Goal: Transaction & Acquisition: Purchase product/service

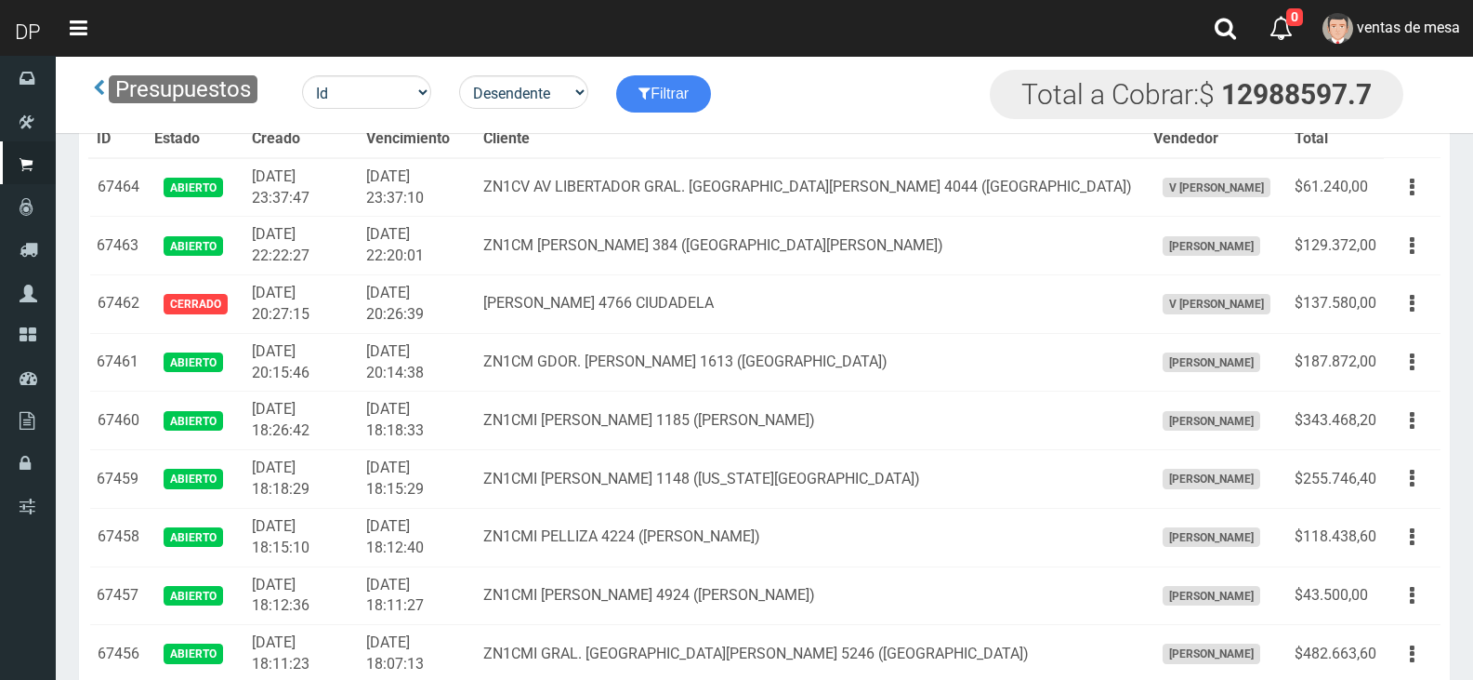
scroll to position [3081, 0]
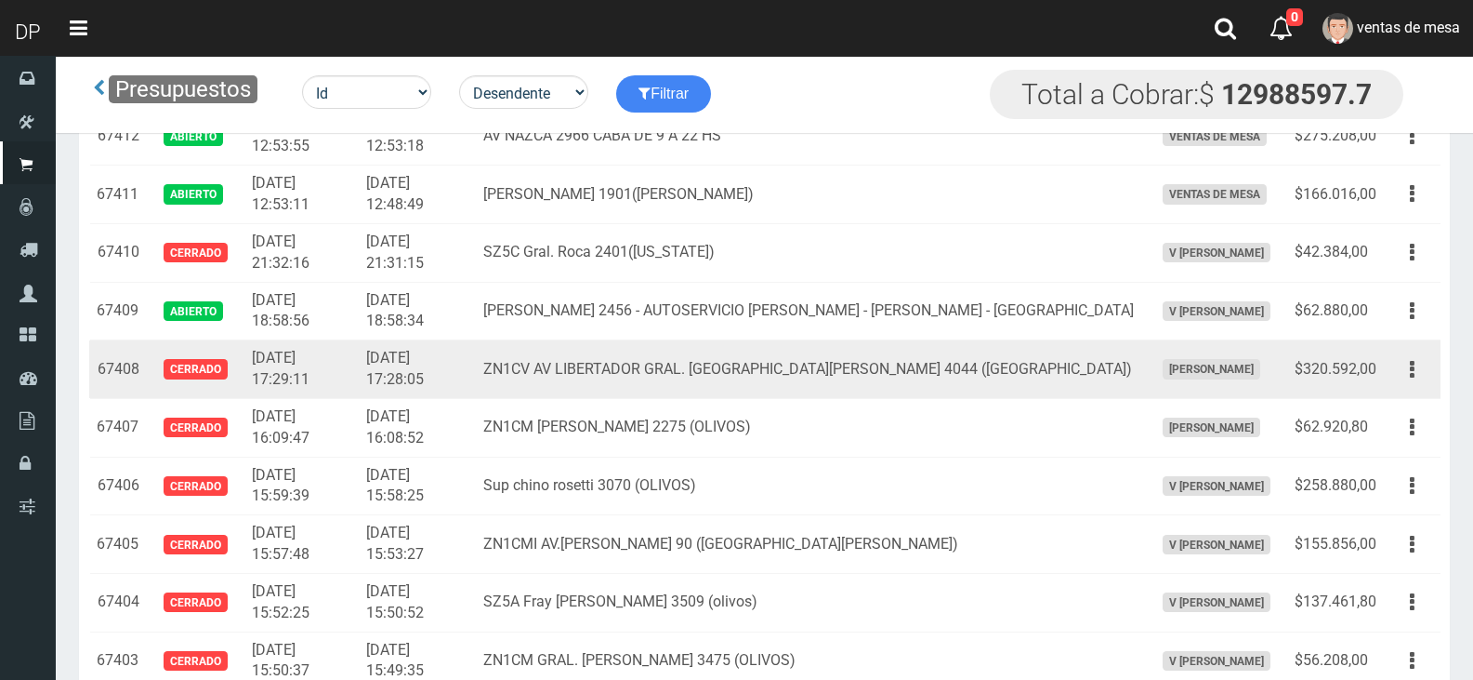
click at [408, 380] on td "2025-10-07 17:28:05" at bounding box center [417, 369] width 117 height 59
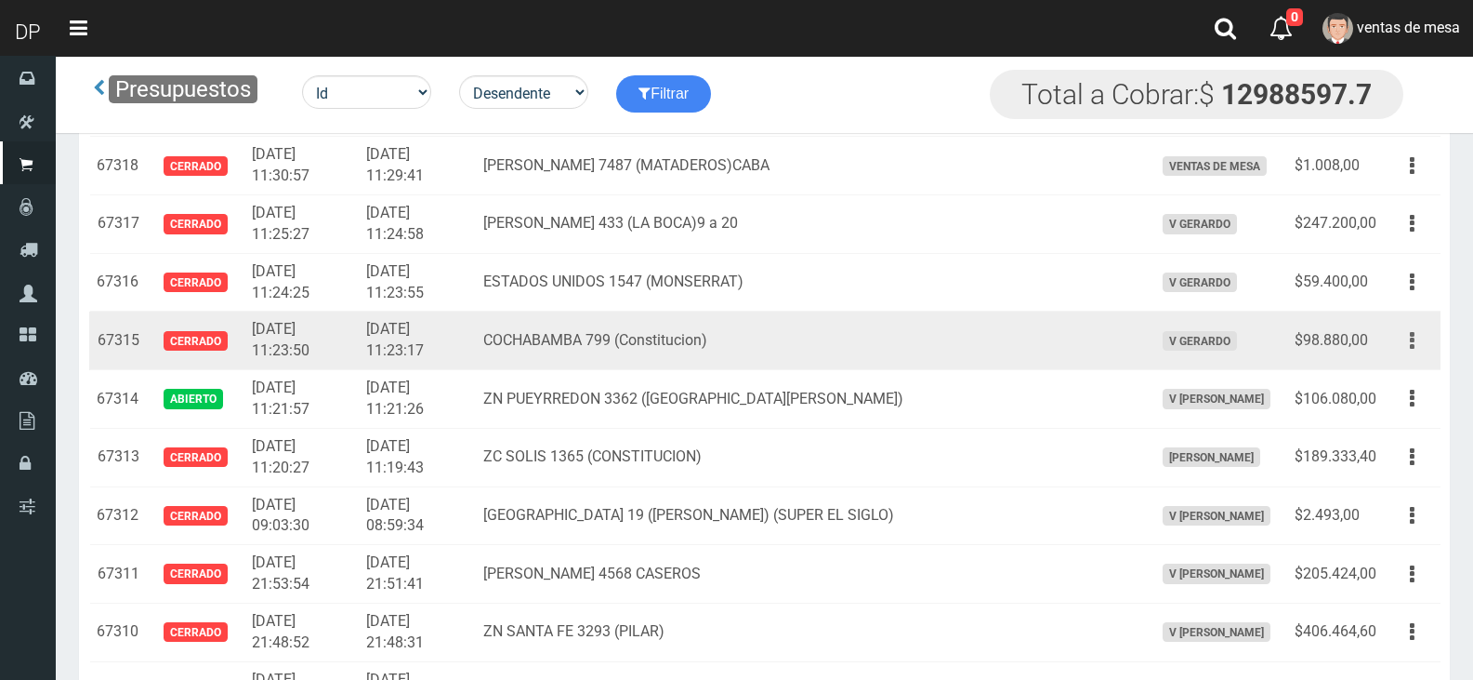
click at [1426, 348] on button "button" at bounding box center [1413, 340] width 42 height 33
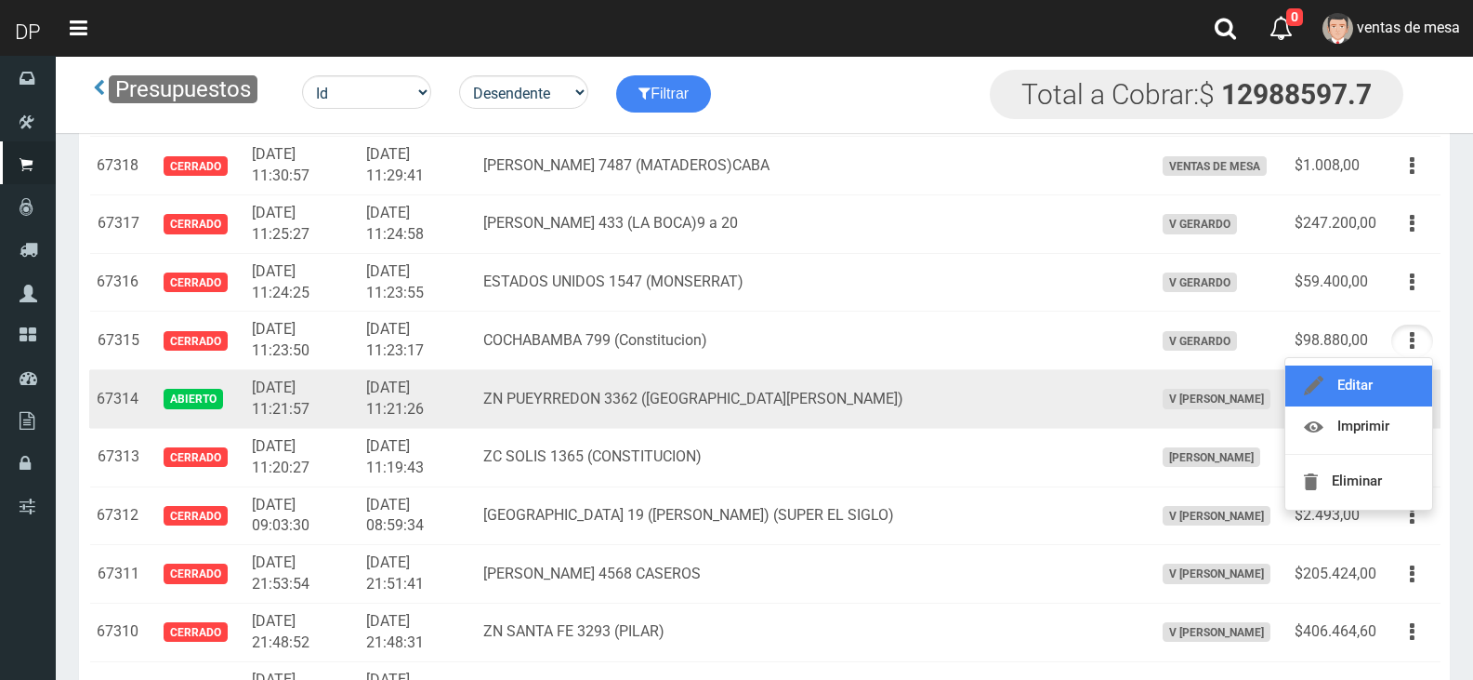
click at [1417, 378] on link "Editar" at bounding box center [1359, 385] width 147 height 41
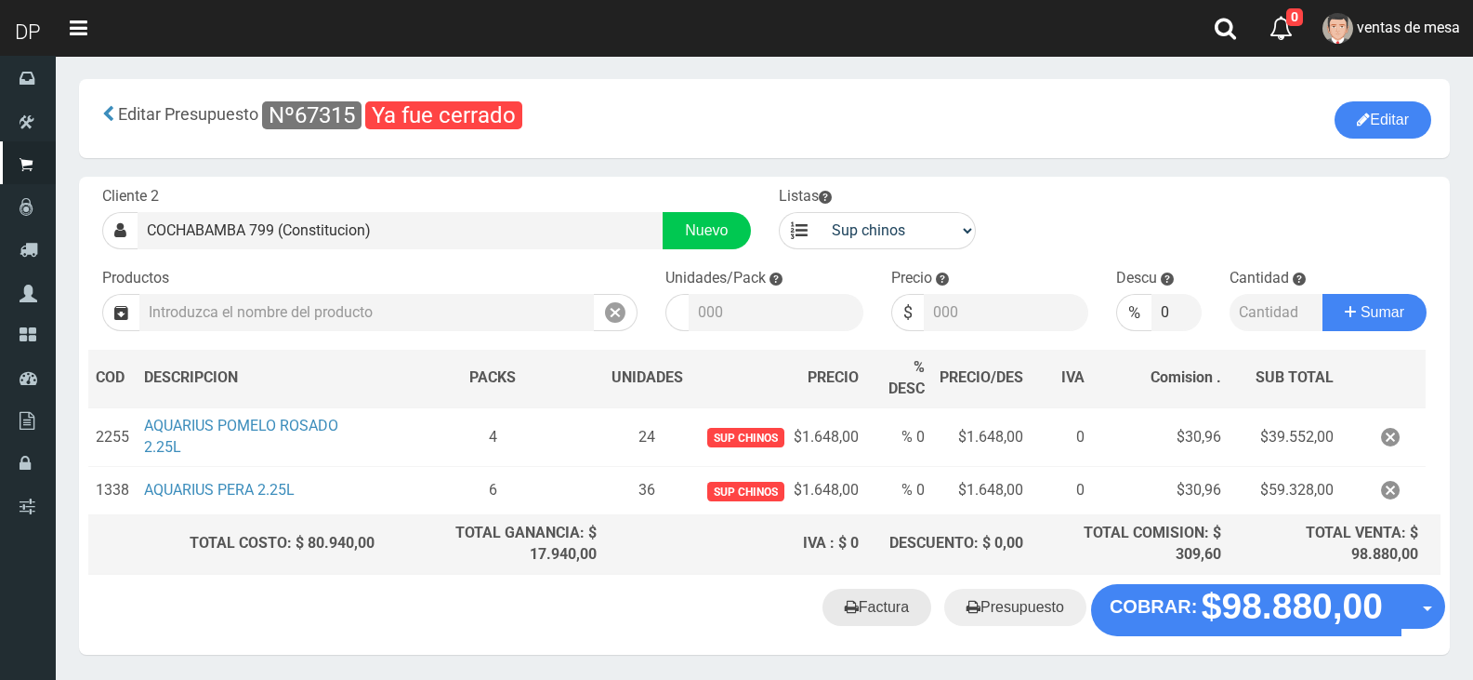
click at [906, 604] on link "Factura" at bounding box center [877, 606] width 109 height 37
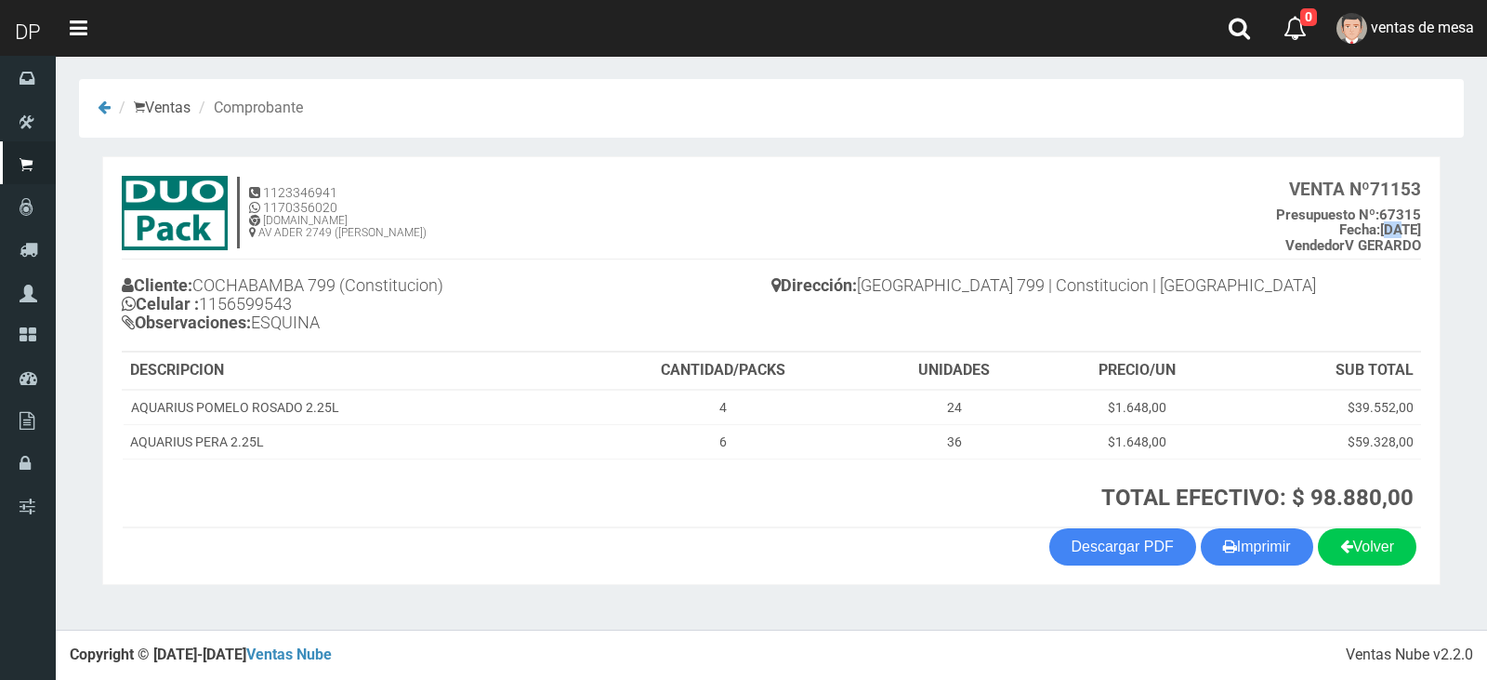
drag, startPoint x: 1357, startPoint y: 233, endPoint x: 1370, endPoint y: 234, distance: 13.0
click at [1370, 235] on b "Fecha: 08/10/2025" at bounding box center [1380, 229] width 82 height 17
click at [1224, 347] on div "Cliente: COCHABAMBA 799 (Constitucion) Celular : 1156599543 Observaciones: ESQU…" at bounding box center [772, 306] width 1300 height 89
drag, startPoint x: 1377, startPoint y: 234, endPoint x: 1388, endPoint y: 237, distance: 11.5
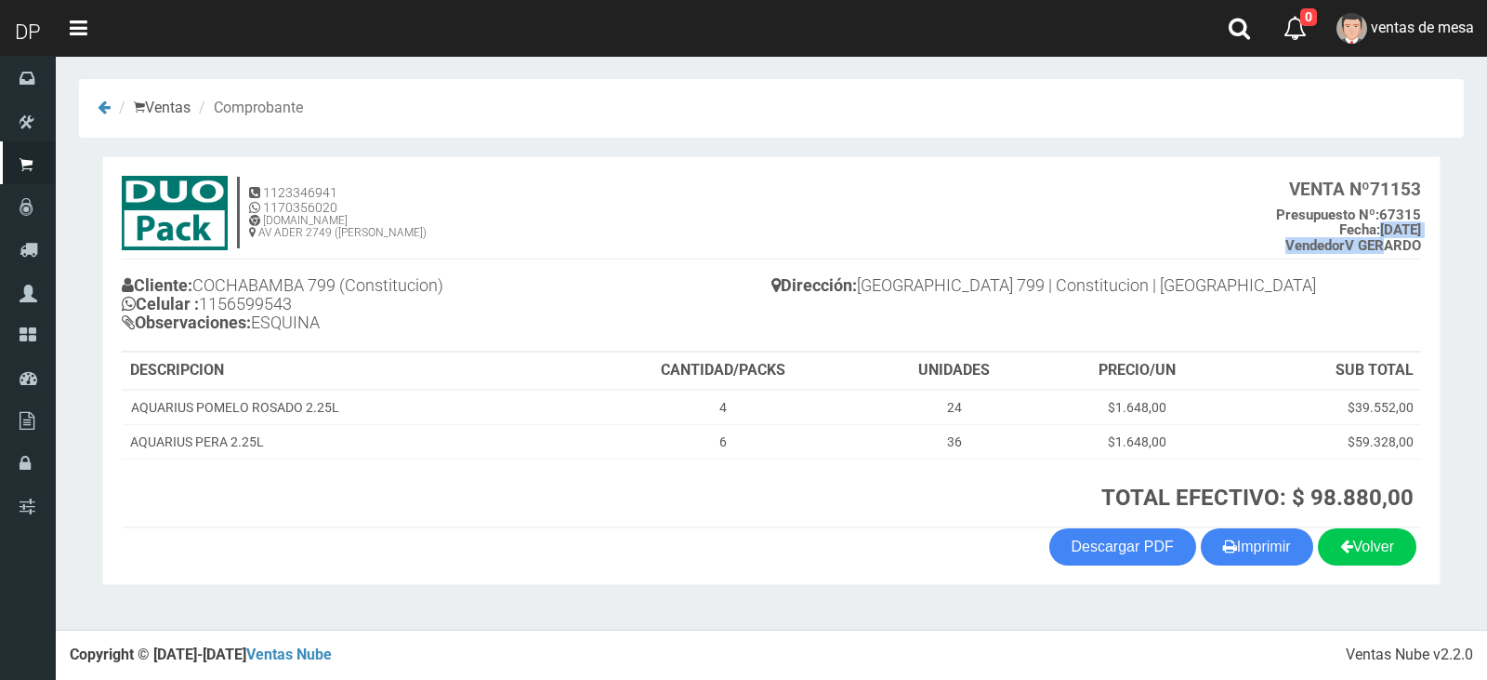
click at [1388, 237] on h5 "Presupuesto Nº: 67315 Fecha: 08/10/2025 Vendedor V GERARDO" at bounding box center [1348, 230] width 145 height 46
click at [1391, 228] on b "Fecha: 08/10/2025" at bounding box center [1380, 229] width 82 height 17
drag, startPoint x: 1352, startPoint y: 223, endPoint x: 1391, endPoint y: 227, distance: 39.2
click at [1391, 227] on b "Fecha: 08/10/2025" at bounding box center [1380, 229] width 82 height 17
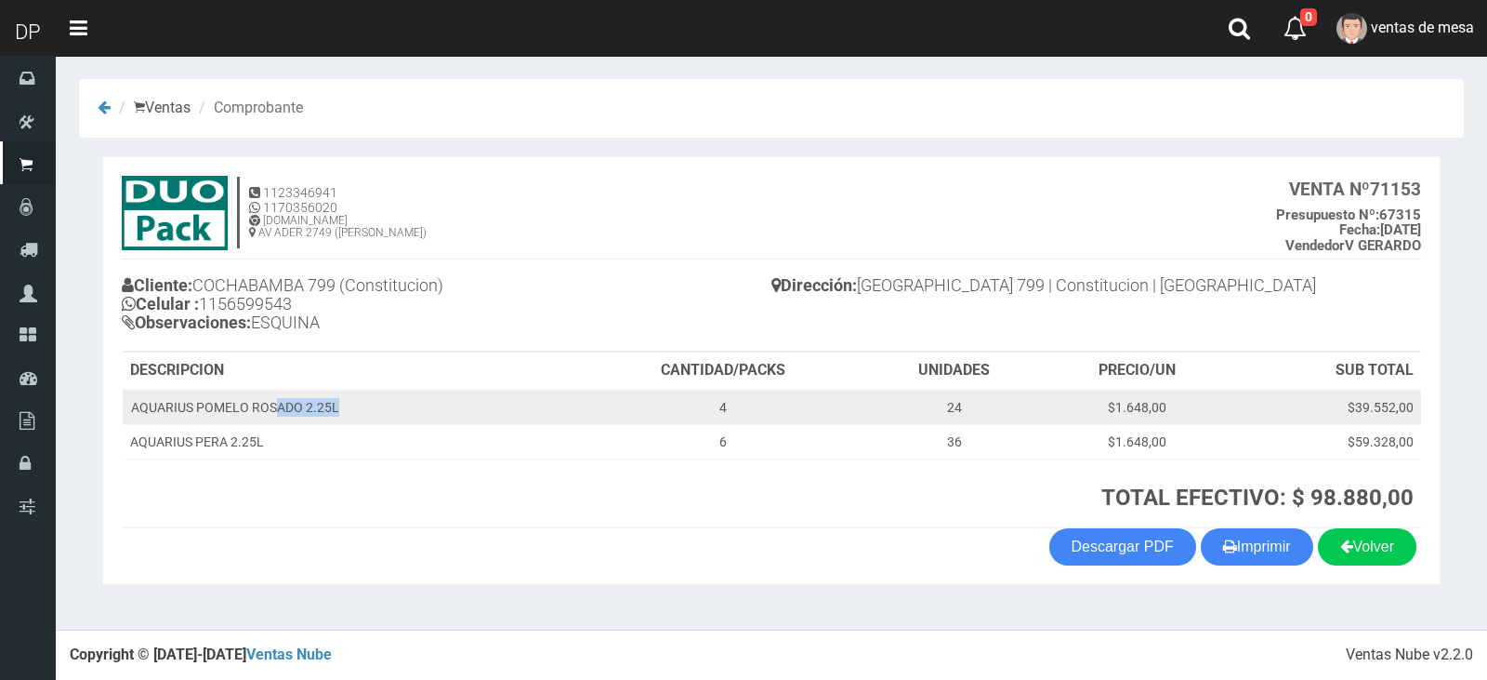
drag, startPoint x: 274, startPoint y: 409, endPoint x: 343, endPoint y: 423, distance: 70.2
click at [343, 423] on td "AQUARIUS POMELO ROSADO 2.25L" at bounding box center [352, 406] width 458 height 35
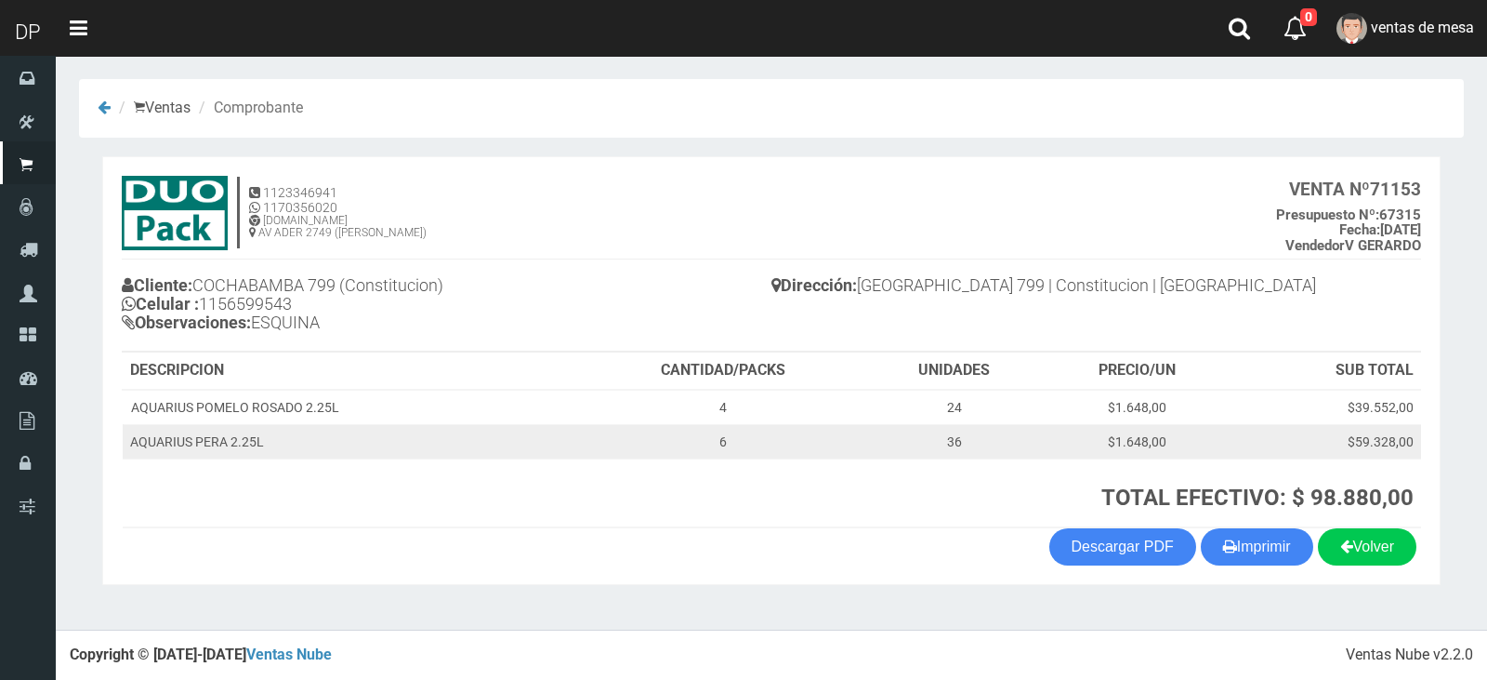
click at [363, 438] on td "AQUARIUS PERA 2.25L" at bounding box center [352, 441] width 458 height 34
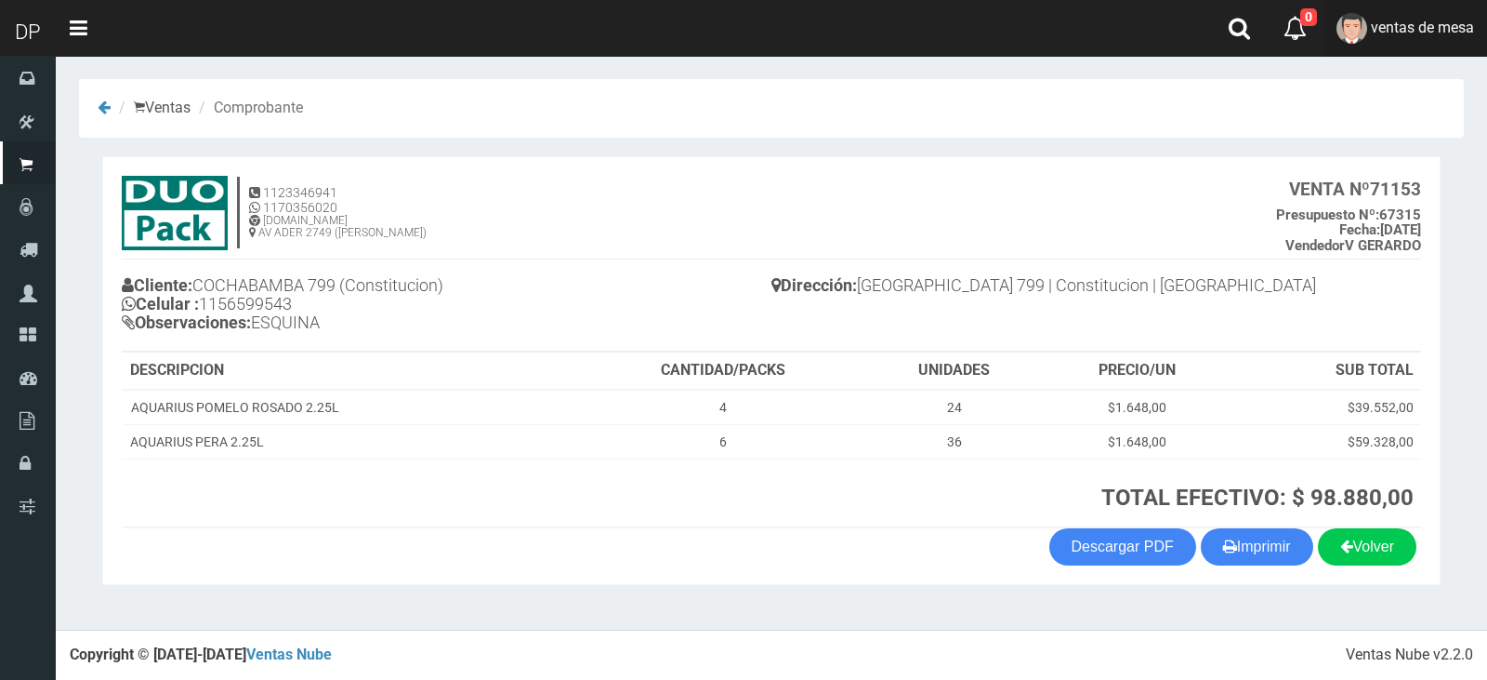
drag, startPoint x: 1417, startPoint y: 29, endPoint x: 1444, endPoint y: 63, distance: 43.7
click at [1418, 29] on span "ventas de mesa" at bounding box center [1422, 28] width 103 height 18
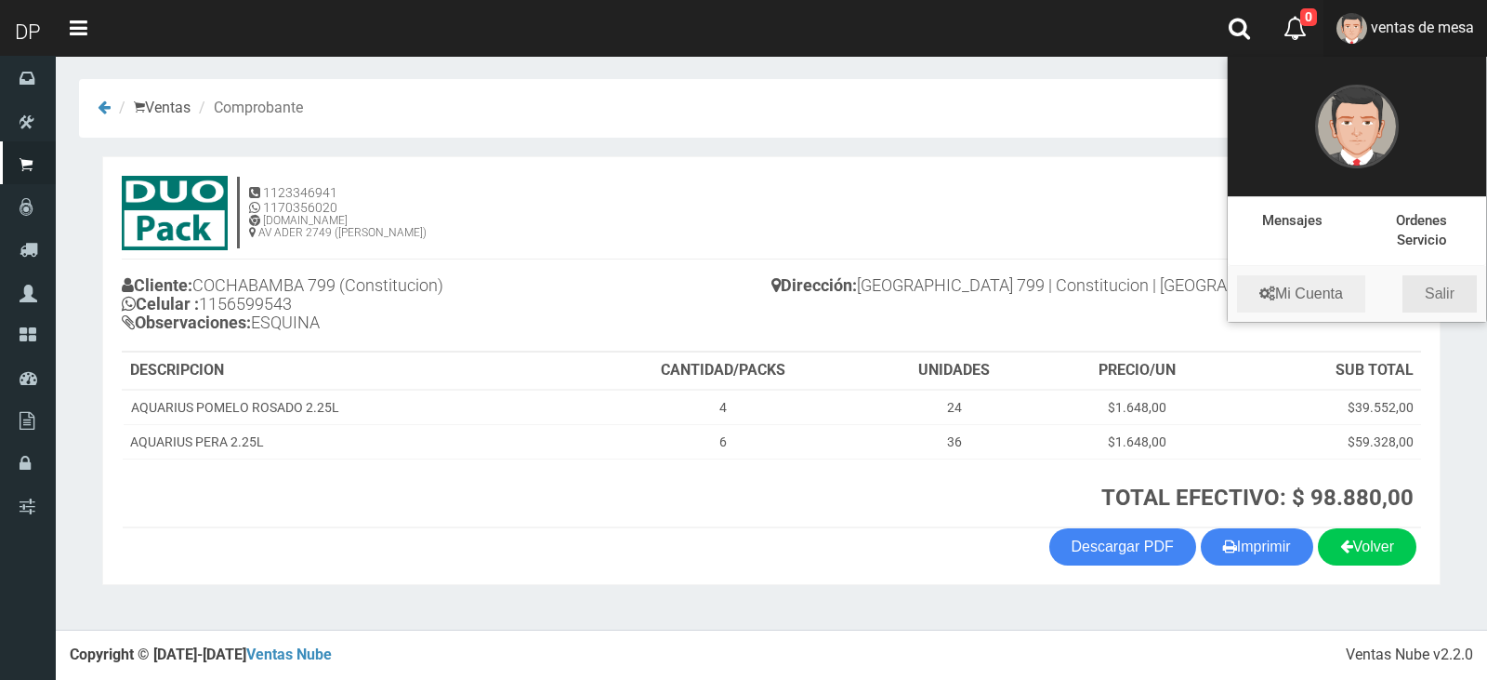
click at [1437, 285] on link "Salir" at bounding box center [1440, 293] width 74 height 37
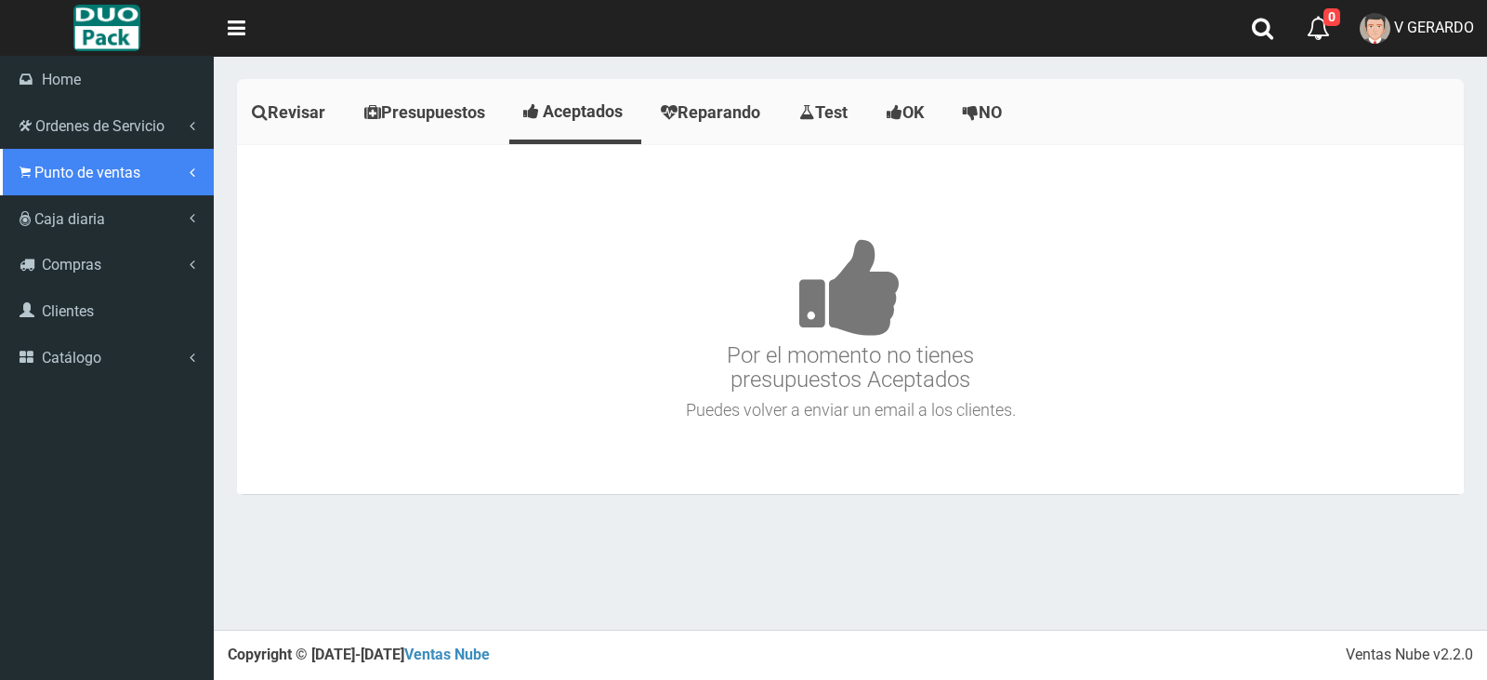
drag, startPoint x: 104, startPoint y: 174, endPoint x: 115, endPoint y: 178, distance: 12.1
click at [105, 174] on span "Punto de ventas" at bounding box center [87, 173] width 106 height 18
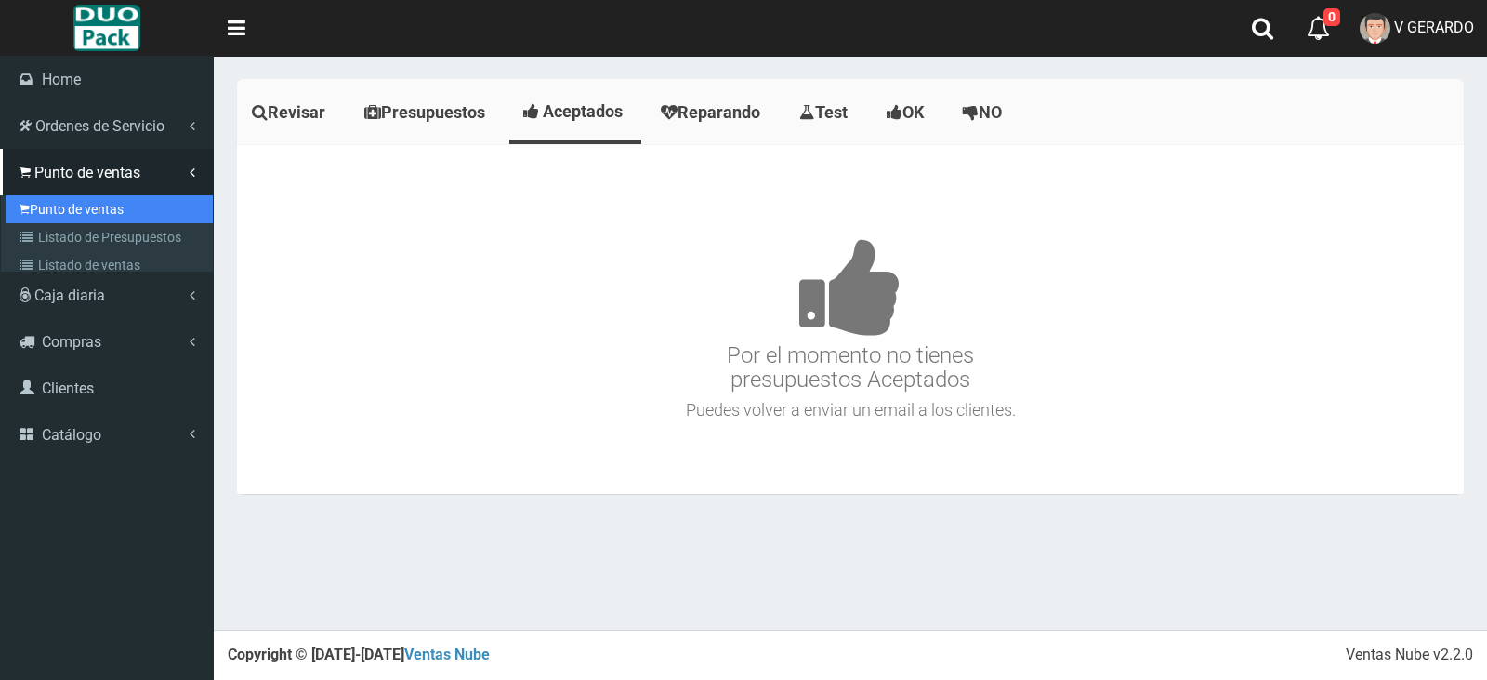
click at [122, 199] on link "Punto de ventas" at bounding box center [109, 209] width 207 height 28
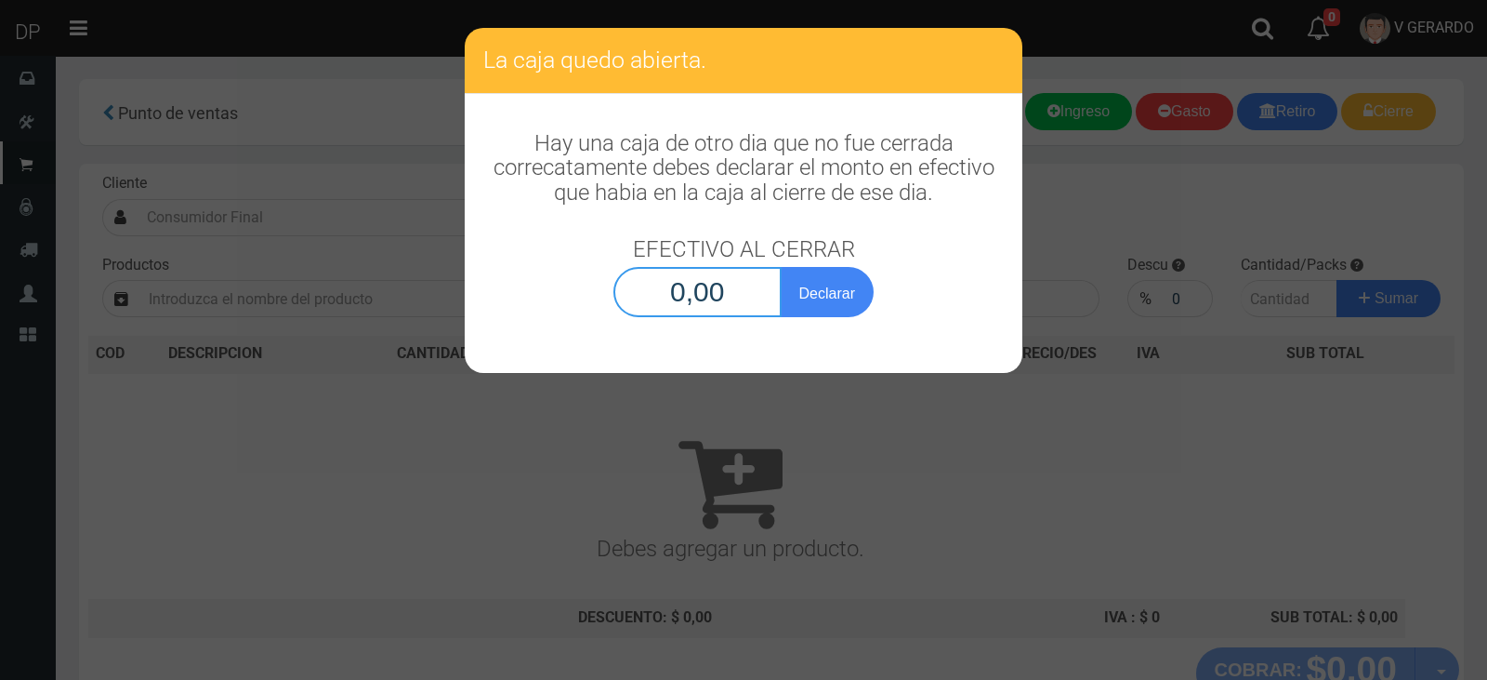
drag, startPoint x: 727, startPoint y: 282, endPoint x: 779, endPoint y: 292, distance: 53.1
click at [729, 283] on input "0,00" at bounding box center [698, 292] width 168 height 50
type input "1,00"
click at [781, 267] on button "Declarar" at bounding box center [827, 292] width 93 height 50
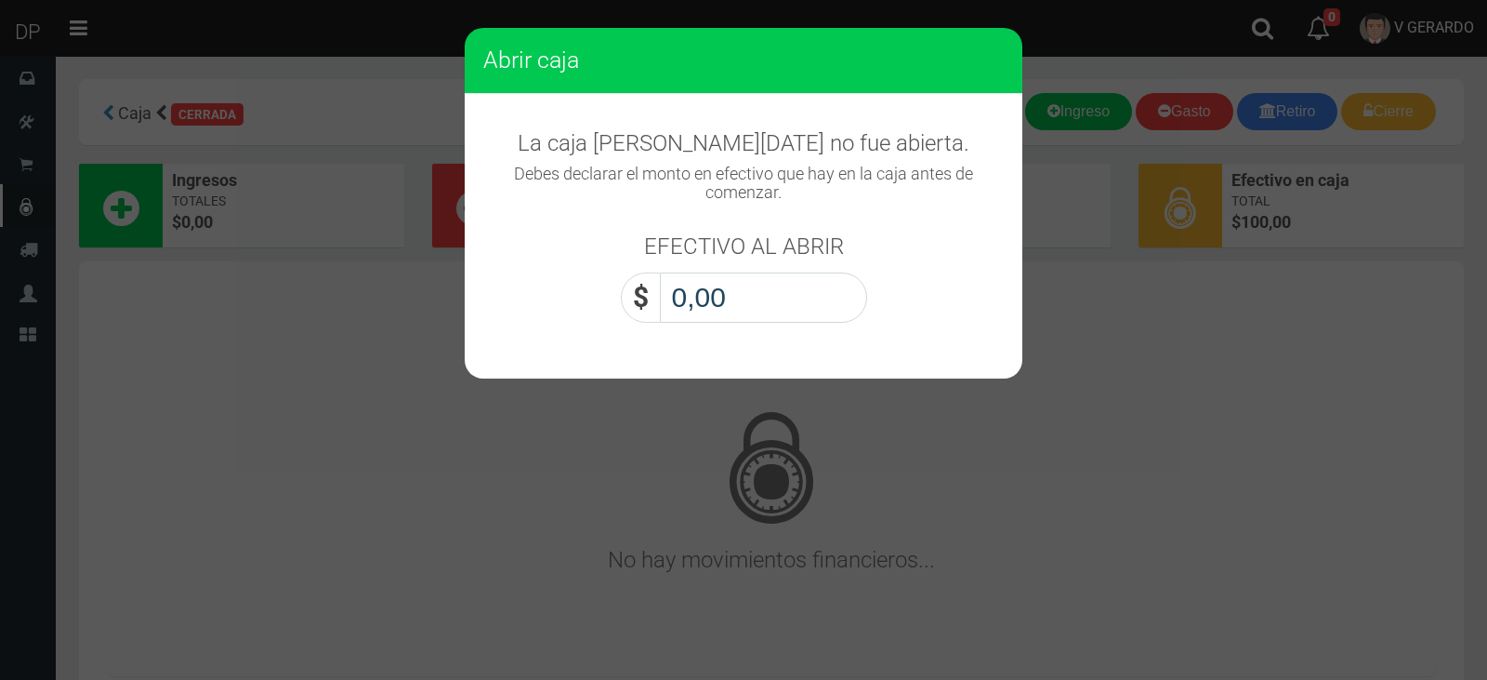
drag, startPoint x: 722, startPoint y: 301, endPoint x: 766, endPoint y: 319, distance: 47.1
click at [729, 303] on input "0,00" at bounding box center [763, 297] width 207 height 50
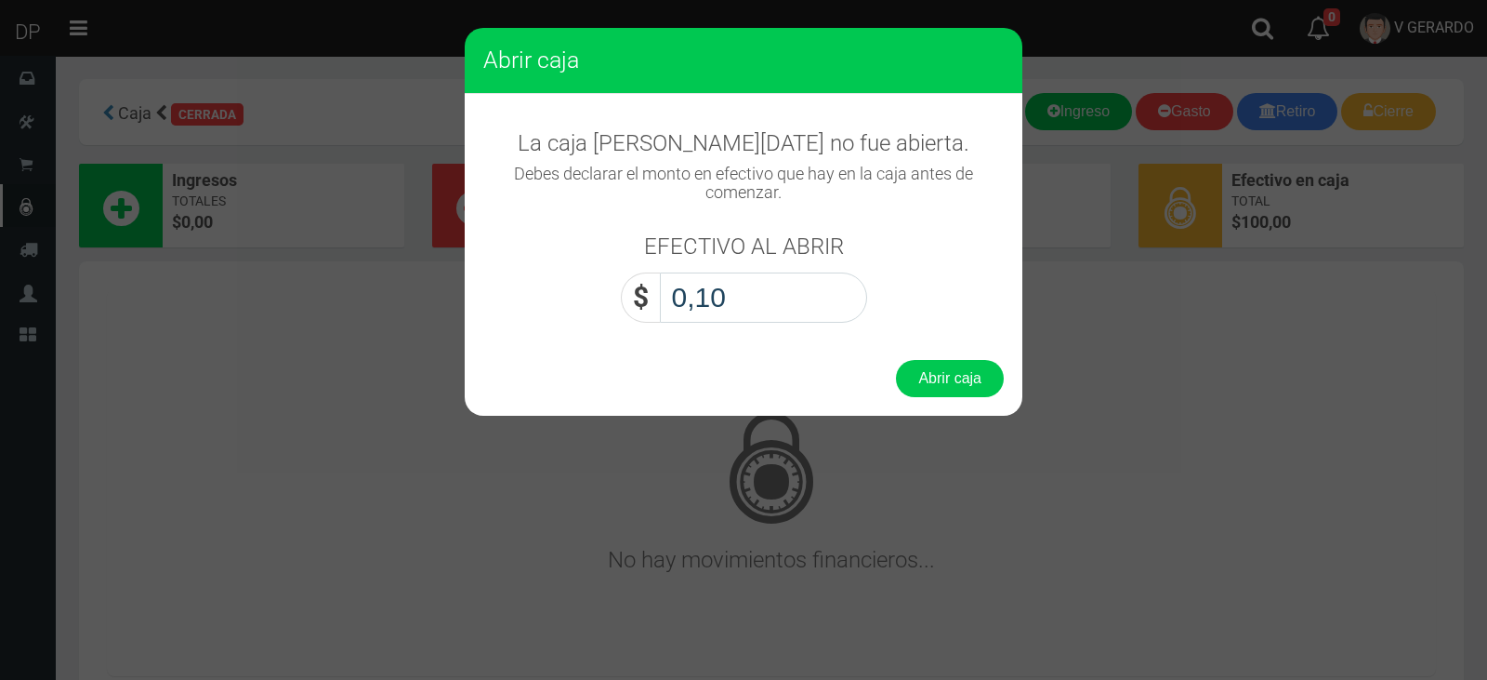
type input "1,00"
click at [896, 360] on button "Abrir caja" at bounding box center [950, 378] width 108 height 37
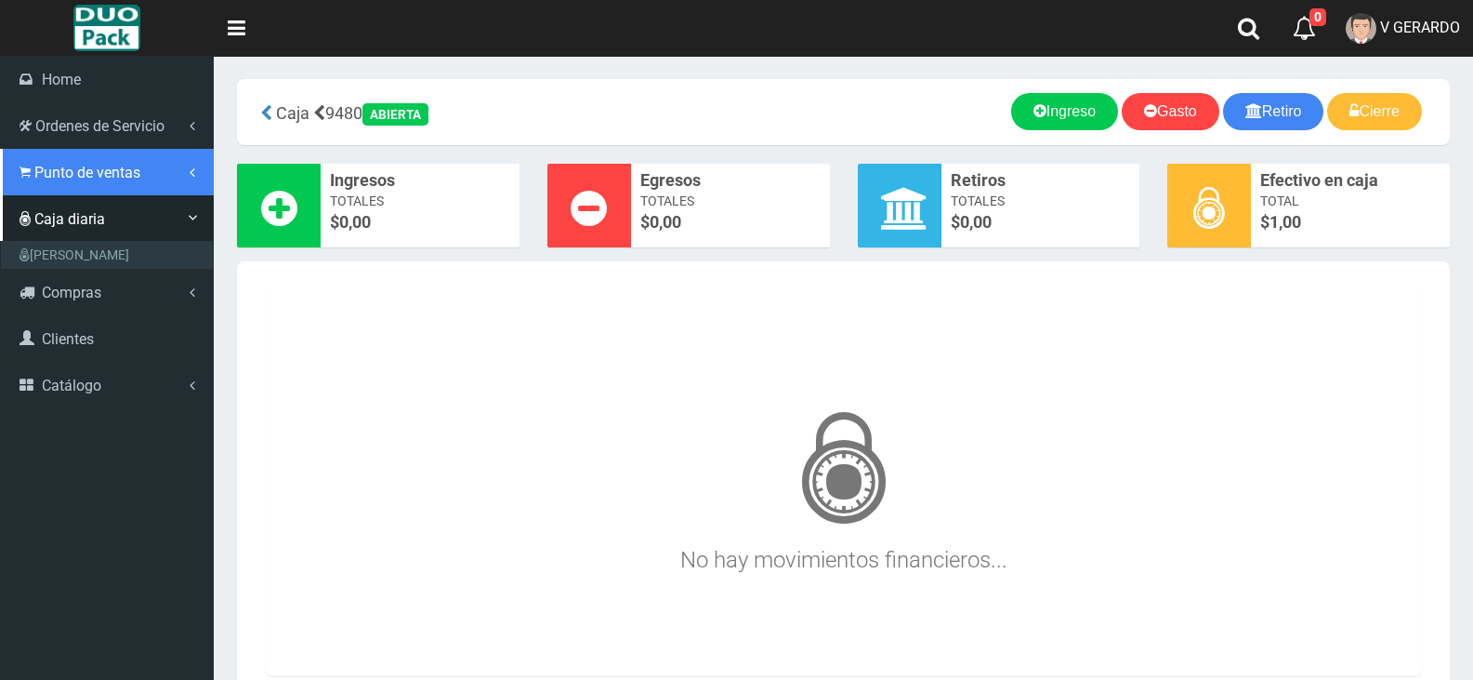
click at [66, 165] on span "Punto de ventas" at bounding box center [87, 173] width 106 height 18
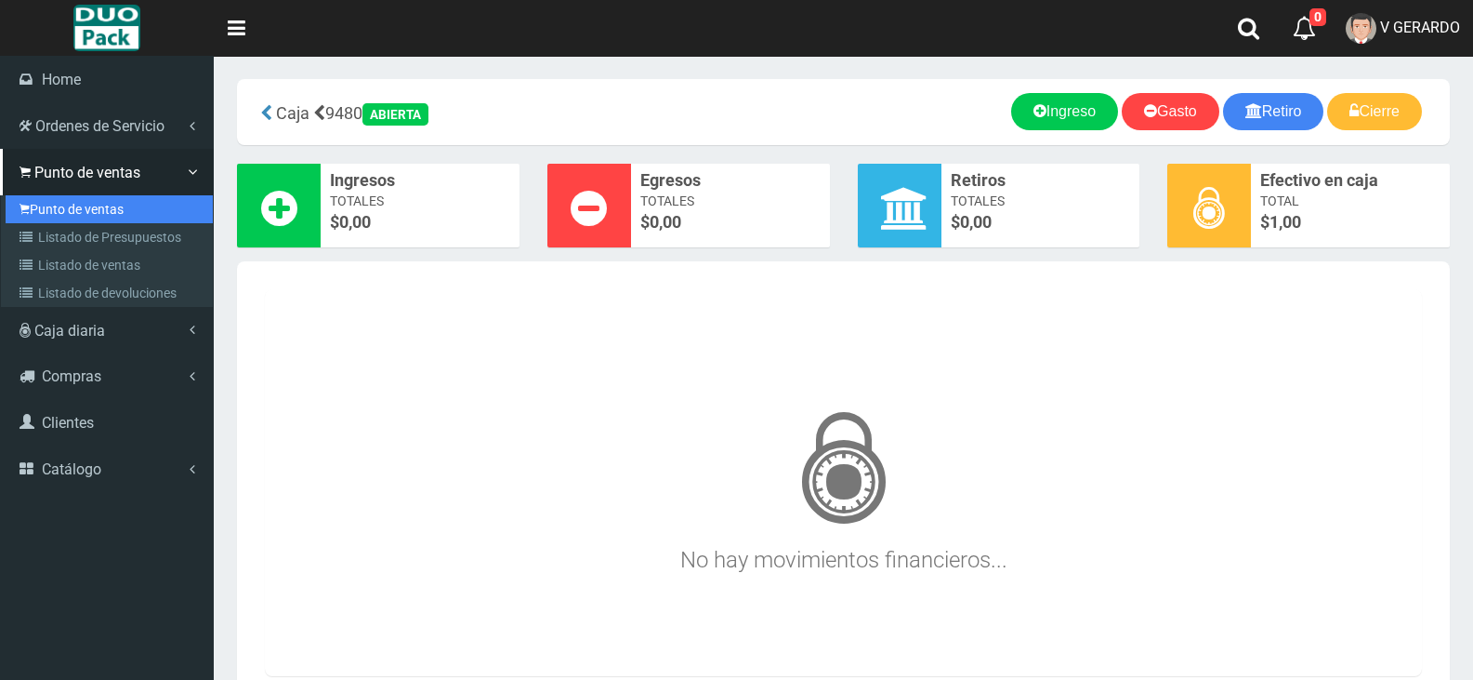
click at [88, 205] on link "Punto de ventas" at bounding box center [109, 209] width 207 height 28
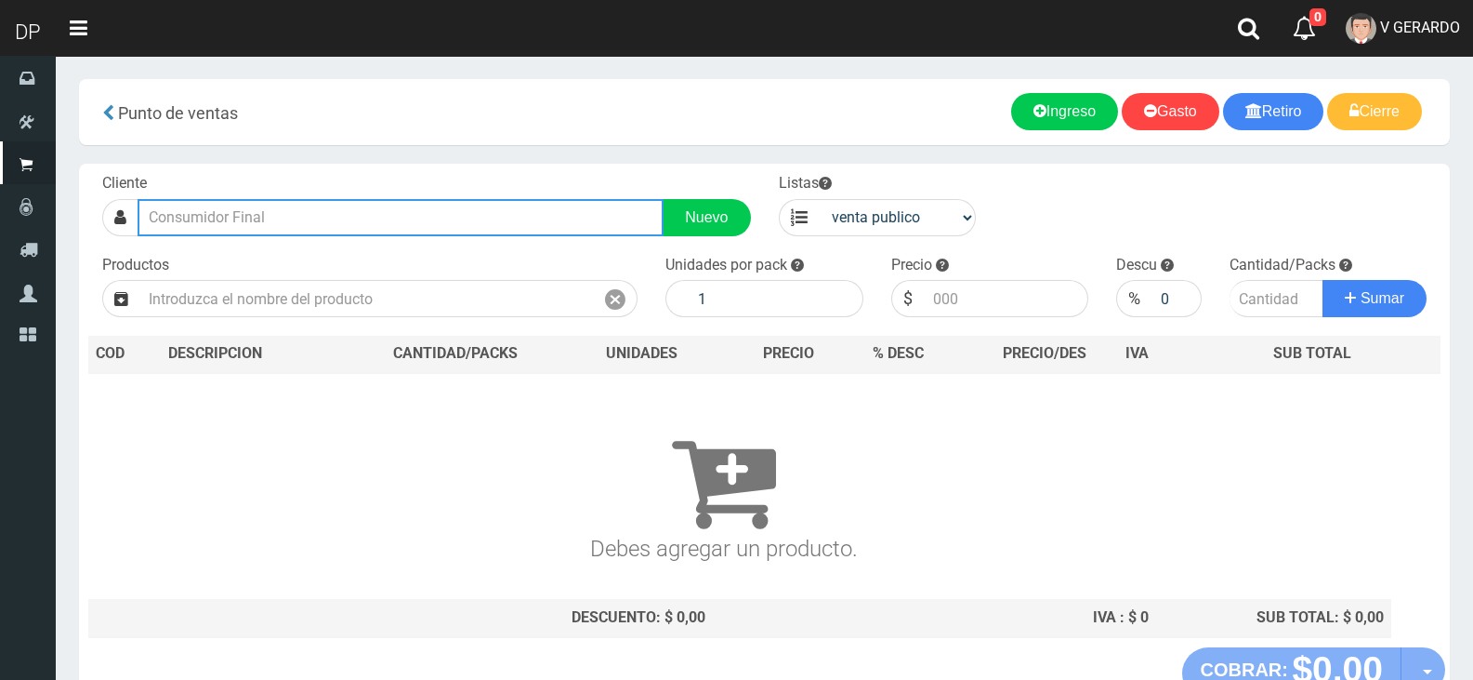
click at [325, 202] on input "text" at bounding box center [401, 217] width 526 height 37
type input "c"
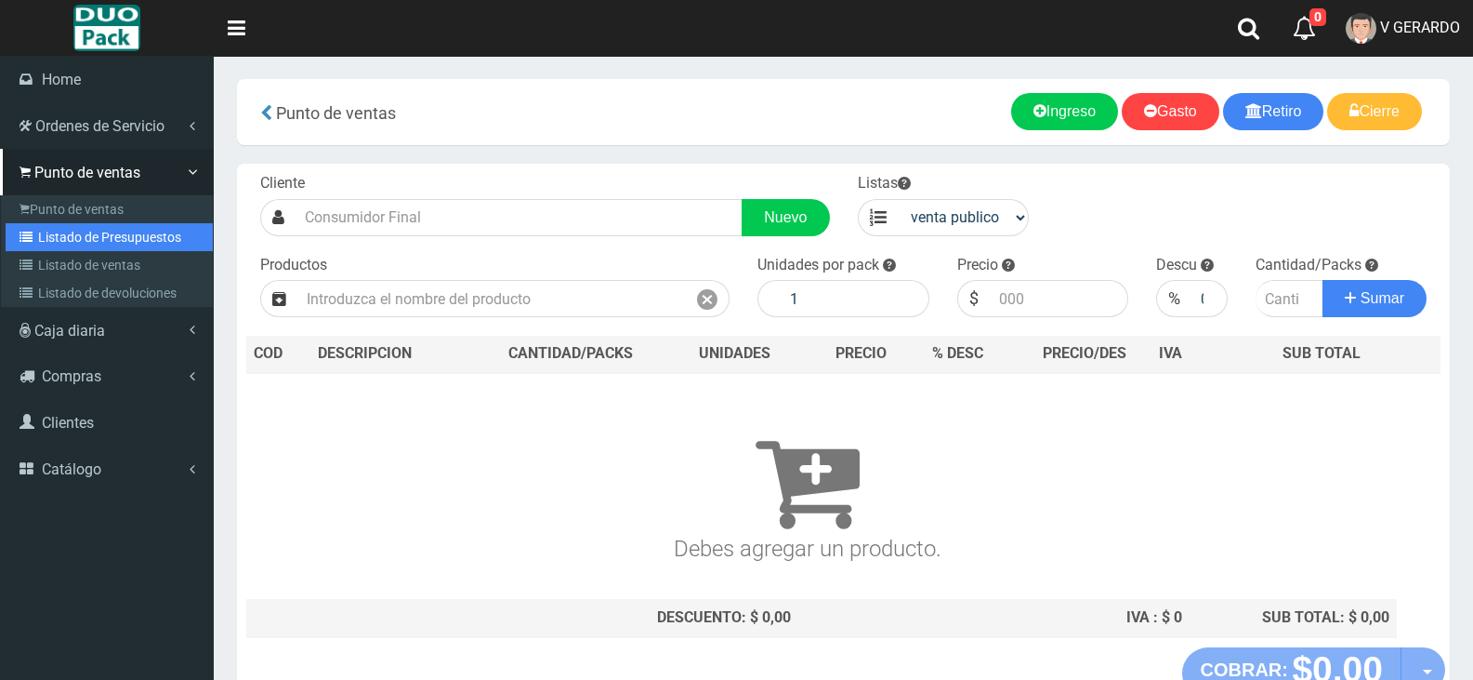
click at [116, 230] on link "Listado de Presupuestos" at bounding box center [109, 237] width 207 height 28
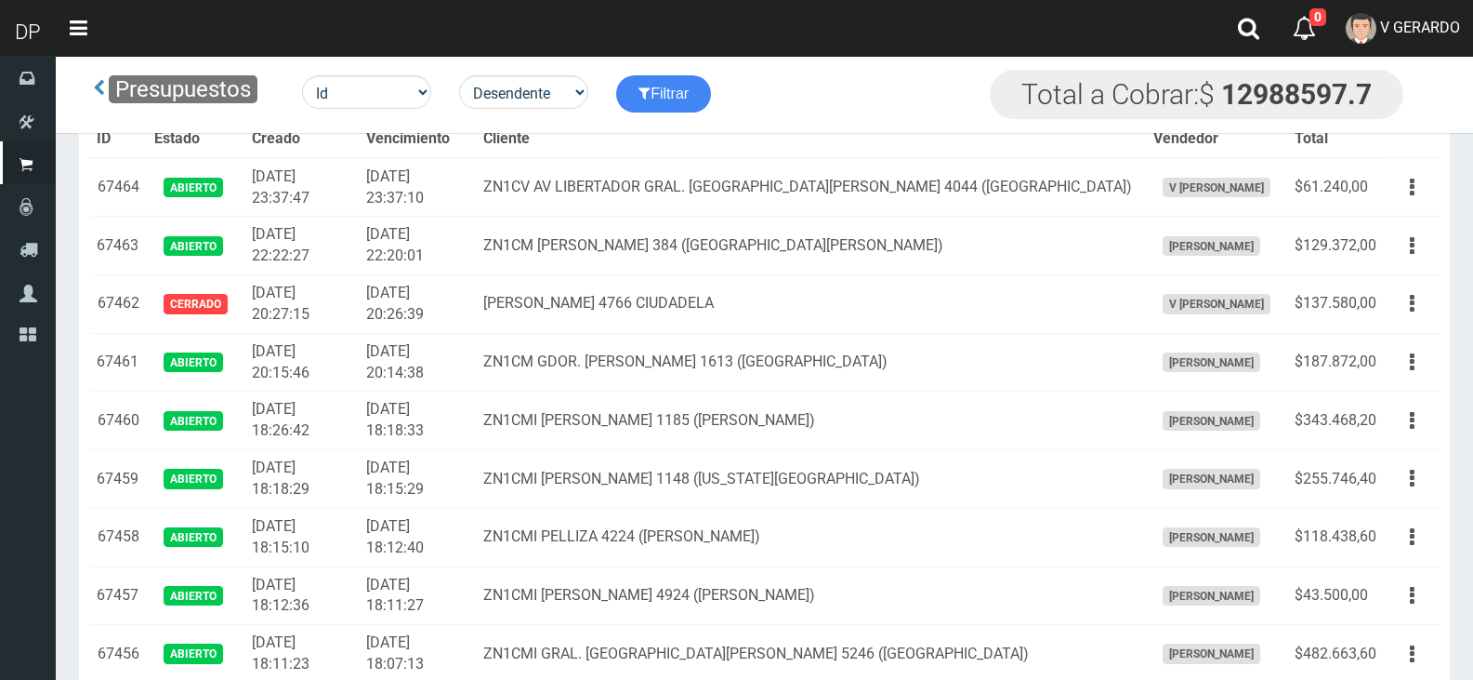
scroll to position [2566, 0]
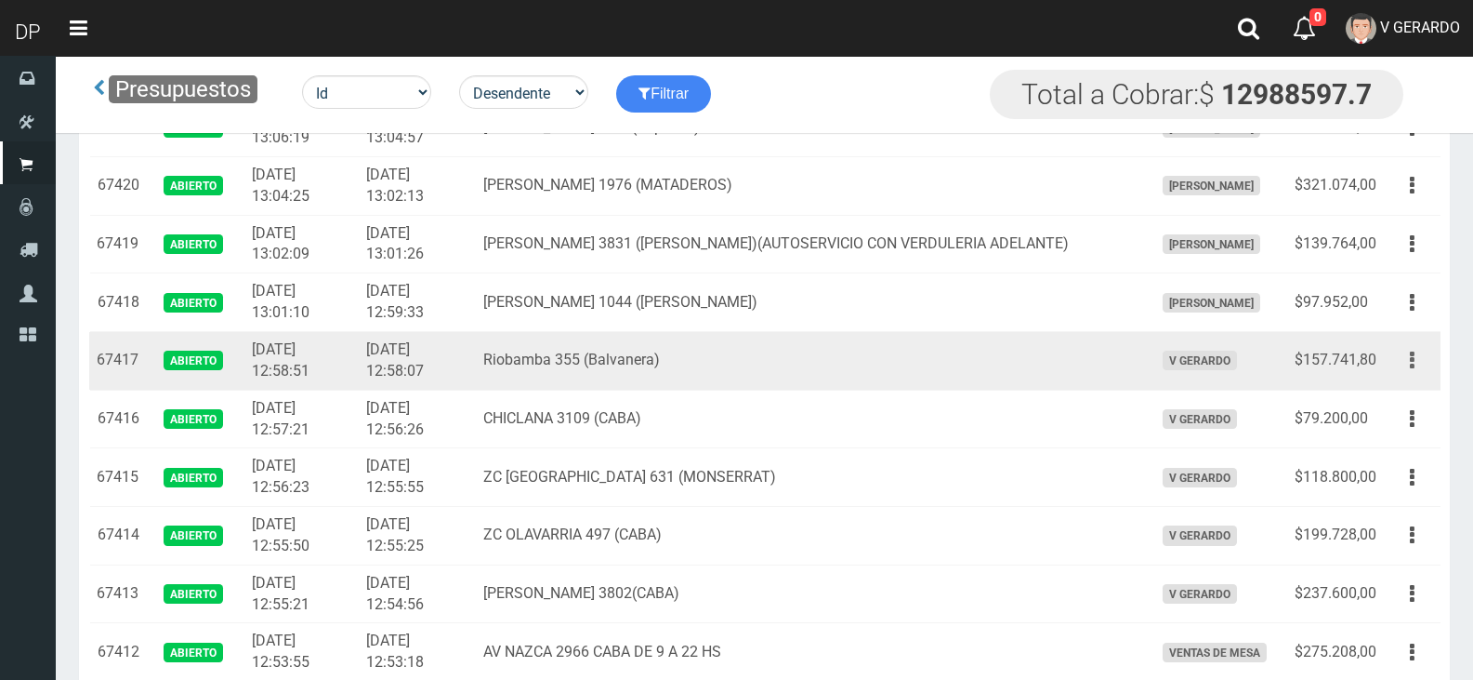
drag, startPoint x: 1424, startPoint y: 365, endPoint x: 1409, endPoint y: 368, distance: 15.1
click at [1424, 364] on button "button" at bounding box center [1413, 360] width 42 height 33
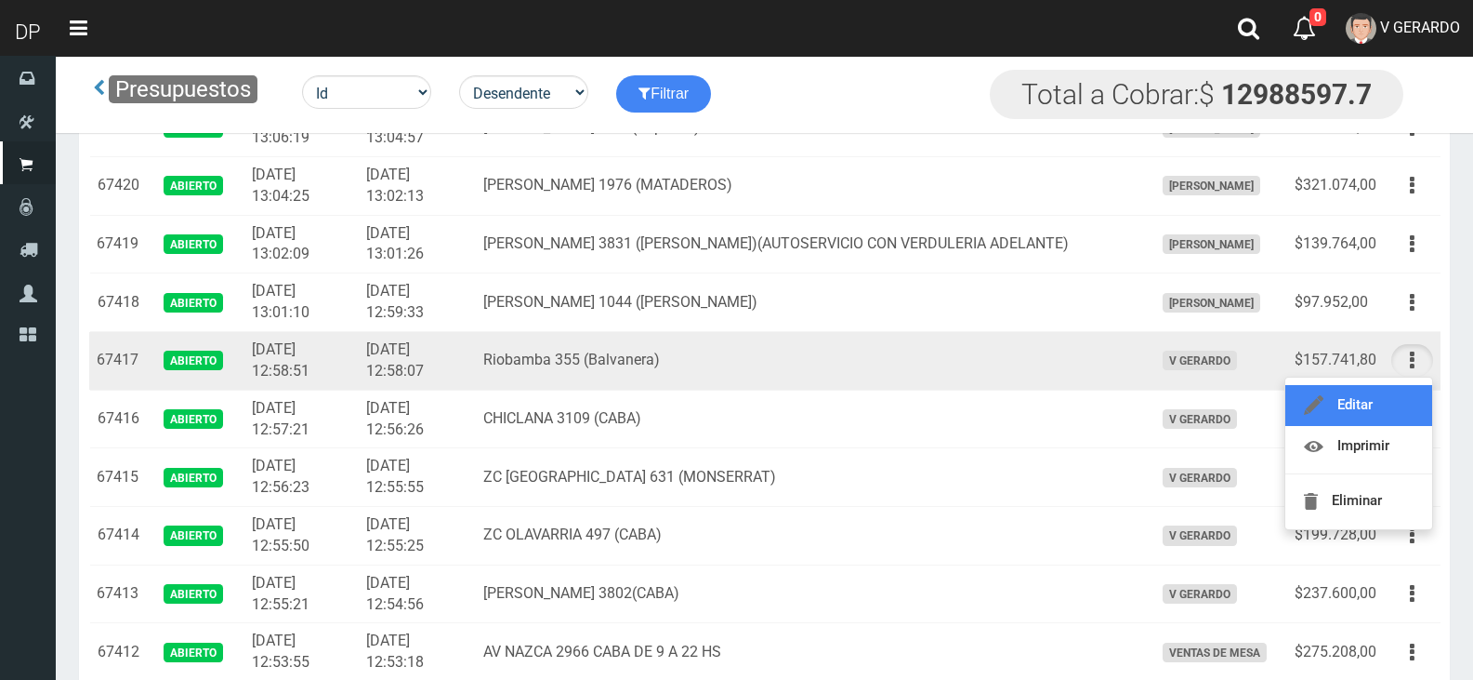
click at [1389, 395] on link "Editar" at bounding box center [1359, 405] width 147 height 41
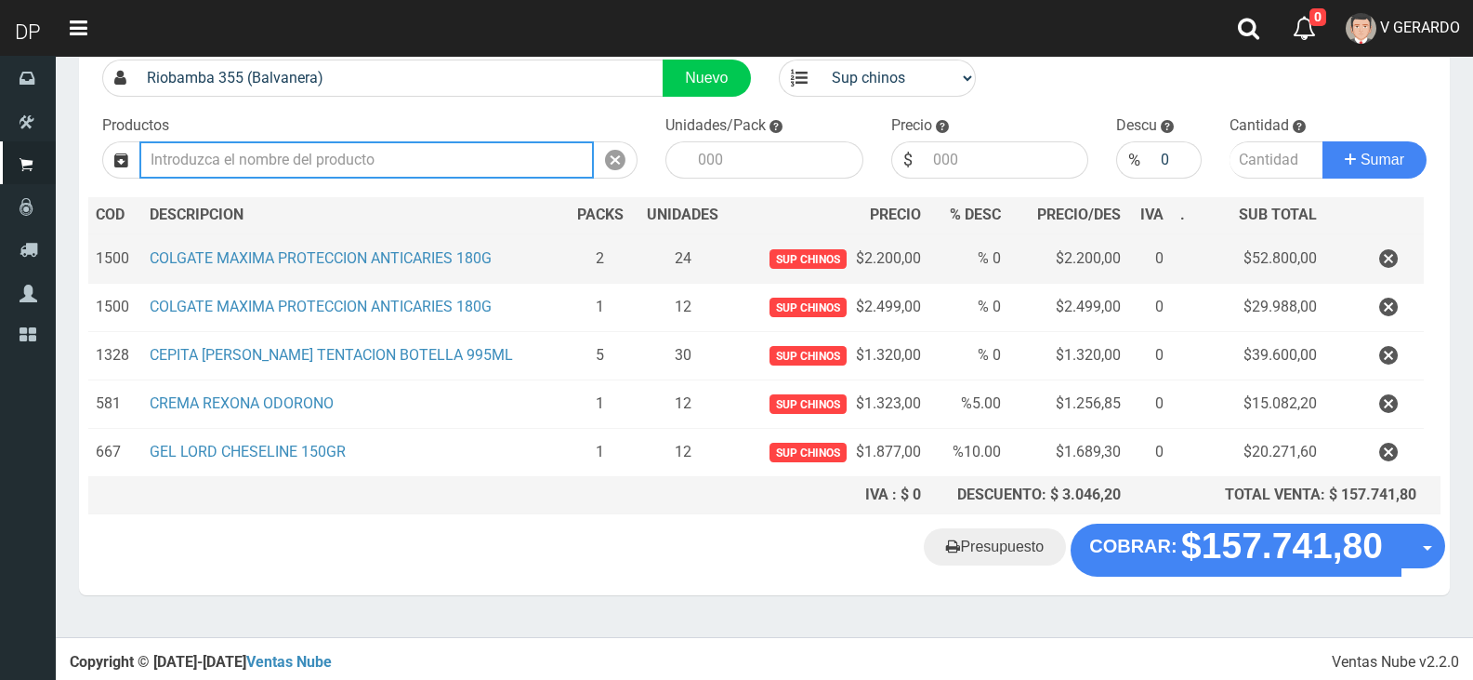
scroll to position [144, 0]
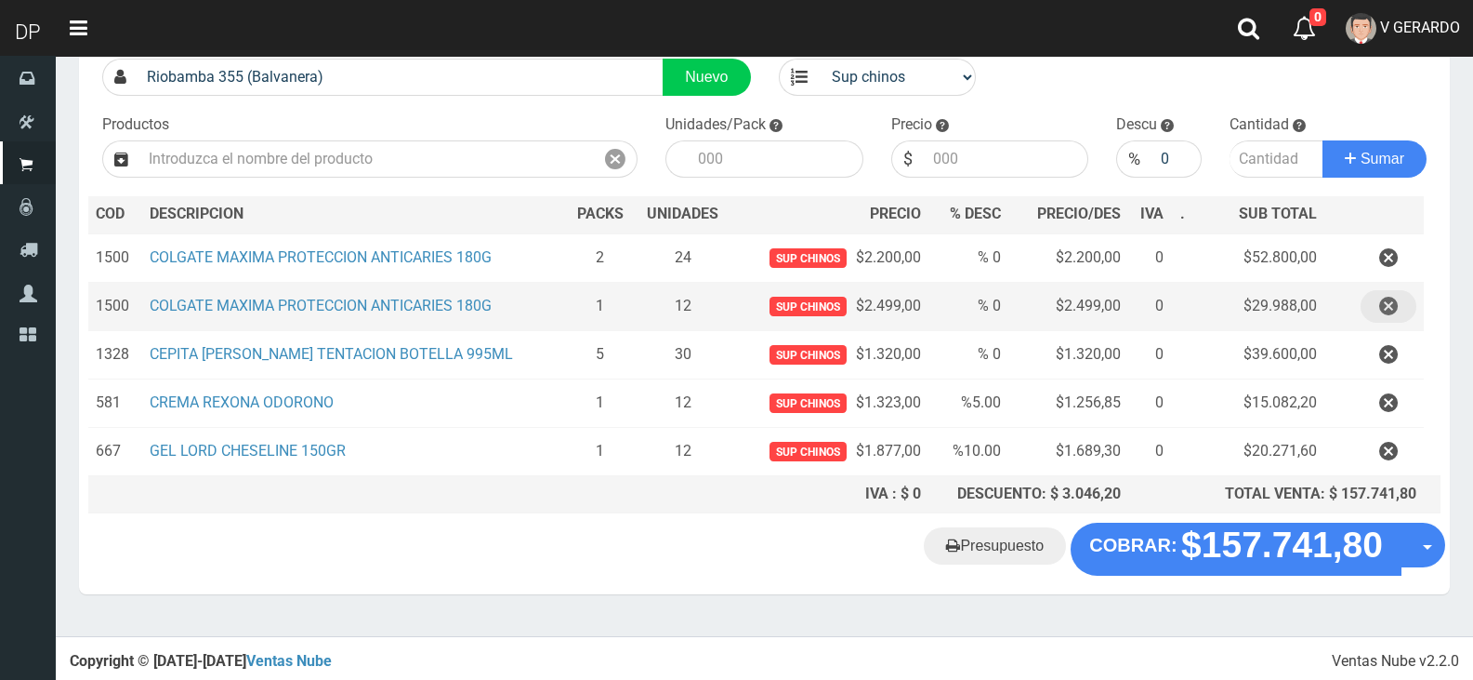
click at [1380, 307] on icon "button" at bounding box center [1388, 306] width 19 height 33
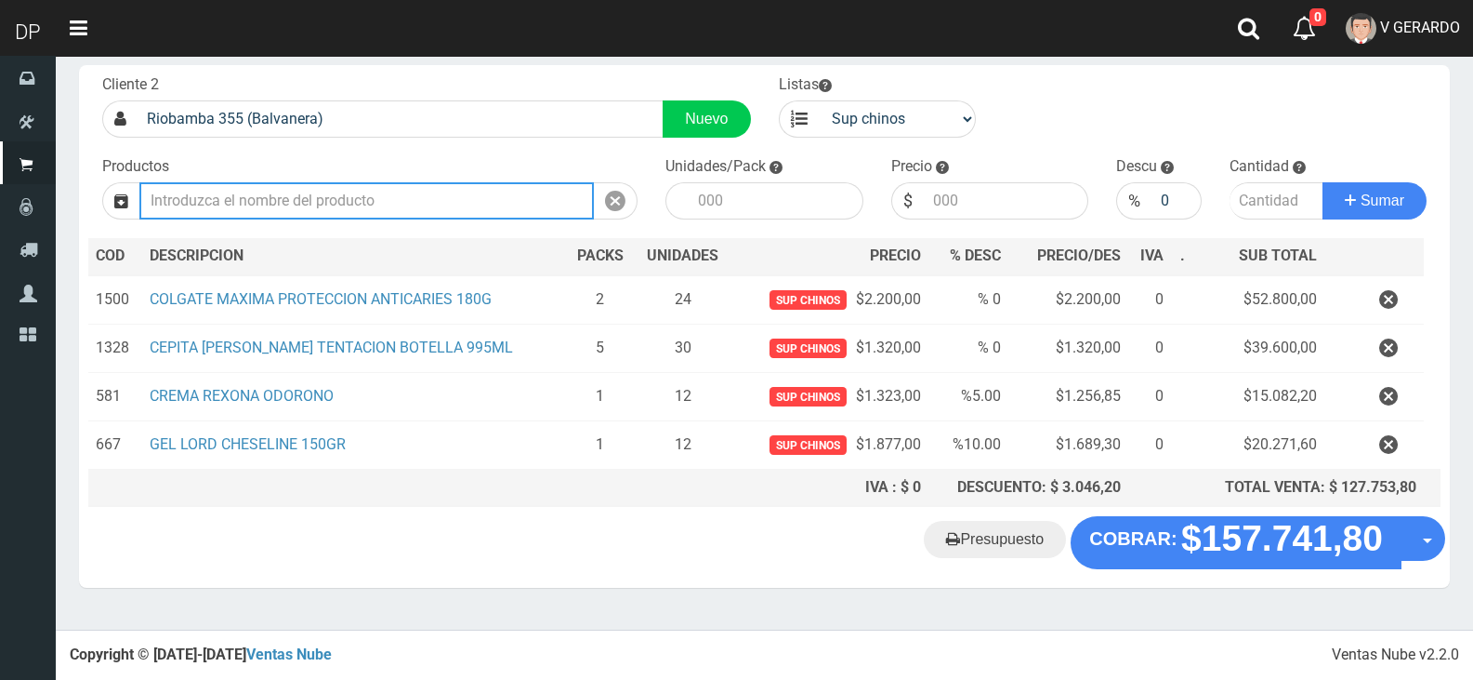
scroll to position [96, 0]
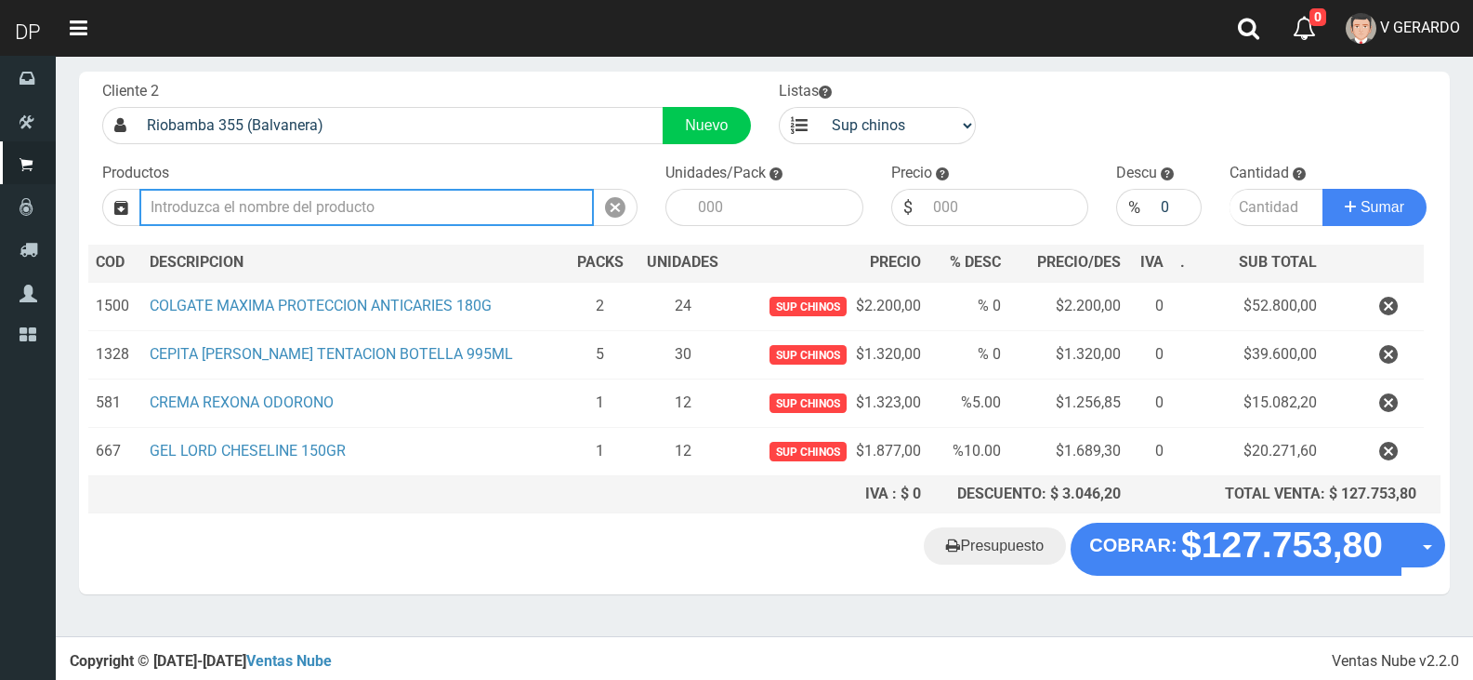
click at [256, 202] on input "text" at bounding box center [366, 207] width 455 height 37
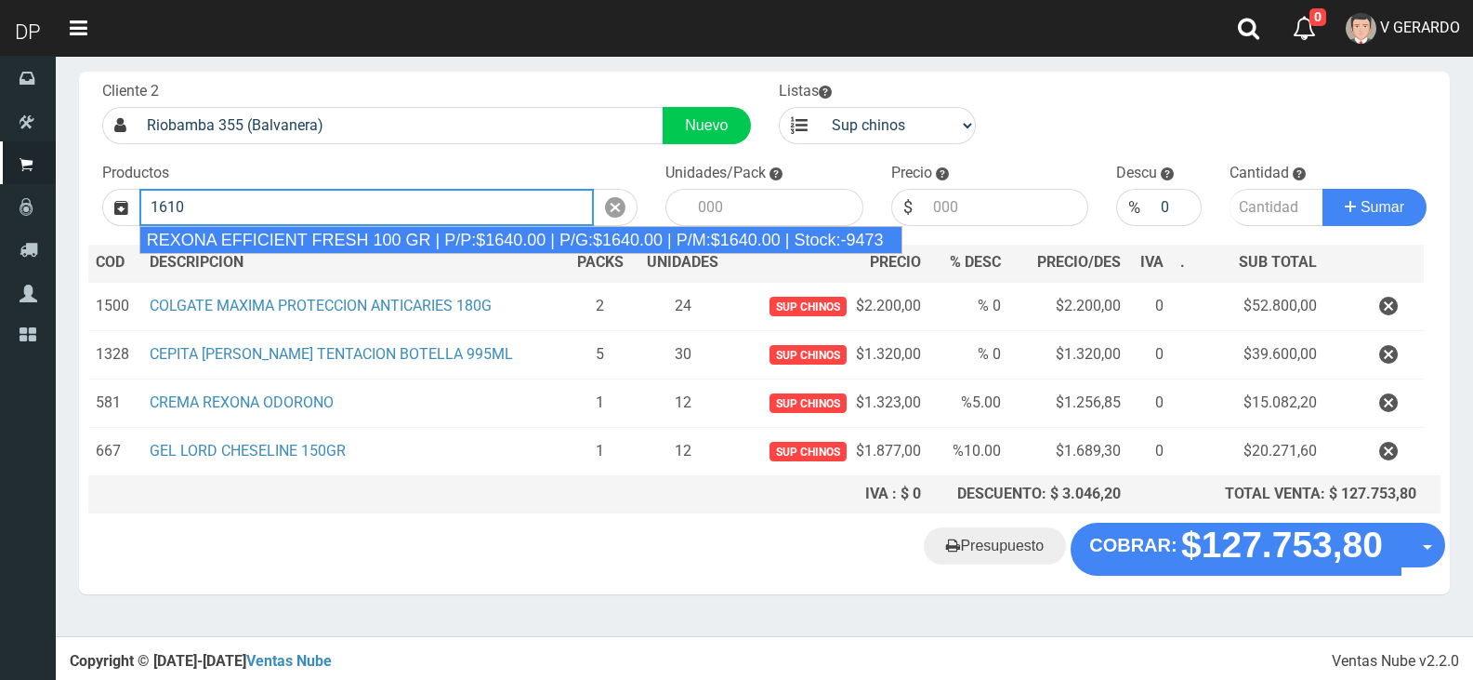
click at [540, 233] on div "REXONA EFFICIENT FRESH 100 GR | P/P:$1640.00 | P/G:$1640.00 | P/M:$1640.00 | St…" at bounding box center [520, 240] width 763 height 28
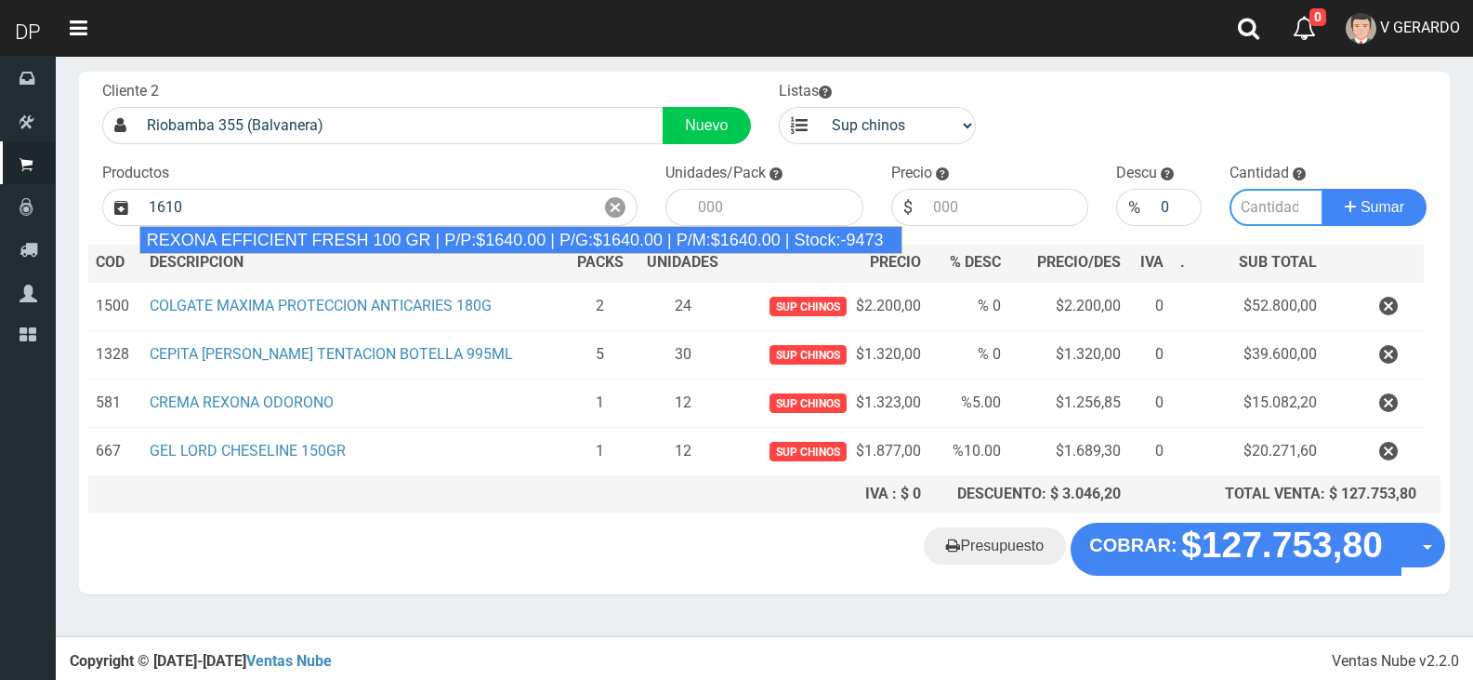
type input "REXONA EFFICIENT FRESH 100 GR | P/P:$1640.00 | P/G:$1640.00 | P/M:$1640.00 | St…"
type input "12"
type input "1640.00"
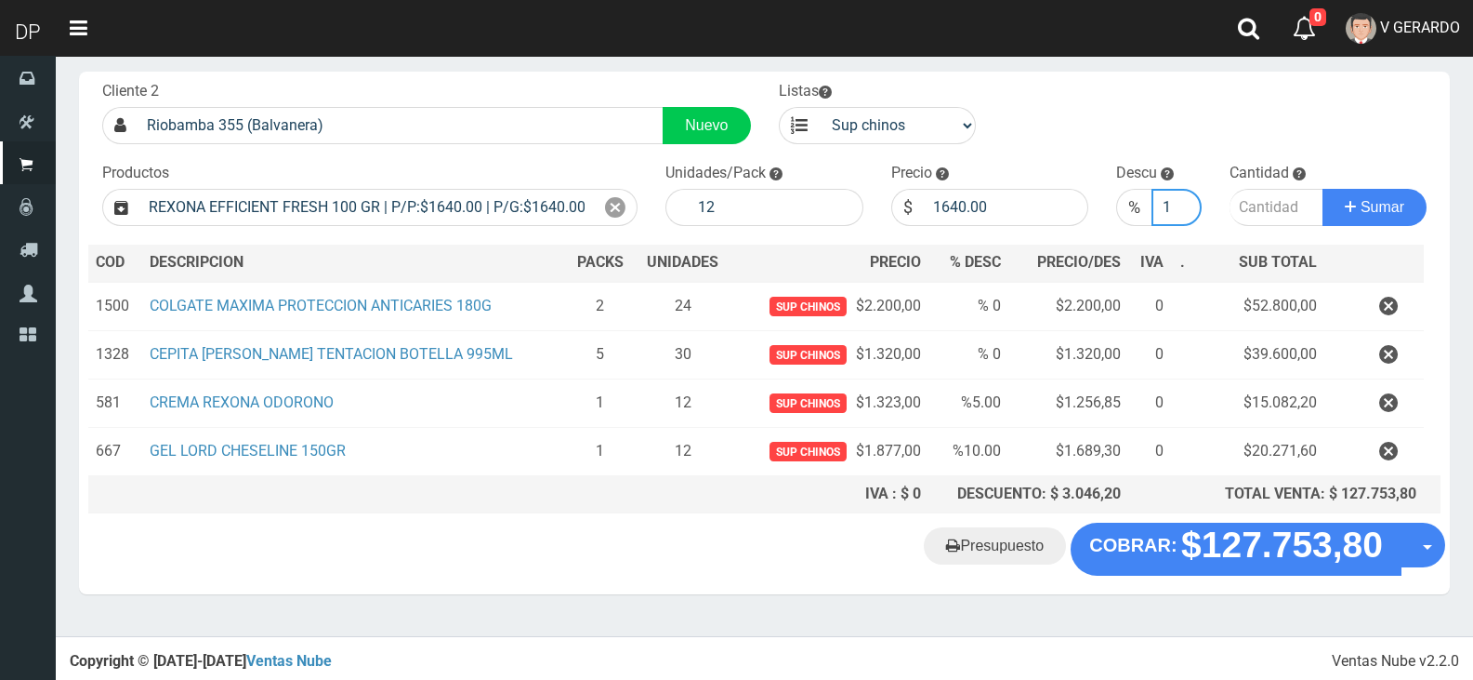
click at [1186, 202] on input "1" at bounding box center [1176, 207] width 49 height 37
click at [1186, 202] on input "2" at bounding box center [1176, 207] width 49 height 37
click at [1186, 202] on input "3" at bounding box center [1176, 207] width 49 height 37
click at [1186, 202] on input "4" at bounding box center [1176, 207] width 49 height 37
type input "5"
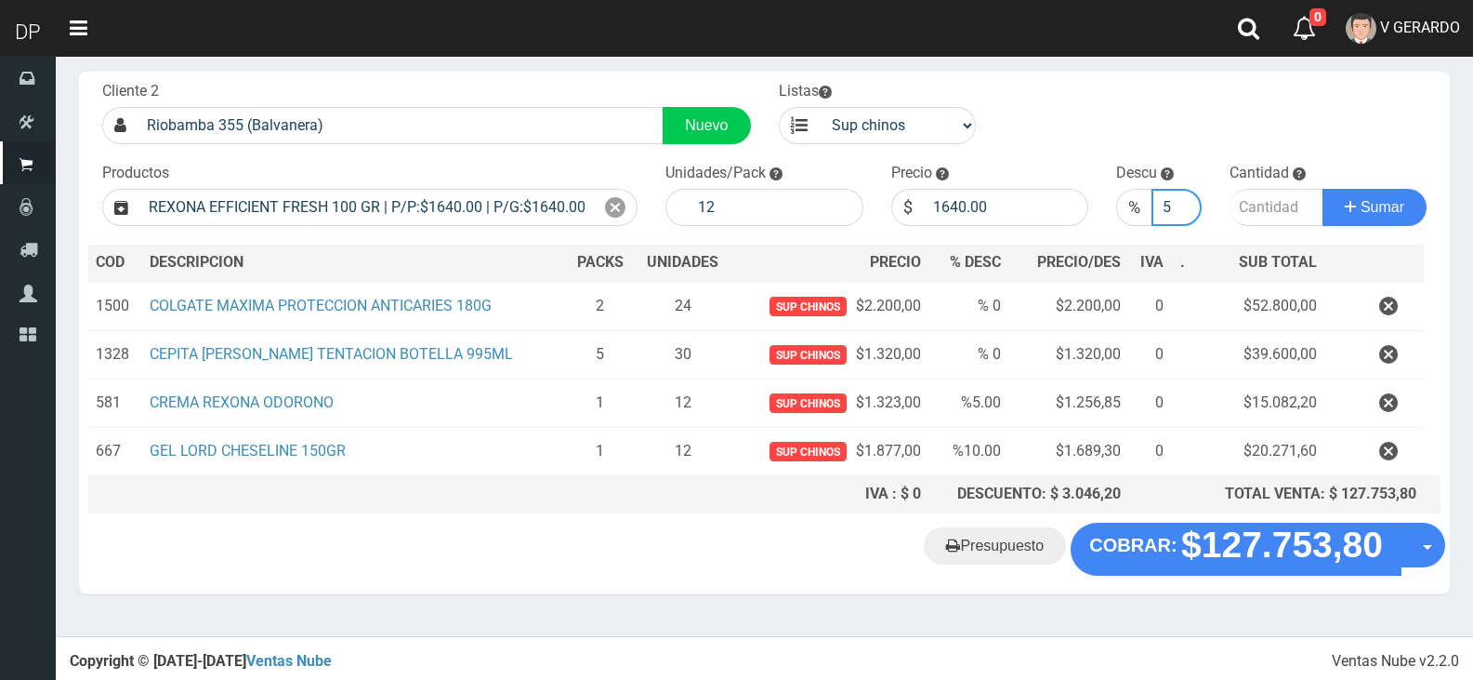
click at [1186, 202] on input "5" at bounding box center [1176, 207] width 49 height 37
click at [1284, 208] on input "number" at bounding box center [1277, 207] width 95 height 37
type input "1"
click at [1323, 189] on button "Sumar" at bounding box center [1375, 207] width 104 height 37
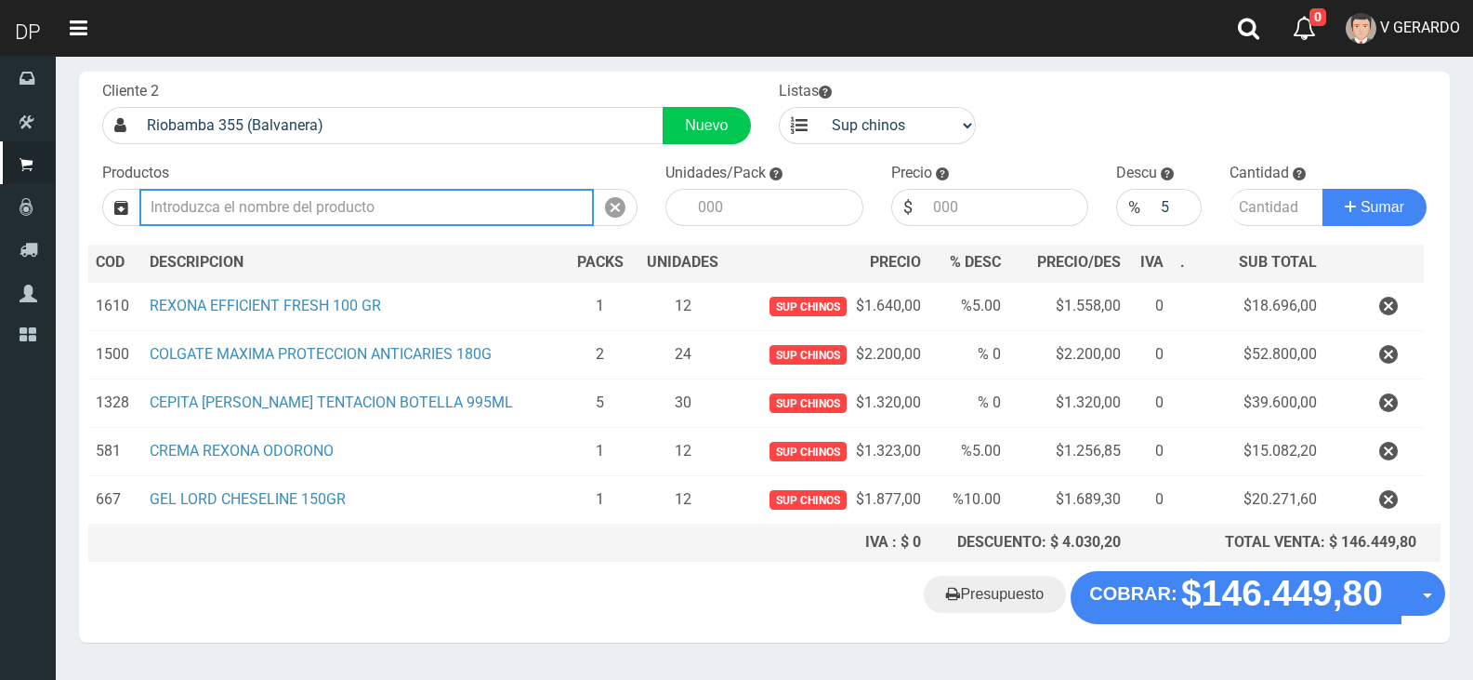
click at [438, 218] on input "text" at bounding box center [366, 207] width 455 height 37
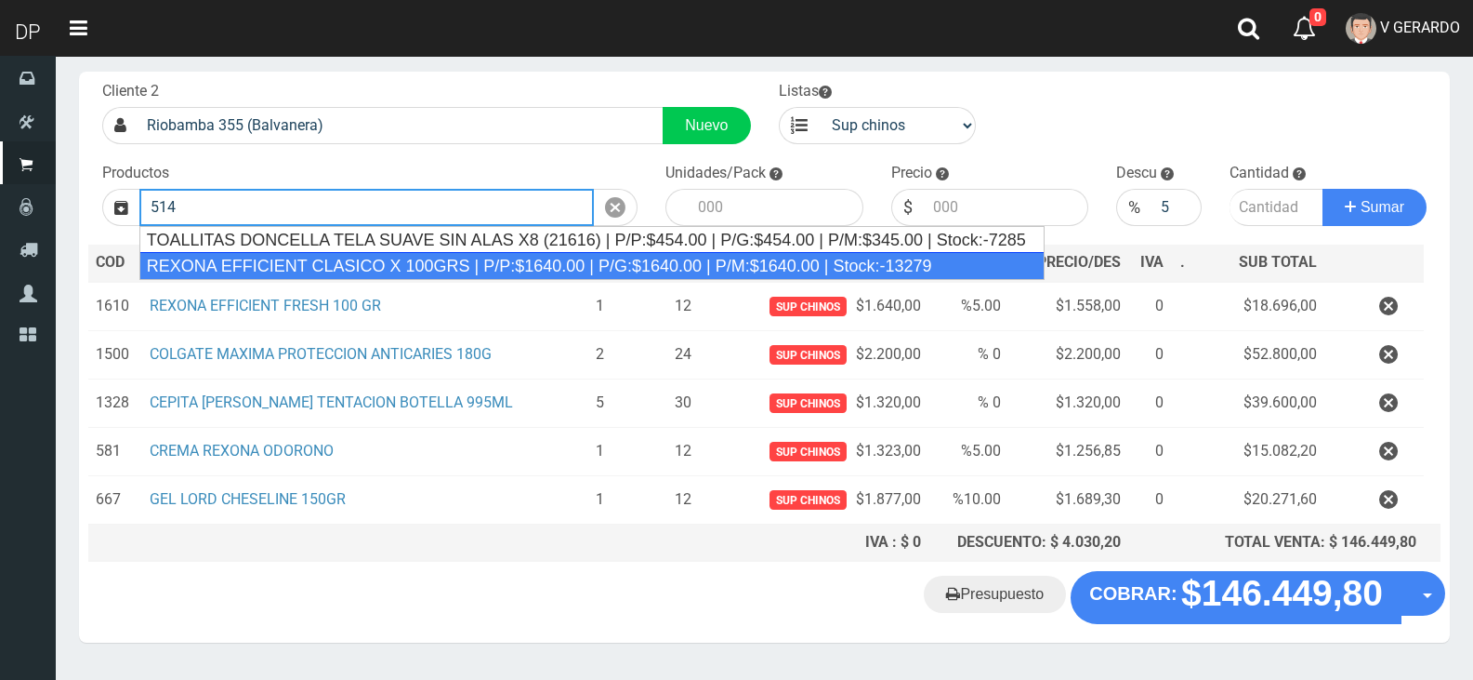
click at [305, 253] on div "REXONA EFFICIENT CLASICO X 100GRS | P/P:$1640.00 | P/G:$1640.00 | P/M:$1640.00 …" at bounding box center [591, 266] width 905 height 28
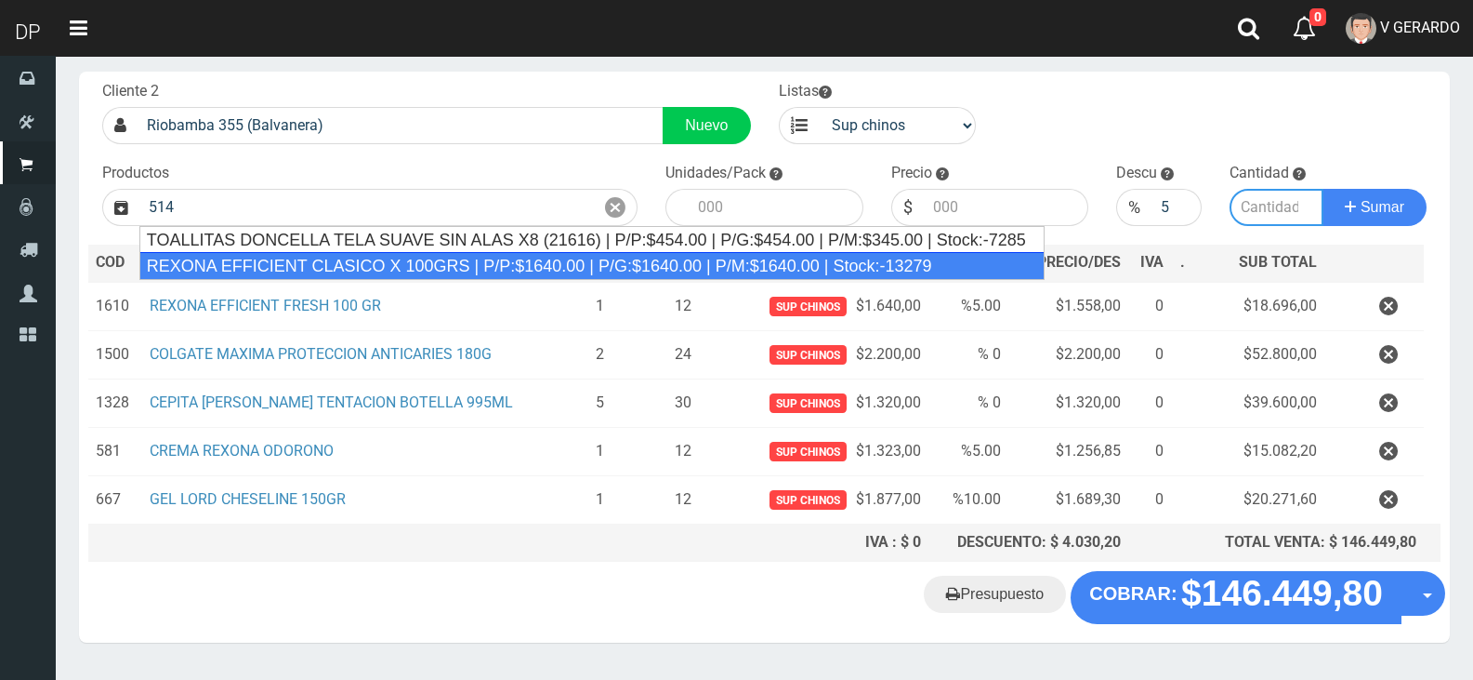
type input "REXONA EFFICIENT CLASICO X 100GRS | P/P:$1640.00 | P/G:$1640.00 | P/M:$1640.00 …"
type input "12"
type input "1640.00"
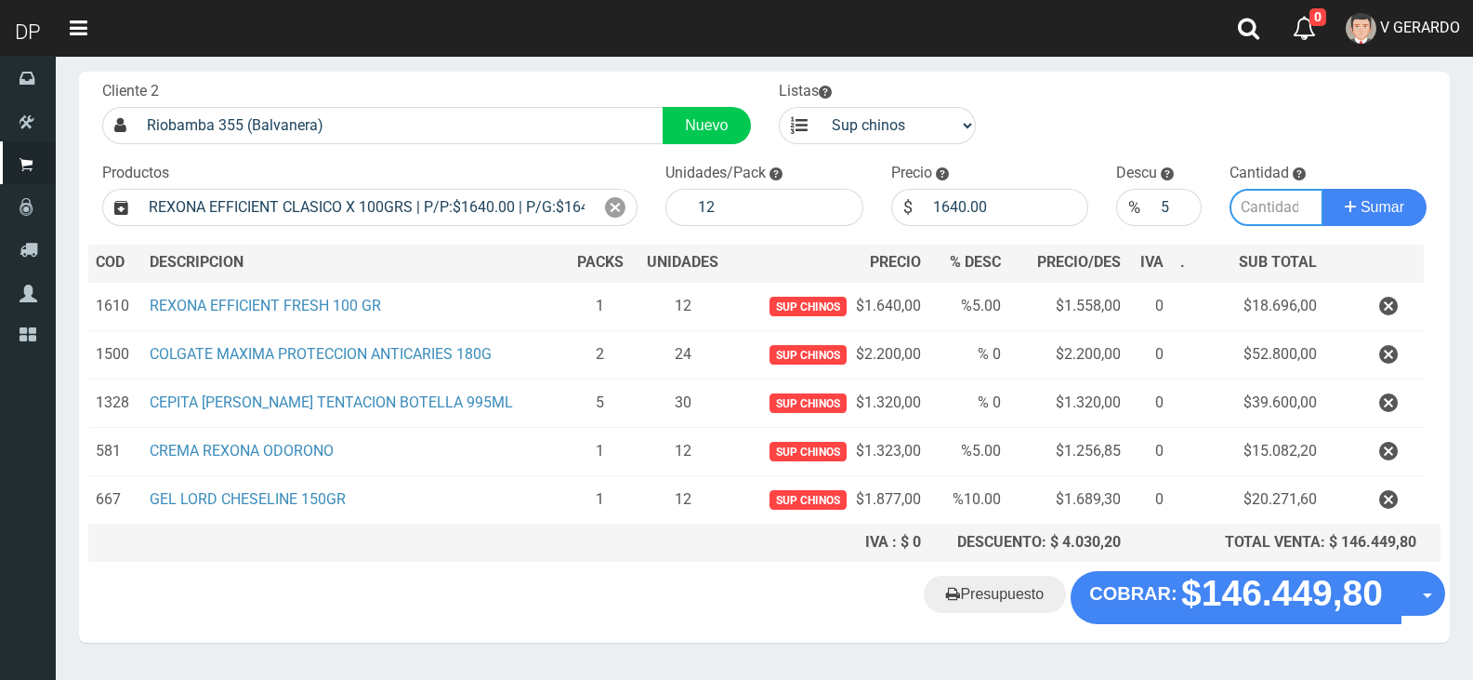
click at [1280, 212] on input "number" at bounding box center [1277, 207] width 95 height 37
type input "1"
click at [1323, 189] on button "Sumar" at bounding box center [1375, 207] width 104 height 37
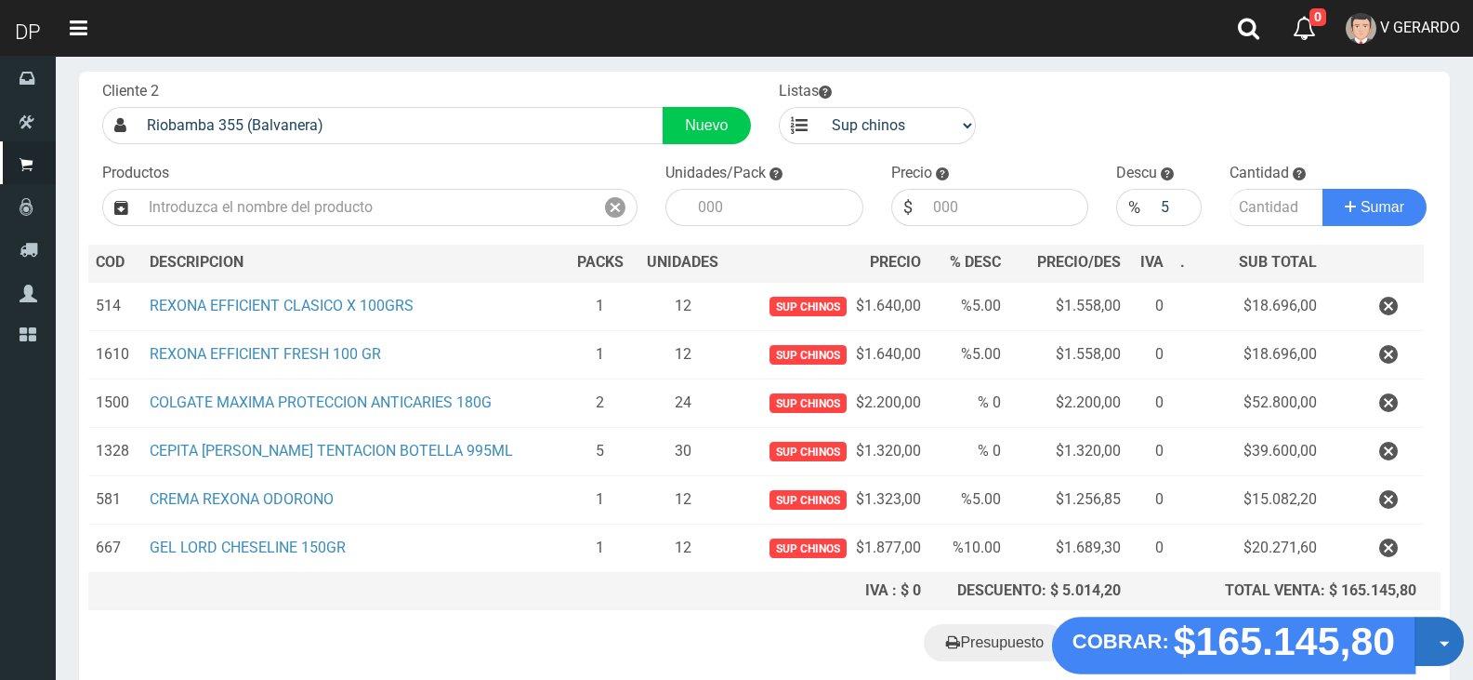
click at [1441, 634] on button "Opciones" at bounding box center [1439, 641] width 49 height 49
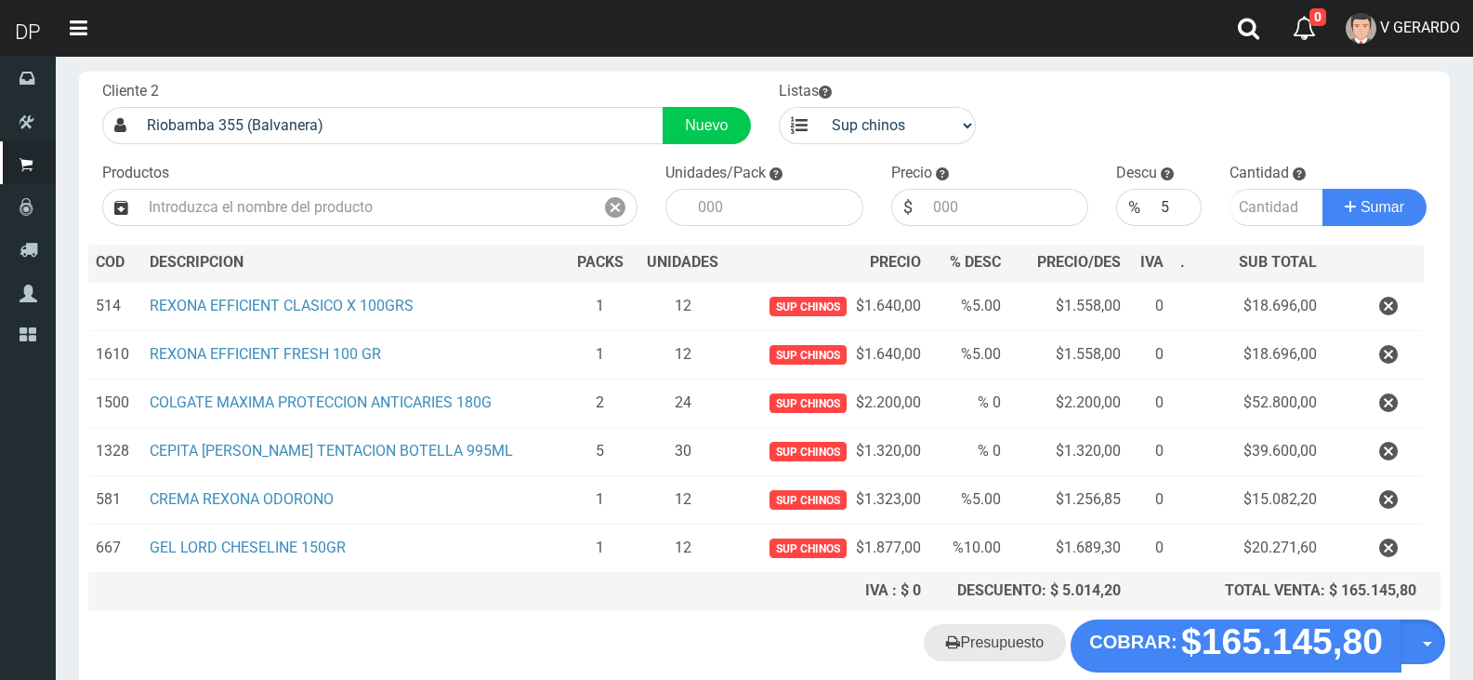
click at [958, 642] on icon at bounding box center [953, 641] width 14 height 26
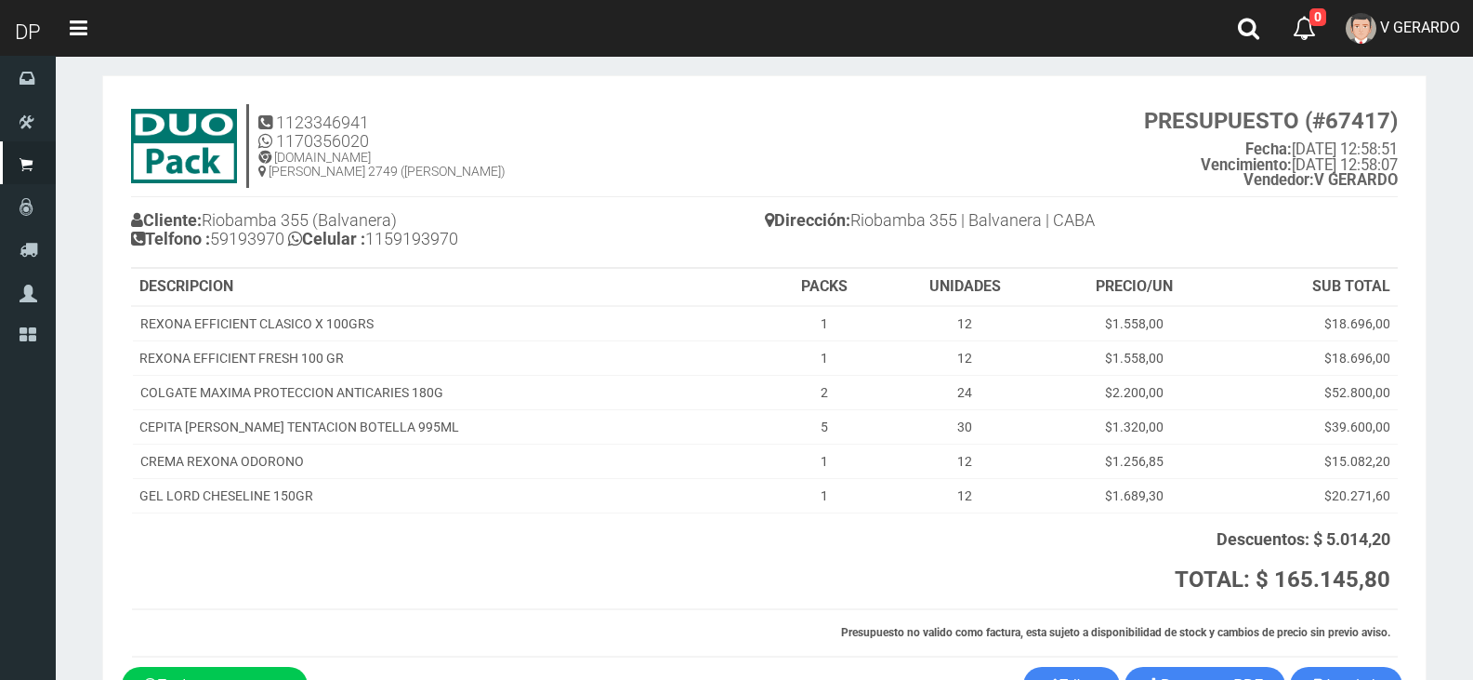
scroll to position [139, 0]
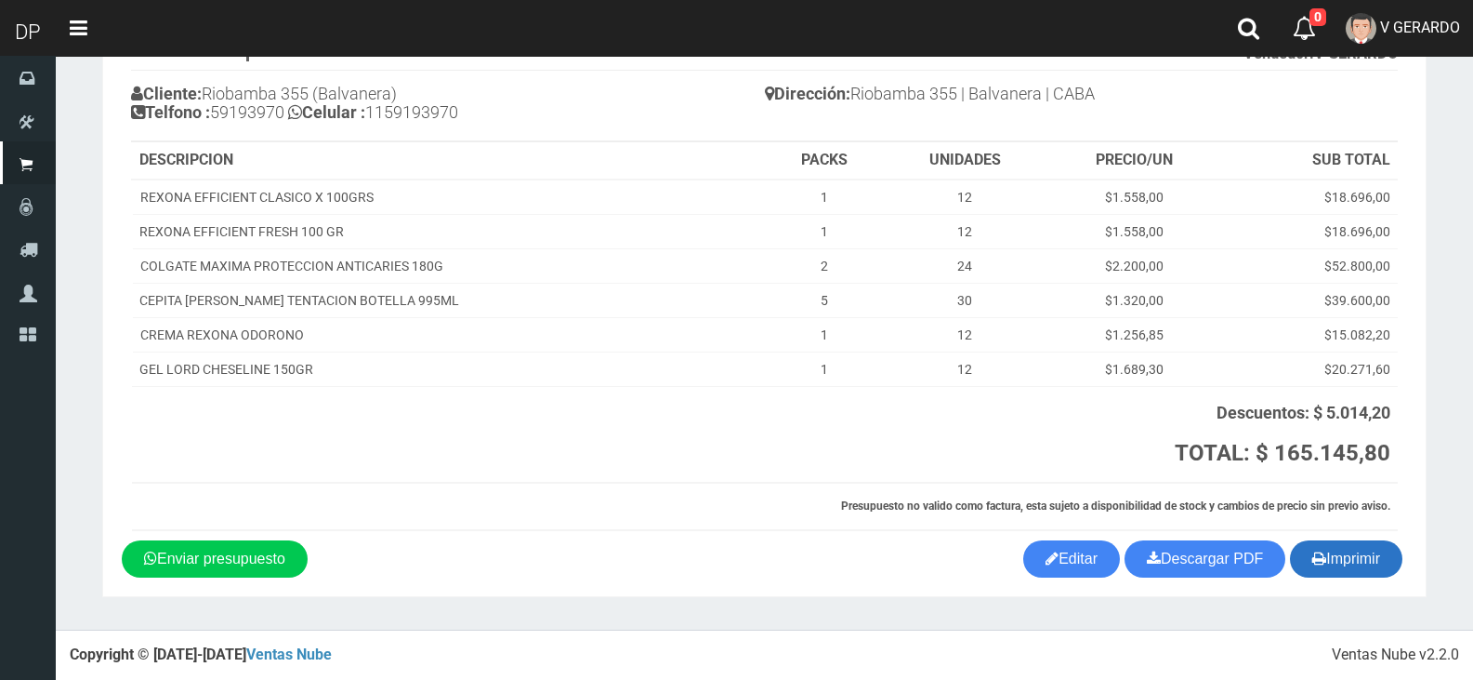
click at [1346, 561] on button "Imprimir" at bounding box center [1346, 558] width 112 height 37
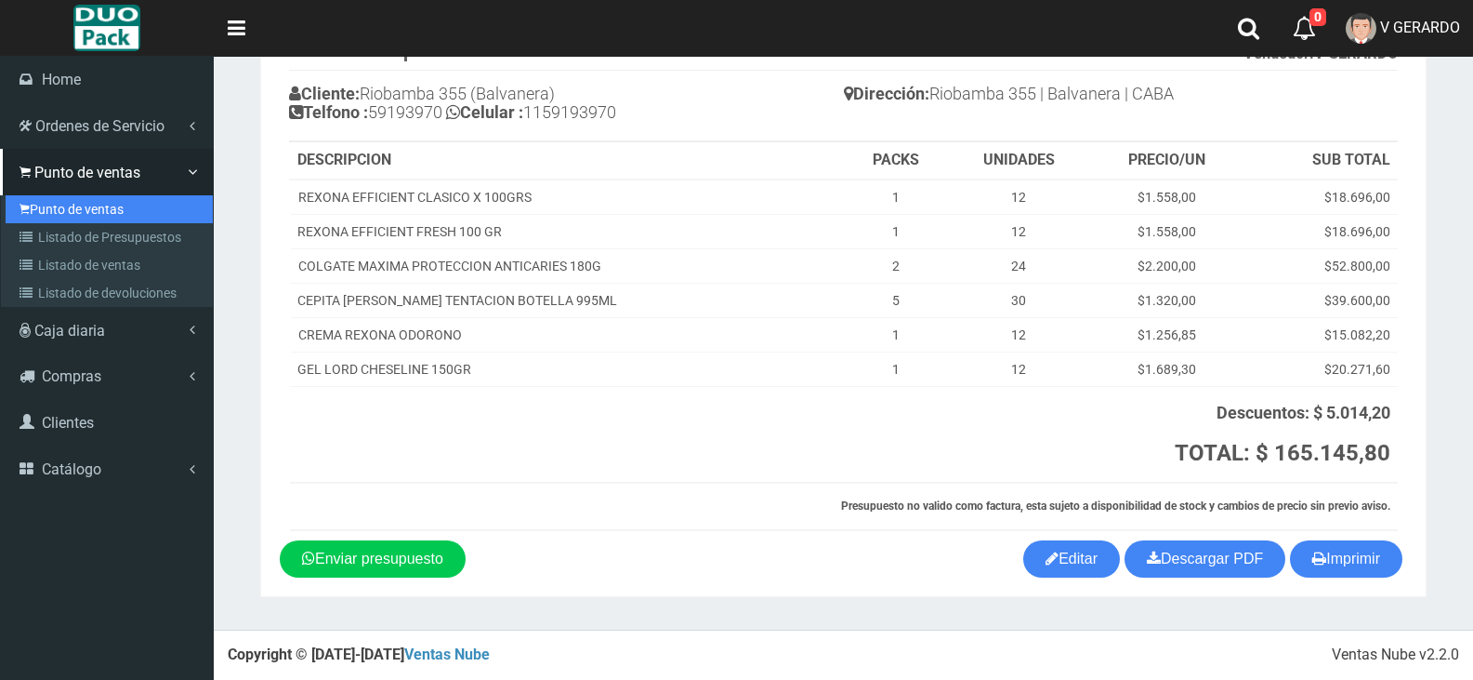
click at [95, 206] on link "Punto de ventas" at bounding box center [109, 209] width 207 height 28
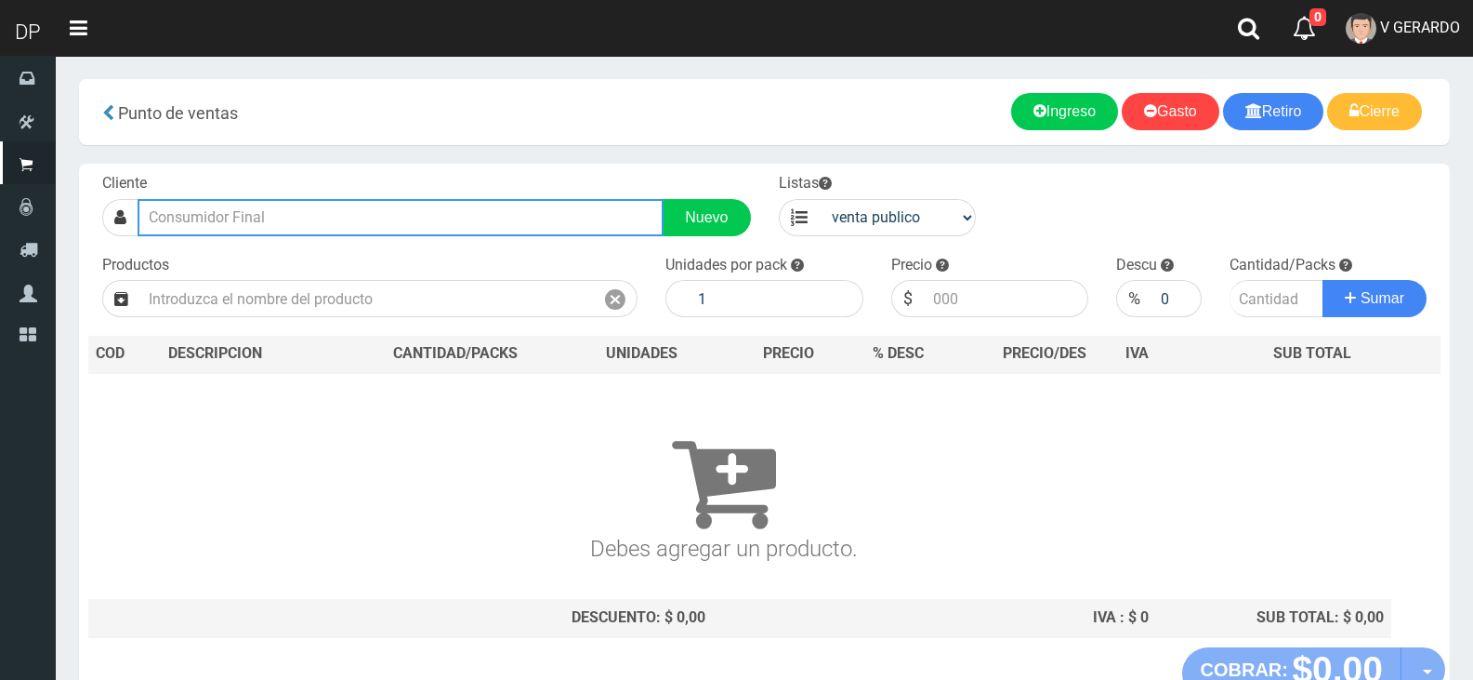
click at [249, 221] on input "text" at bounding box center [401, 217] width 526 height 37
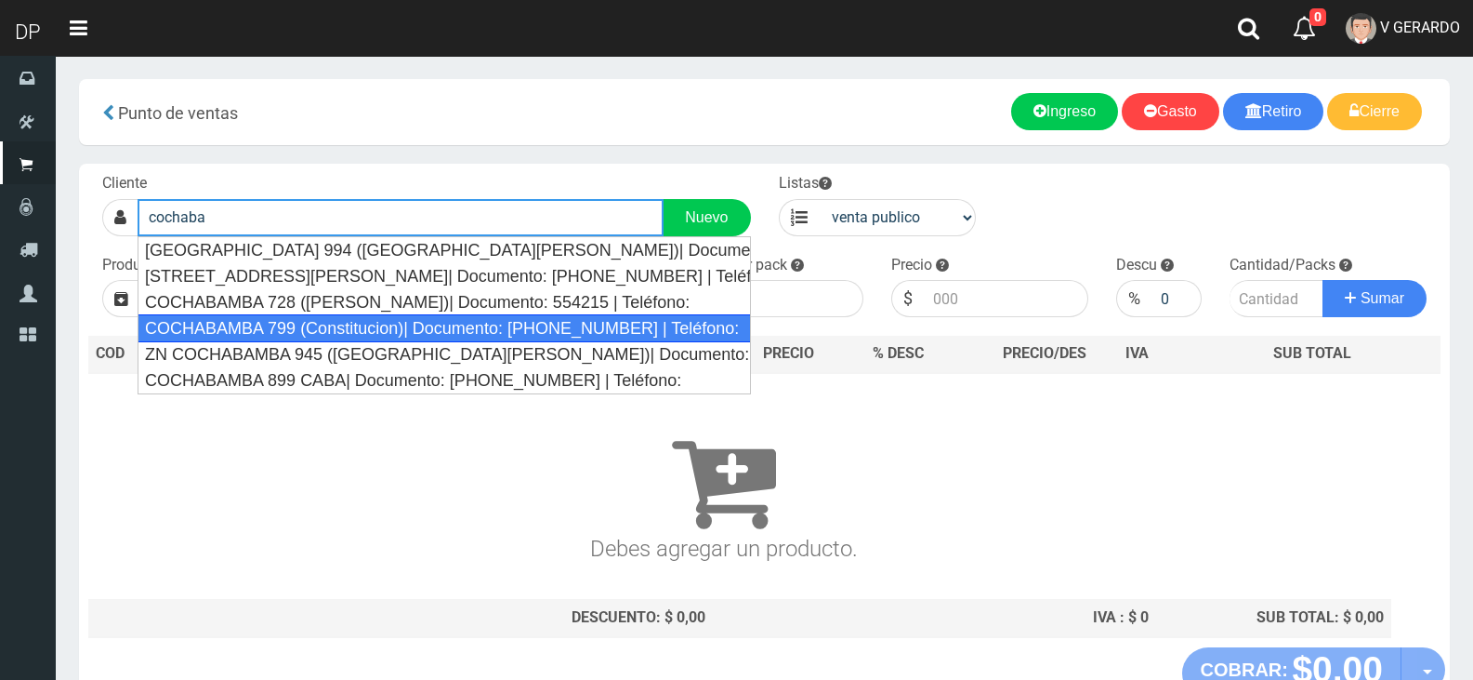
click at [277, 330] on div "COCHABAMBA 799 (Constitucion)| Documento: [PHONE_NUMBER] | Teléfono:" at bounding box center [445, 328] width 614 height 28
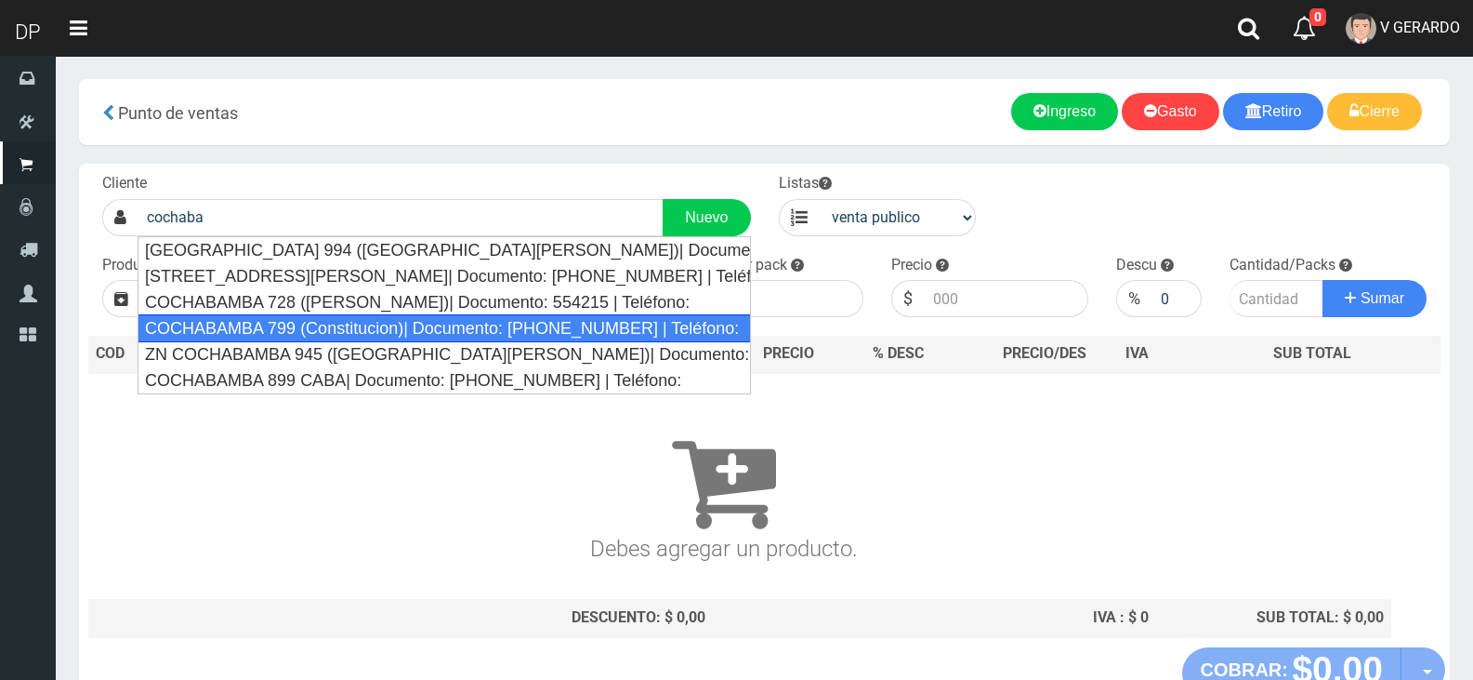
type input "COCHABAMBA 799 (Constitucion)| Documento: [PHONE_NUMBER] | Teléfono:"
select select "2"
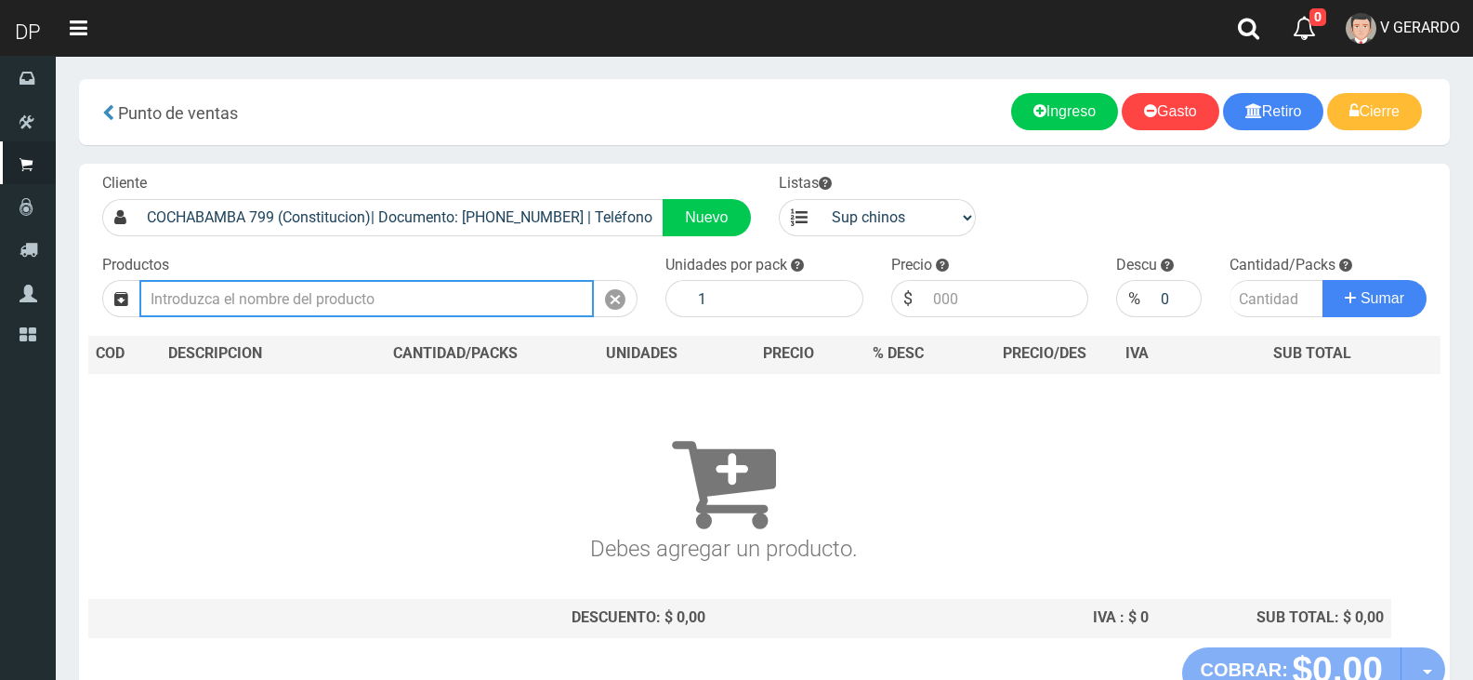
click at [271, 299] on input "text" at bounding box center [366, 298] width 455 height 37
click at [370, 283] on input "text" at bounding box center [366, 298] width 455 height 37
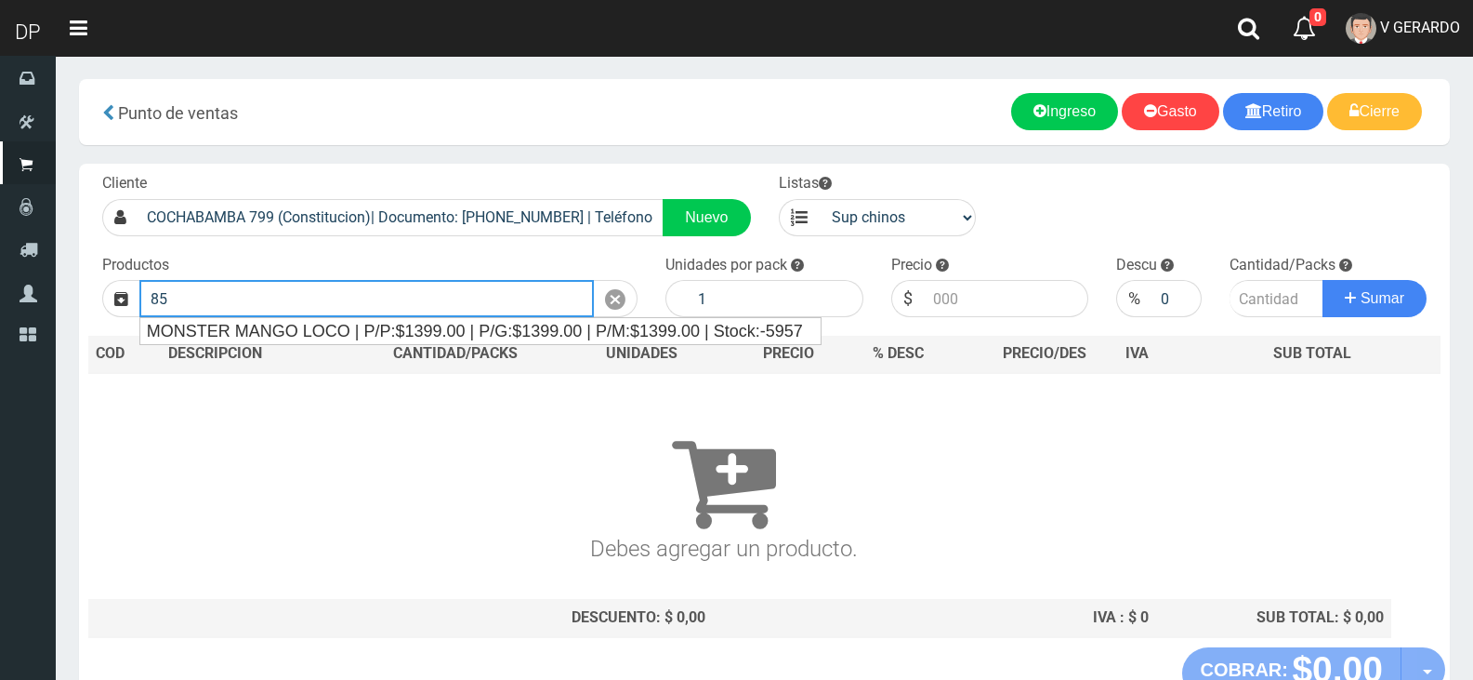
type input "8"
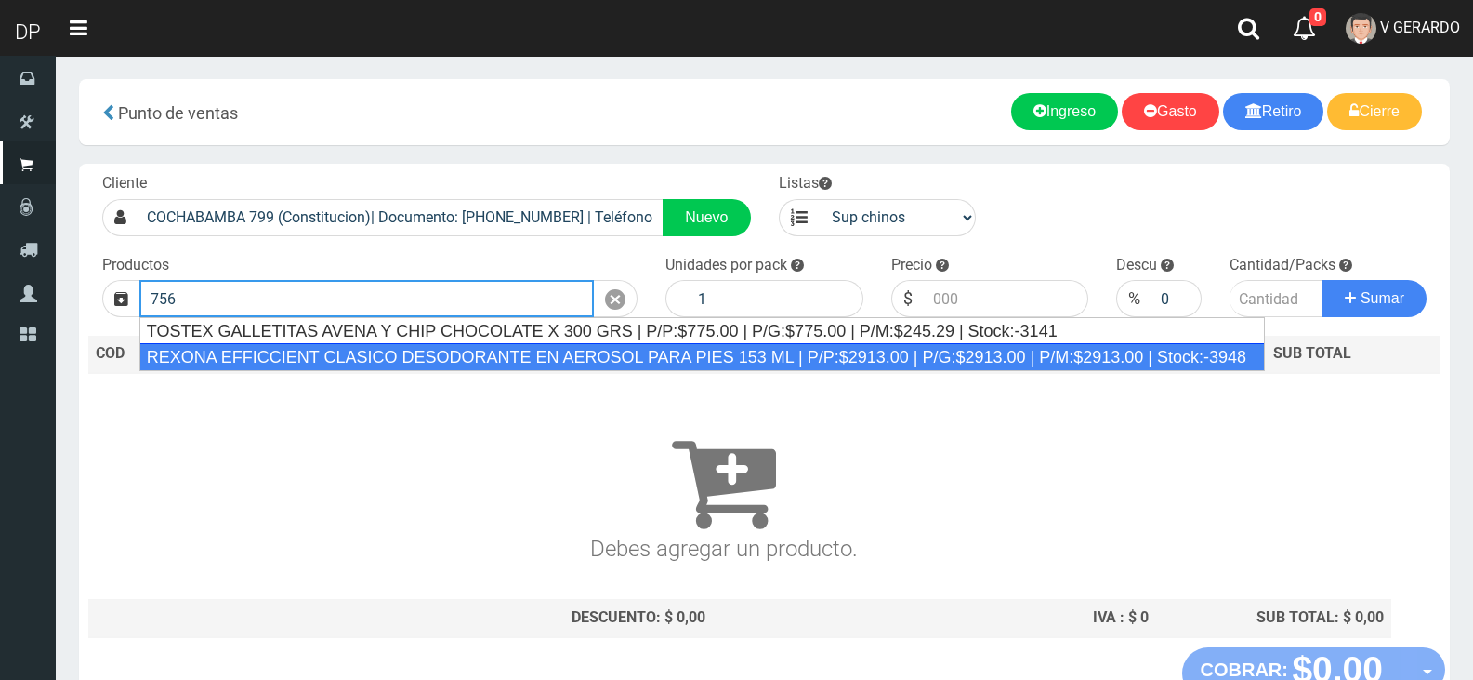
click at [408, 351] on div "REXONA EFFICCIENT CLASICO DESODORANTE EN AEROSOL PARA PIES 153 ML | P/P:$2913.0…" at bounding box center [702, 357] width 1126 height 28
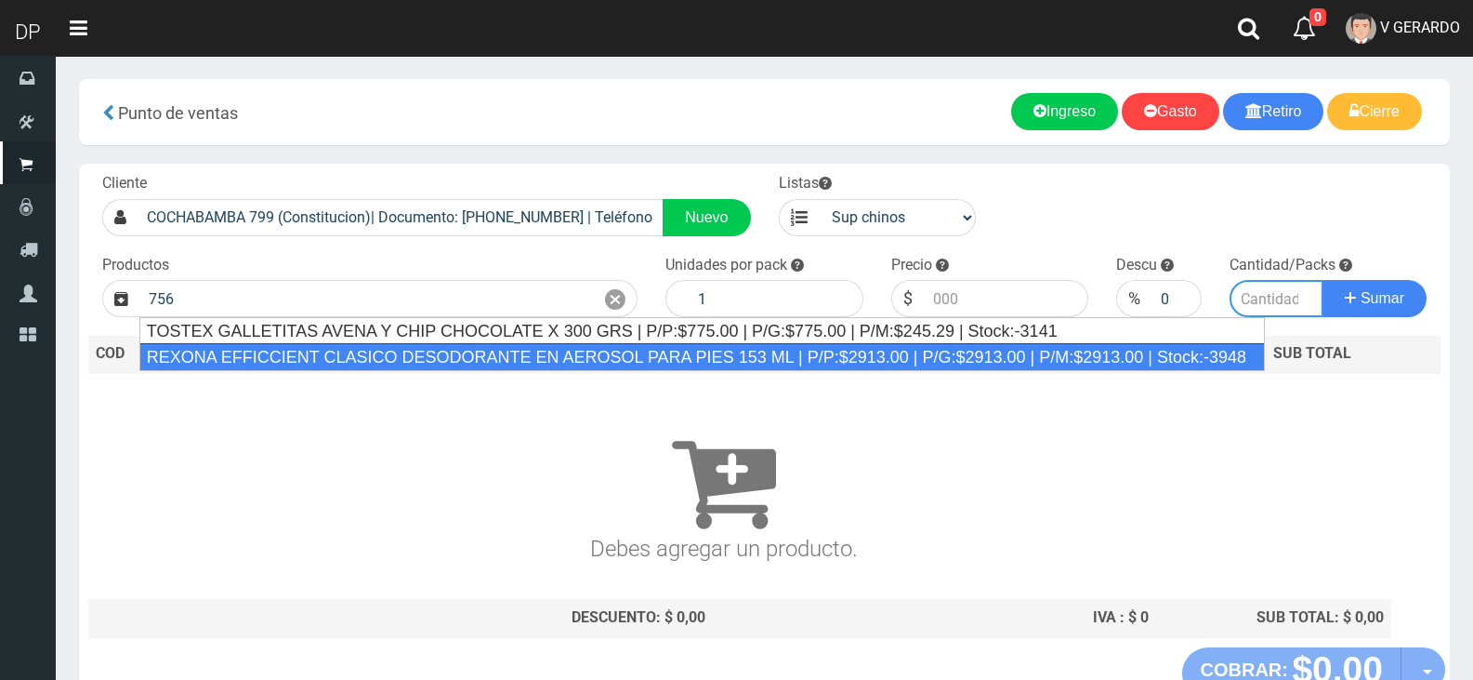
type input "REXONA EFFICCIENT CLASICO DESODORANTE EN AEROSOL PARA PIES 153 ML | P/P:$2913.0…"
type input "12"
type input "2913.00"
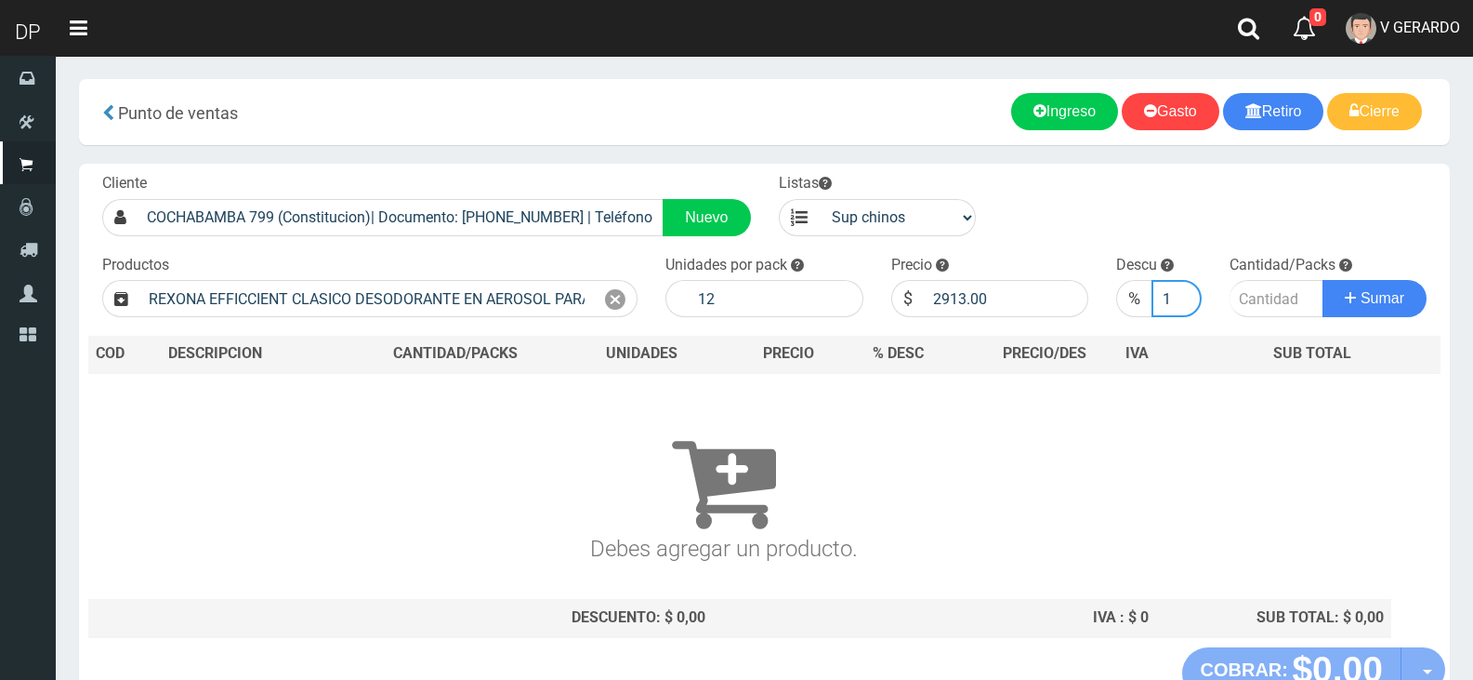
click at [1184, 291] on input "1" at bounding box center [1176, 298] width 49 height 37
click at [1184, 291] on input "2" at bounding box center [1176, 298] width 49 height 37
click at [1184, 291] on input "3" at bounding box center [1176, 298] width 49 height 37
click at [1184, 291] on input "4" at bounding box center [1176, 298] width 49 height 37
click at [1184, 291] on input "5" at bounding box center [1176, 298] width 49 height 37
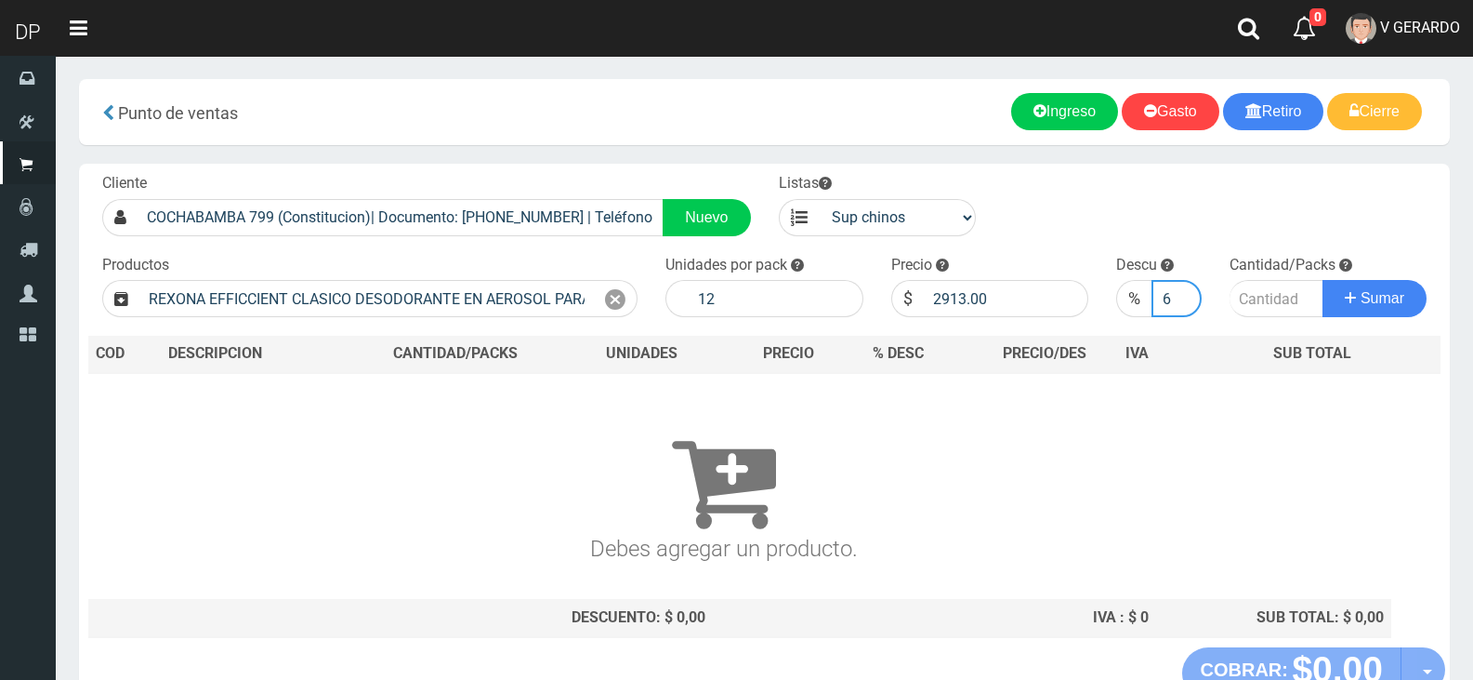
click at [1187, 292] on input "6" at bounding box center [1176, 298] width 49 height 37
click at [1187, 292] on input "7" at bounding box center [1176, 298] width 49 height 37
click at [1187, 292] on input "8" at bounding box center [1176, 298] width 49 height 37
click at [1187, 292] on input "9" at bounding box center [1176, 298] width 49 height 37
type input "10"
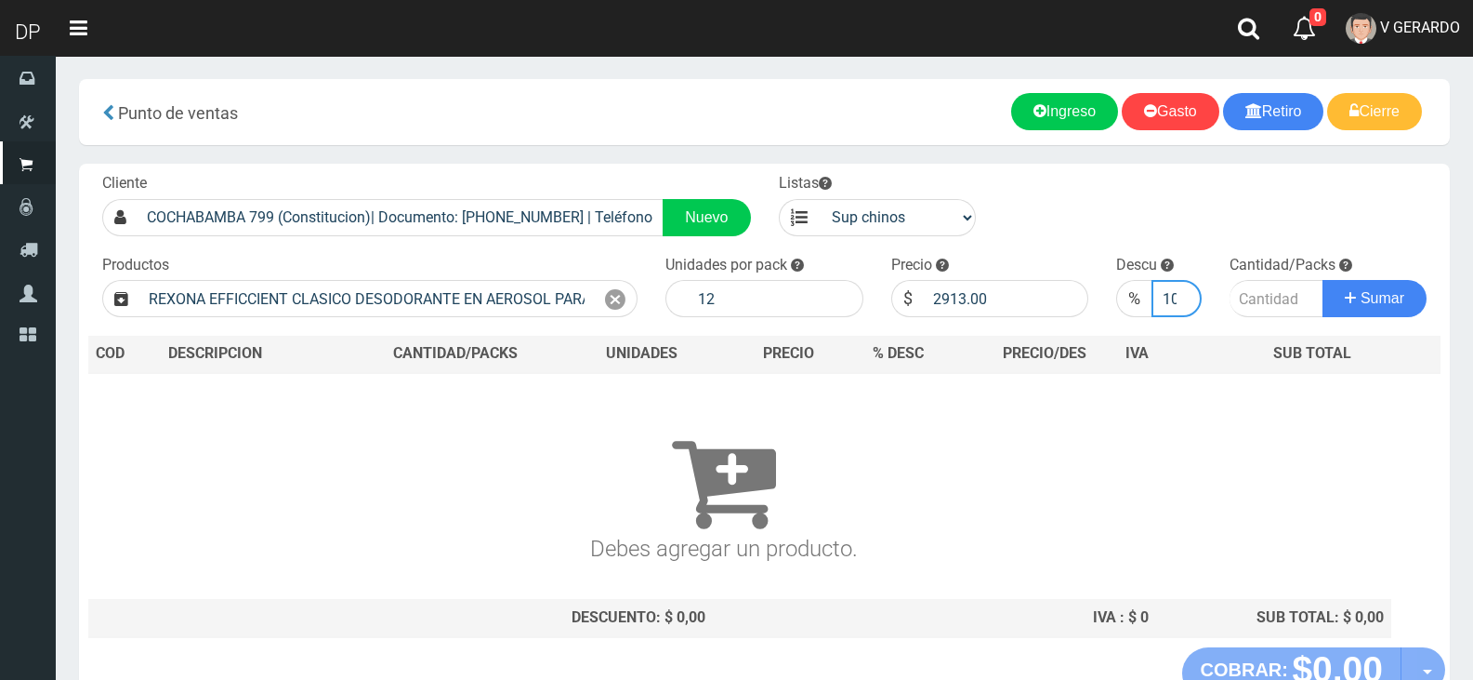
click at [1187, 292] on input "10" at bounding box center [1176, 298] width 49 height 37
click at [1270, 298] on input "number" at bounding box center [1277, 298] width 95 height 37
type input "4"
click at [1323, 280] on button "Sumar" at bounding box center [1375, 298] width 104 height 37
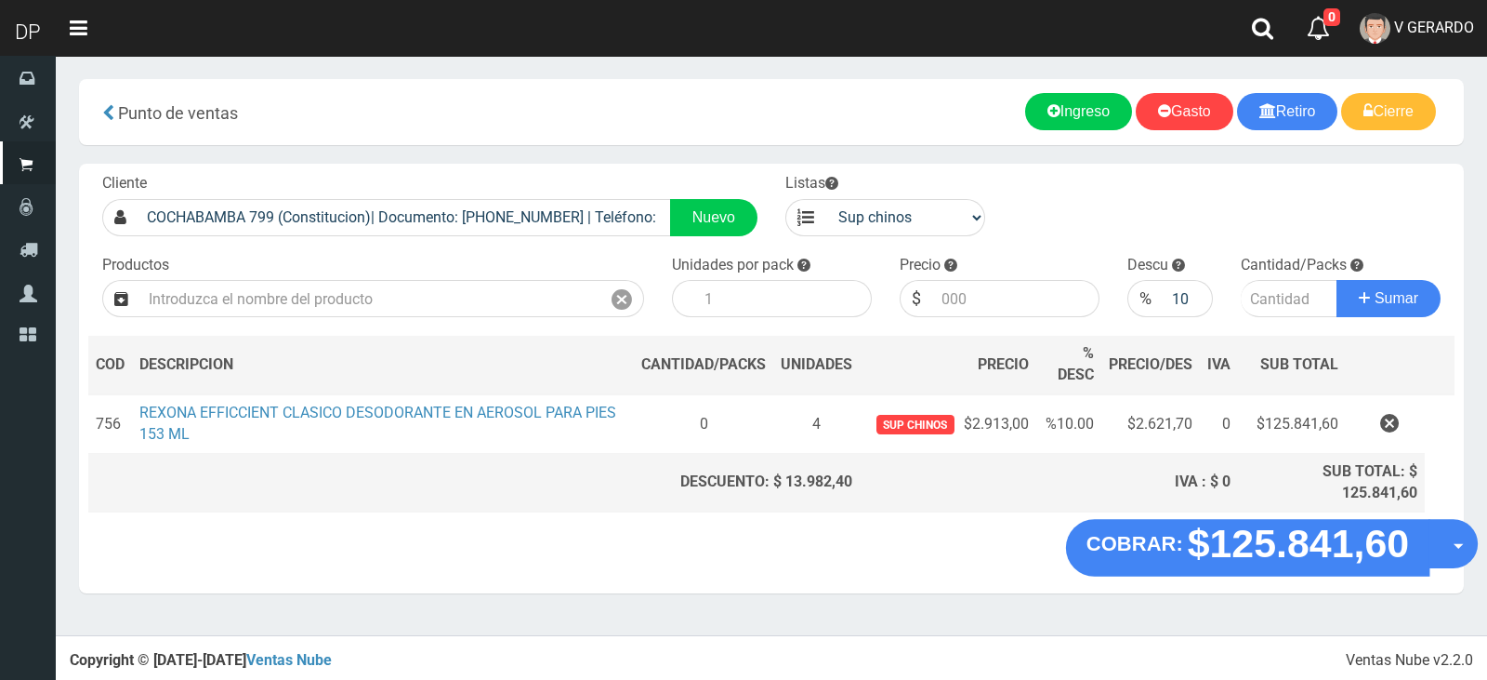
click at [1452, 529] on button "Opciones" at bounding box center [1453, 544] width 49 height 49
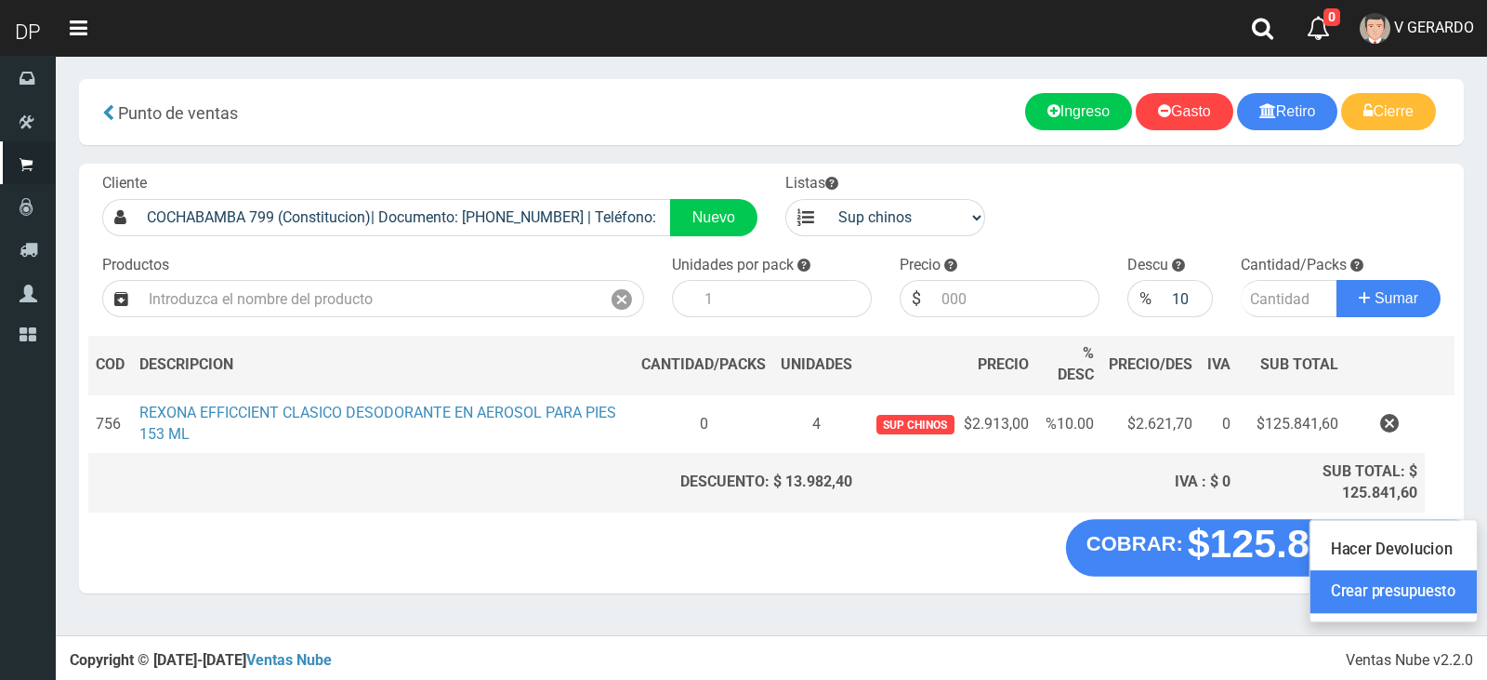
click at [1427, 587] on link "Crear presupuesto" at bounding box center [1394, 592] width 166 height 43
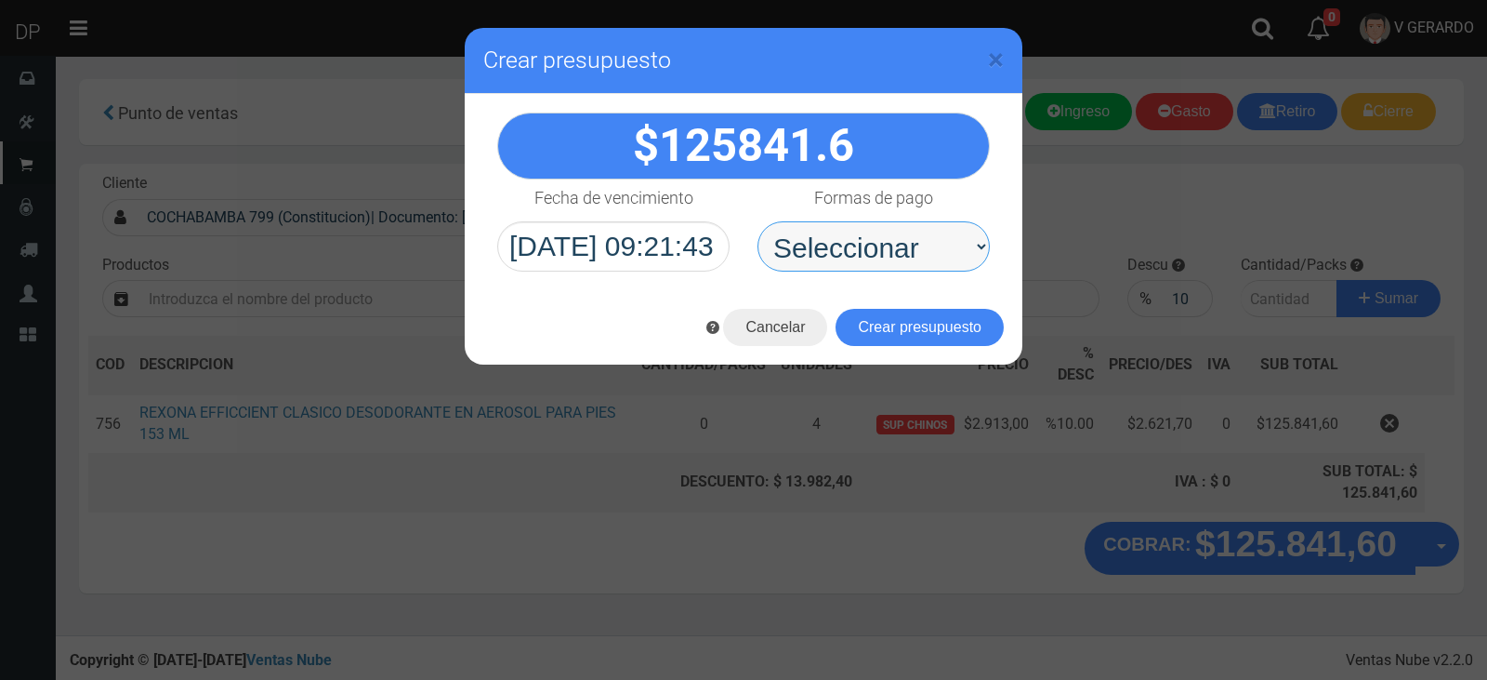
click at [923, 255] on select "Seleccionar Efectivo Tarjeta de Crédito Depósito Débito" at bounding box center [874, 246] width 232 height 50
select select "Efectivo"
click at [758, 221] on select "Seleccionar Efectivo Tarjeta de Crédito Depósito Débito" at bounding box center [874, 246] width 232 height 50
click at [933, 325] on button "Crear presupuesto" at bounding box center [920, 327] width 168 height 37
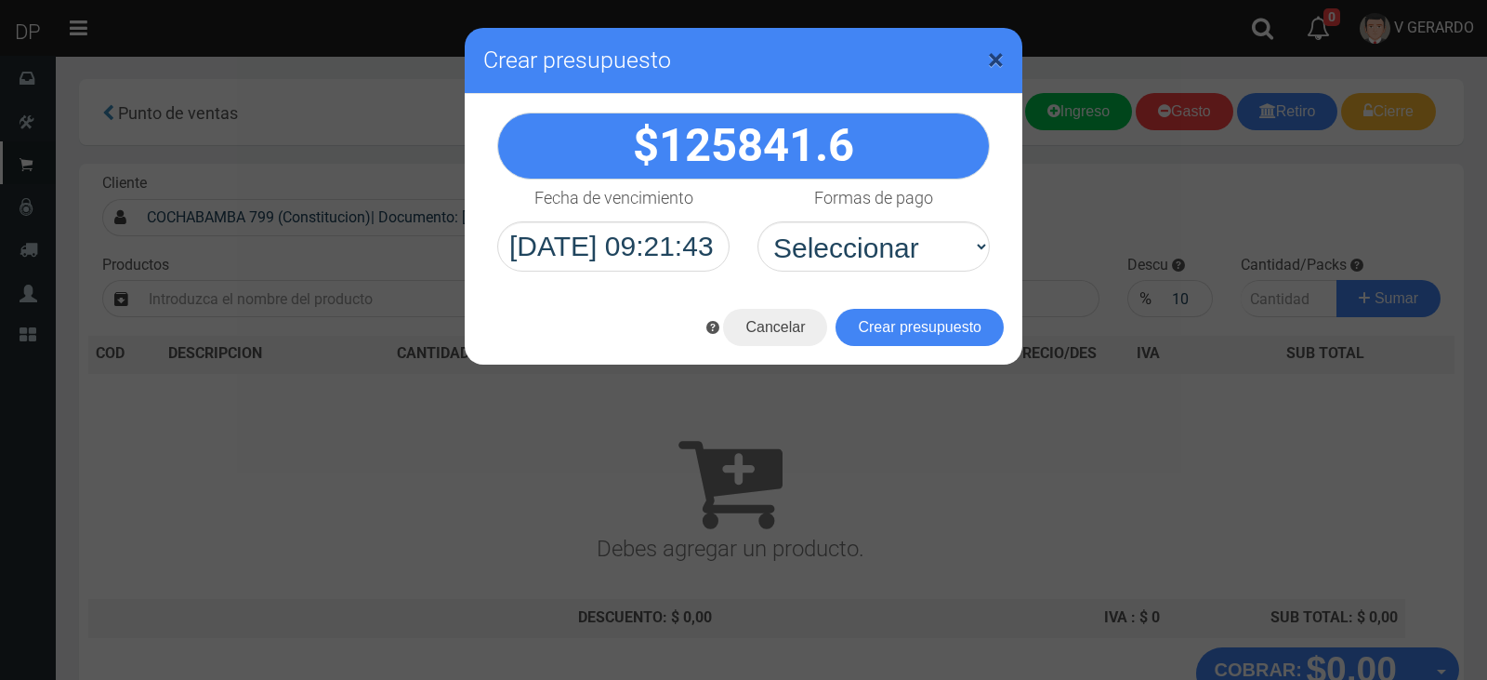
click at [993, 62] on span "×" at bounding box center [996, 59] width 16 height 35
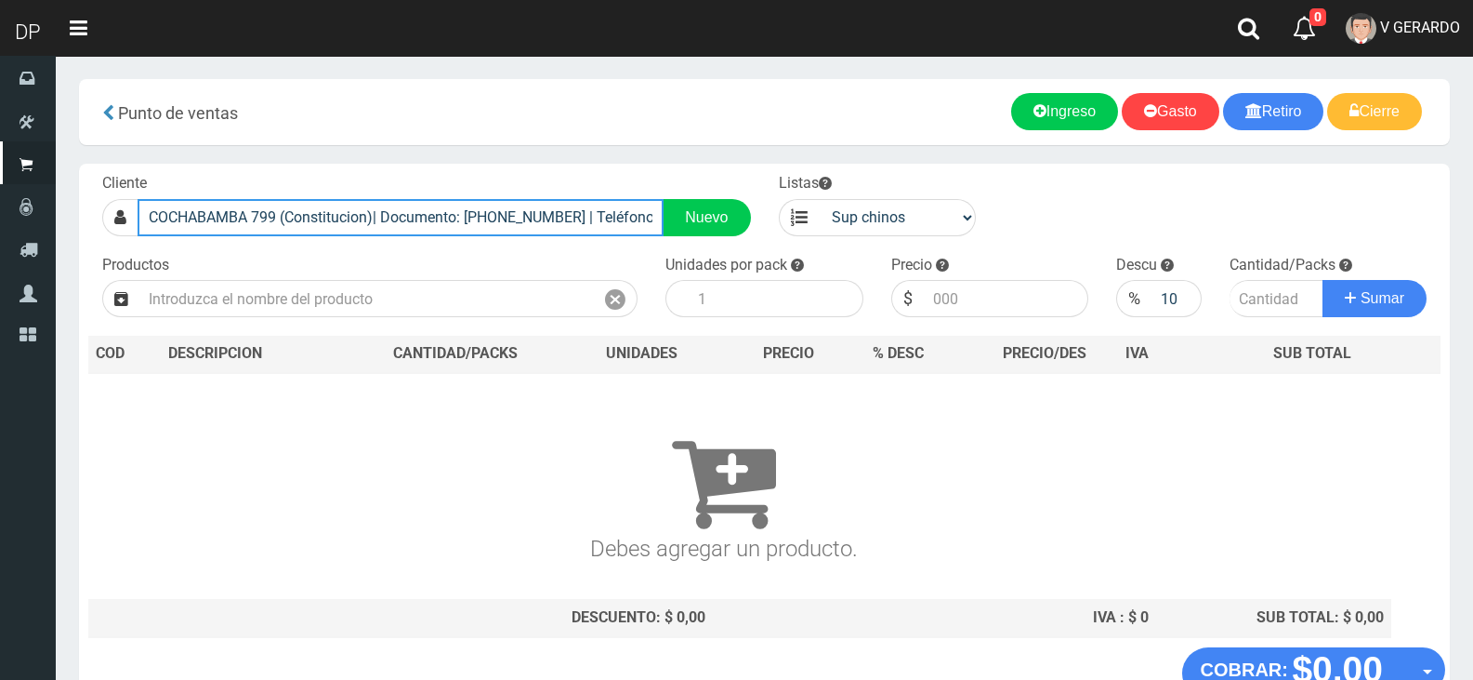
click at [428, 218] on input "COCHABAMBA 799 (Constitucion)| Documento: 89165056 | Teléfono:" at bounding box center [401, 217] width 526 height 37
click at [429, 216] on input "COCHABAMBA 799 (Constitucion)| Documento: 89165056 | Teléfono:" at bounding box center [401, 217] width 526 height 37
click at [430, 215] on input "COCHABAMBA 799 (Constitucion)| Documento: 89165056 | Teléfono:" at bounding box center [401, 217] width 526 height 37
click at [605, 223] on input "COCHABAMBA 799 (Constitucion)| Documento: 89165056 | Teléfono:" at bounding box center [401, 217] width 526 height 37
click at [605, 224] on input "COCHABAMBA 799 (Constitucion)| Documento: 89165056 | Teléfono:" at bounding box center [401, 217] width 526 height 37
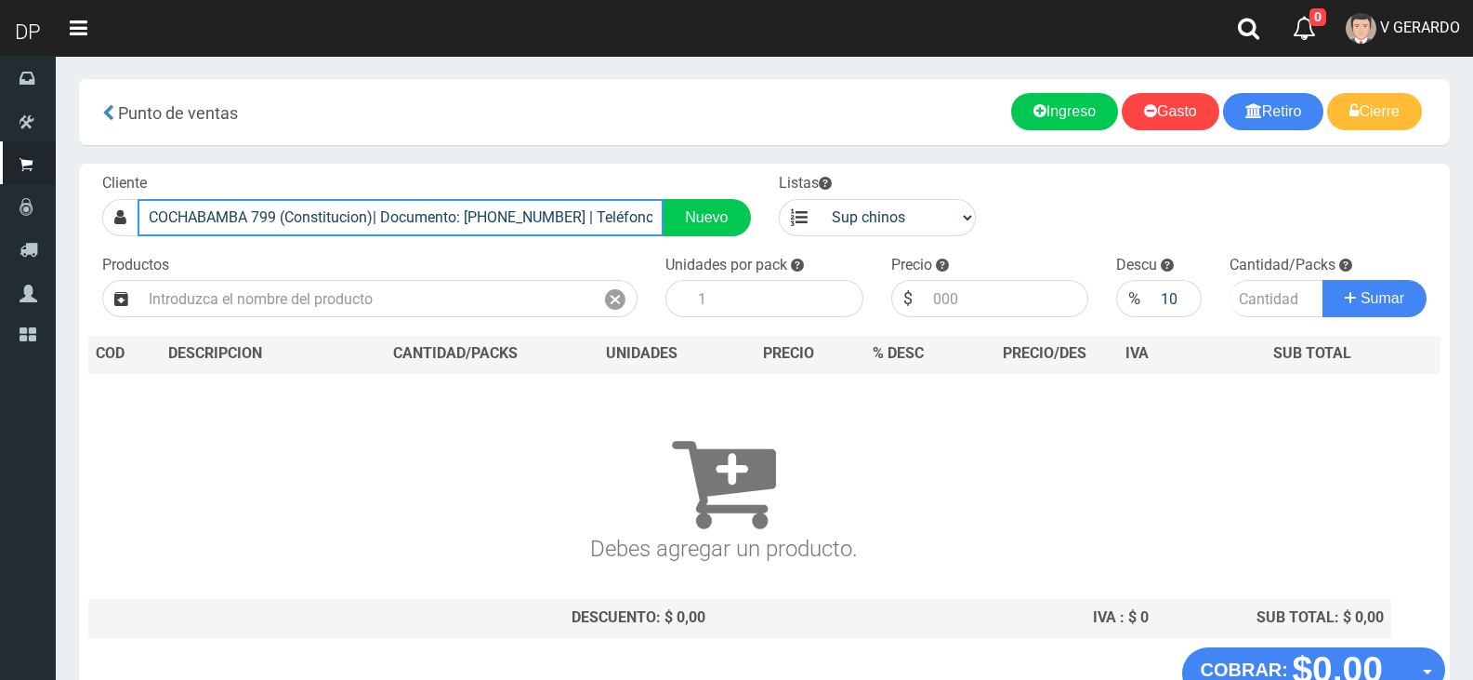
click at [609, 226] on input "COCHABAMBA 799 (Constitucion)| Documento: 89165056 | Teléfono:" at bounding box center [401, 217] width 526 height 37
click at [612, 226] on input "COCHABAMBA 799 (Constitucion)| Documento: 89165056 | Teléfono:" at bounding box center [401, 217] width 526 height 37
click at [610, 217] on input "COCHABAMBA 799 (Constitucion)| Documento: 89165056 | Teléfono:" at bounding box center [401, 217] width 526 height 37
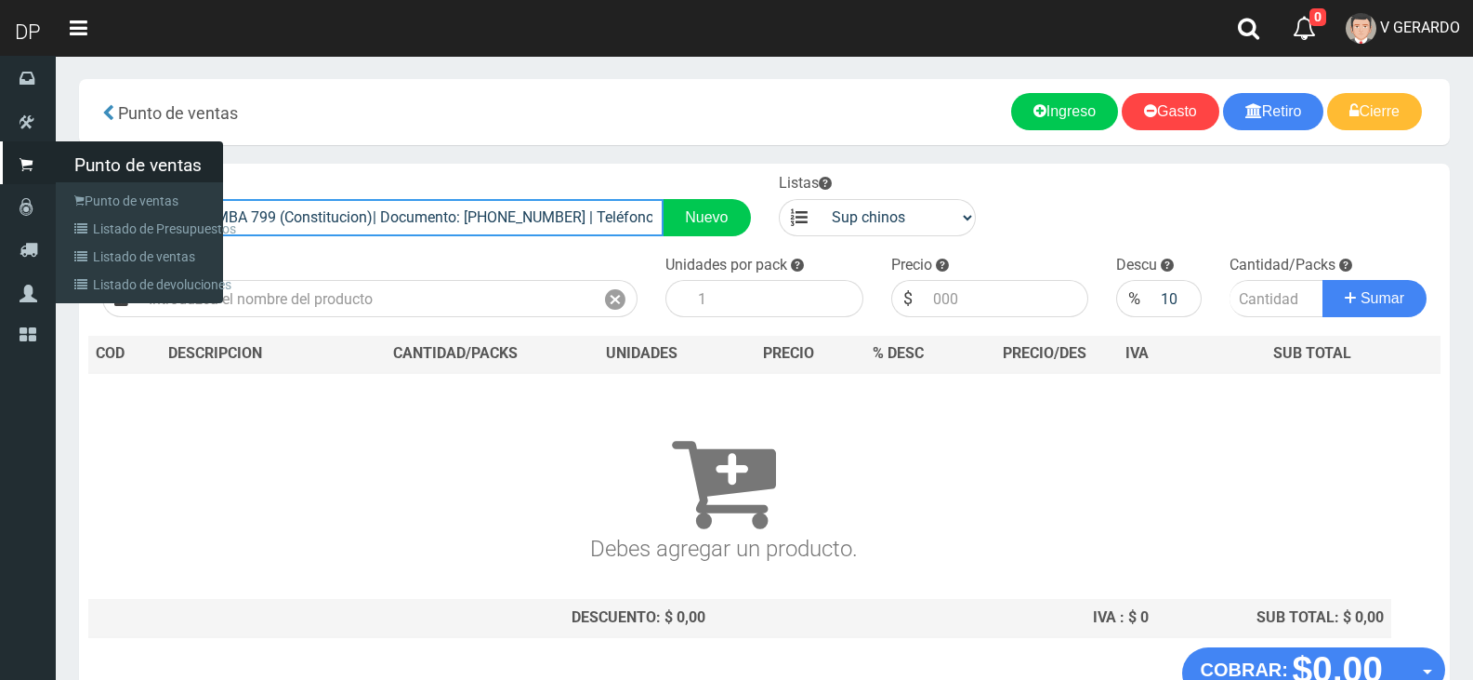
drag, startPoint x: 605, startPoint y: 216, endPoint x: 0, endPoint y: 202, distance: 605.3
click at [0, 205] on div "DP Toggle navigation 0 0" at bounding box center [736, 379] width 1473 height 759
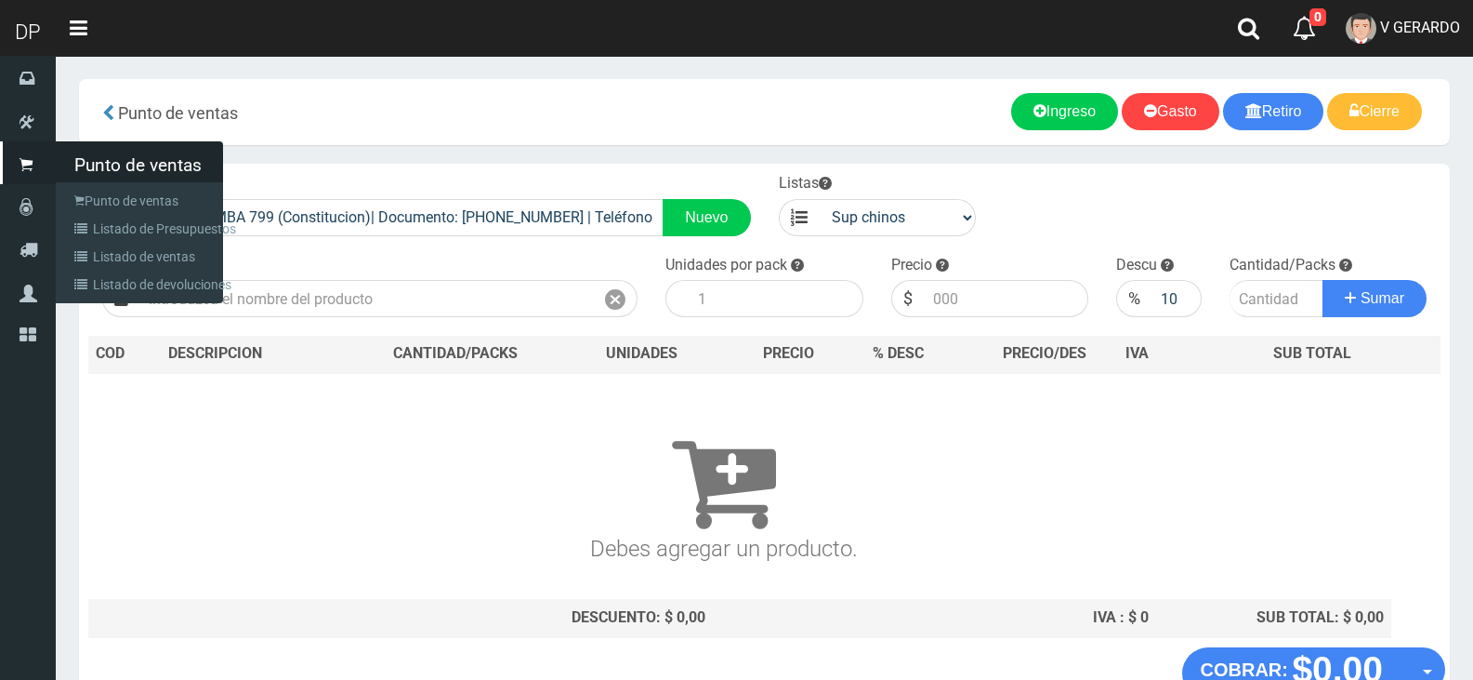
click at [0, 184] on li "Punto de ventas Punto de ventas Listado de Presupuestos Listado de ventas Lista…" at bounding box center [28, 162] width 56 height 43
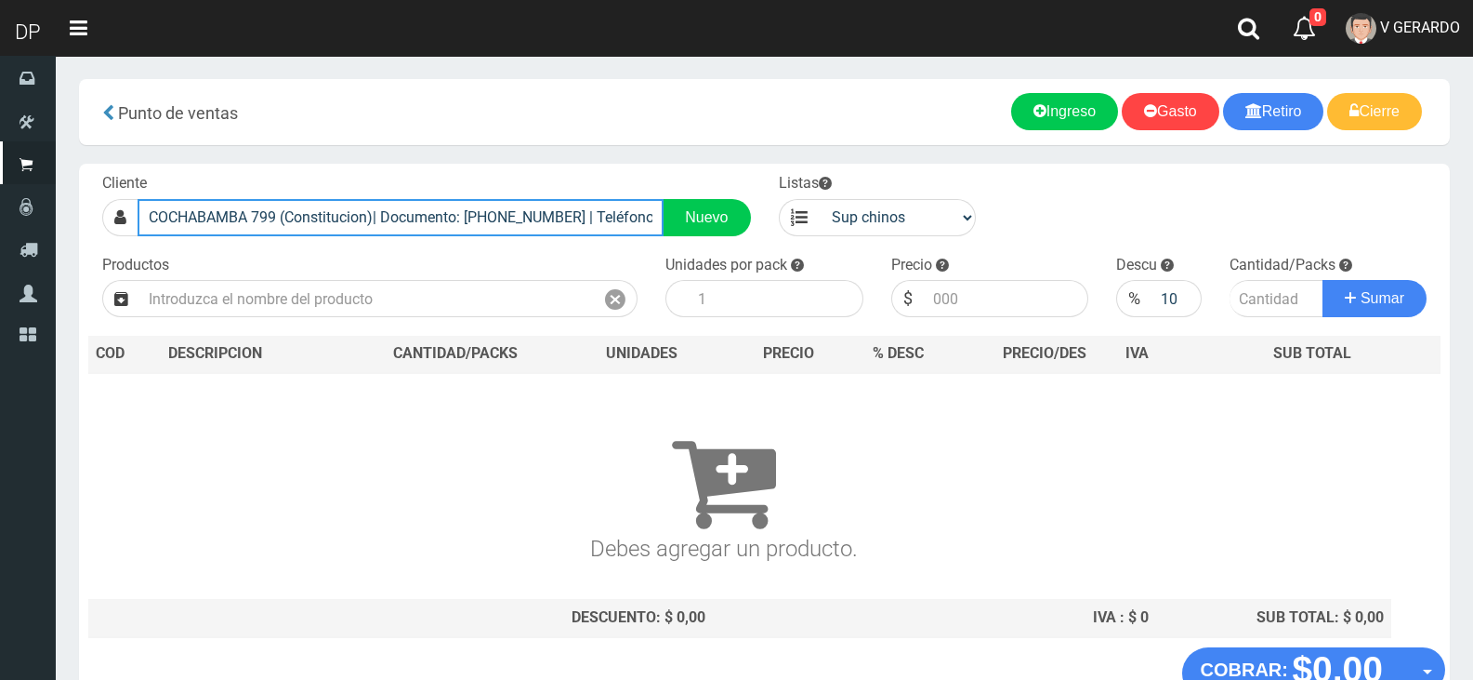
click at [528, 218] on input "COCHABAMBA 799 (Constitucion)| Documento: 89165056 | Teléfono:" at bounding box center [401, 217] width 526 height 37
click at [527, 218] on input "COCHABAMBA 799 (Constitucion)| Documento: 89165056 | Teléfono:" at bounding box center [401, 217] width 526 height 37
click at [524, 217] on input "COCHABAMBA 799 (Constitucion)| Documento: 89165056 | Teléfono:" at bounding box center [401, 217] width 526 height 37
type input "COCHABAMBA 799 (Constitucion)| Documento: 8916506 | Teléfono:"
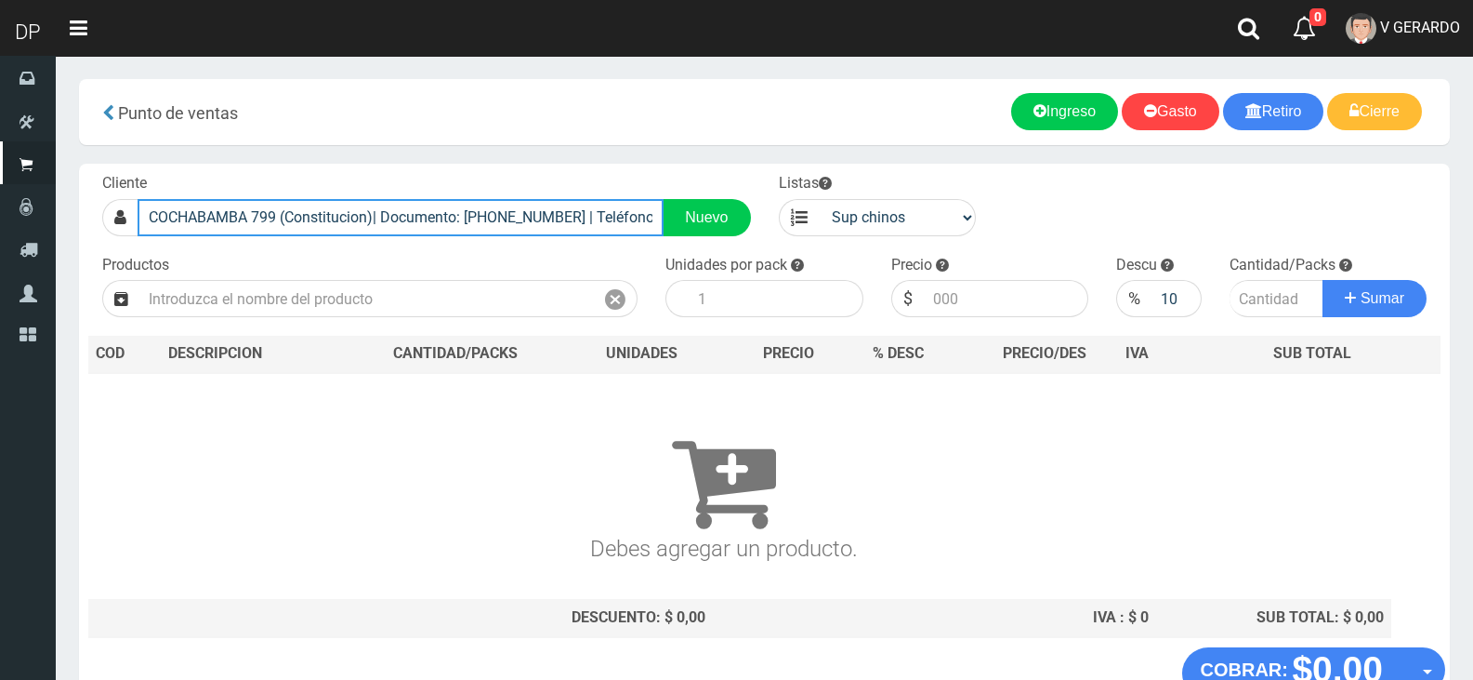
click at [539, 222] on input "COCHABAMBA 799 (Constitucion)| Documento: 8916506 | Teléfono:" at bounding box center [401, 217] width 526 height 37
click at [540, 222] on input "COCHABAMBA 799 (Constitucion)| Documento: 8916506 | Teléfono:" at bounding box center [401, 217] width 526 height 37
type input "rodriguez peña 370"
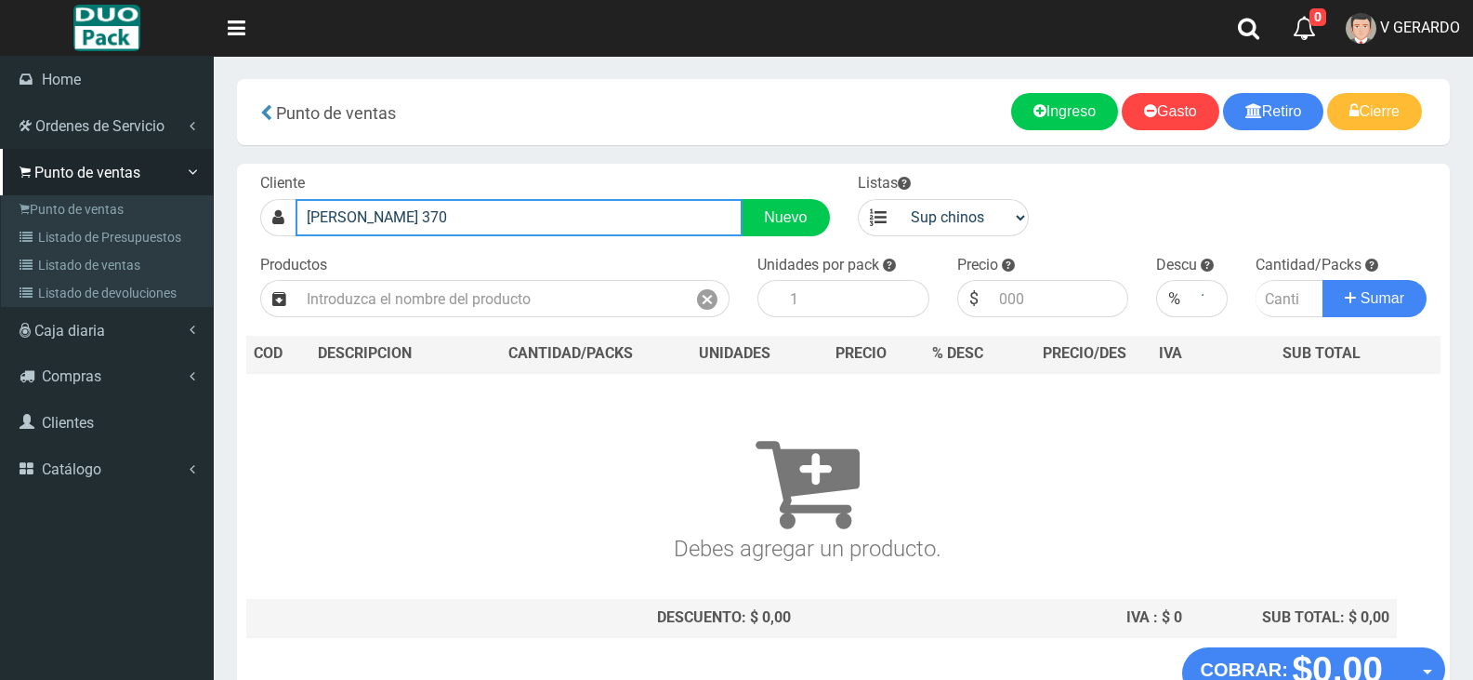
drag, startPoint x: 340, startPoint y: 222, endPoint x: 0, endPoint y: 195, distance: 341.3
click at [0, 195] on div "DP Toggle navigation 0 0" at bounding box center [736, 379] width 1473 height 759
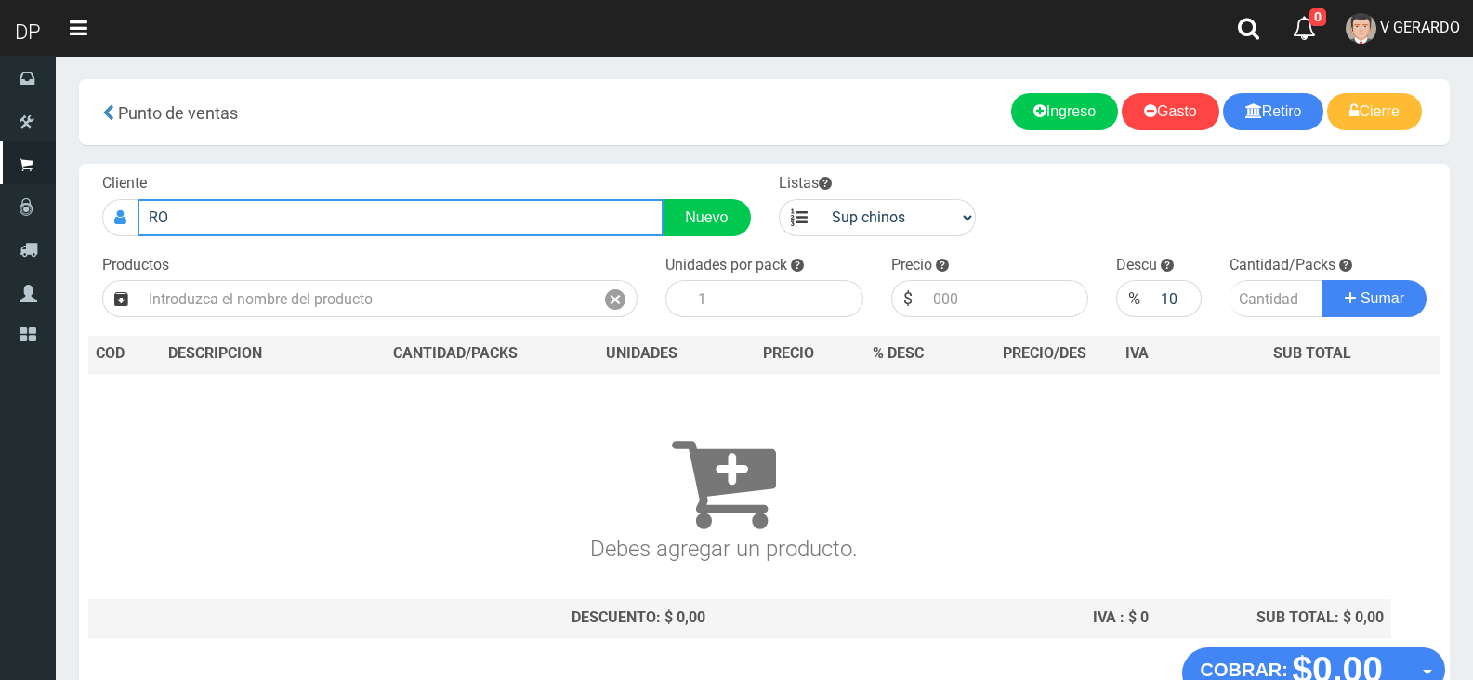
type input "R"
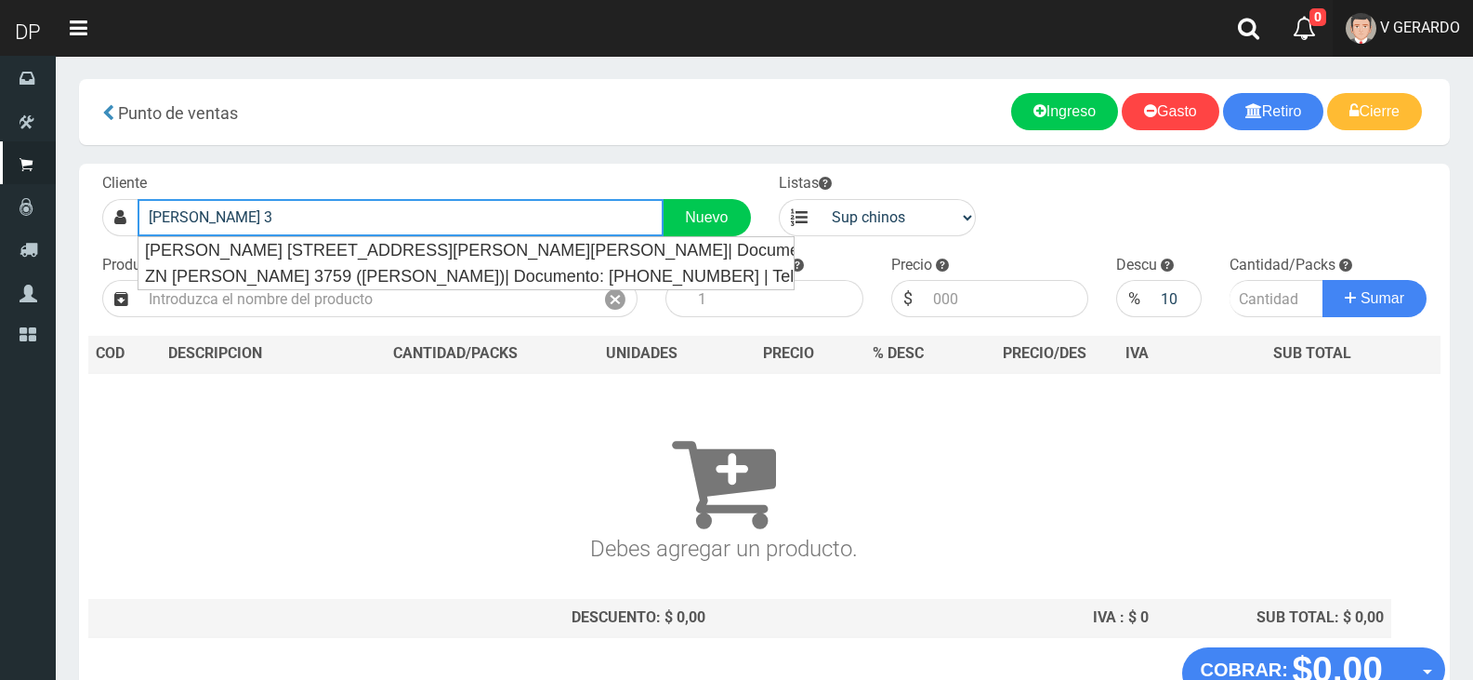
type input "PEÑA 3"
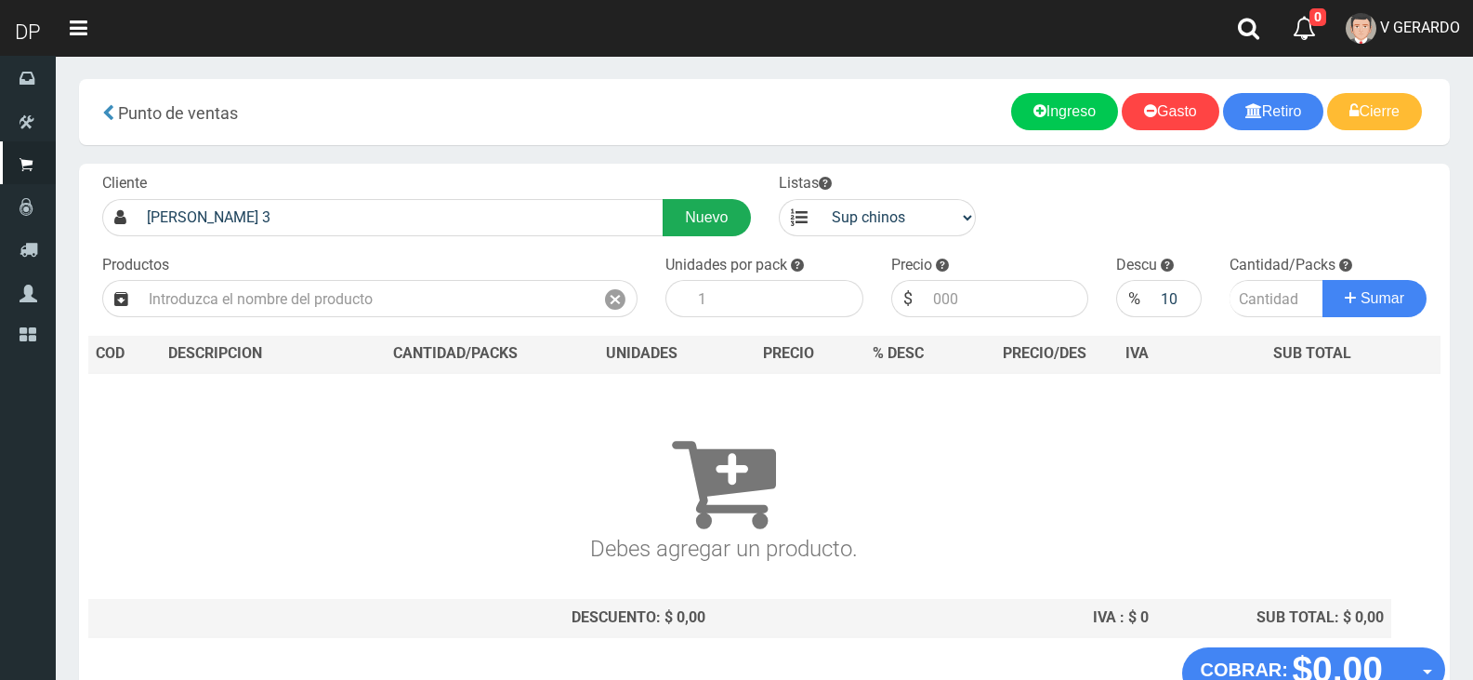
click at [731, 221] on link "Nuevo" at bounding box center [706, 217] width 87 height 37
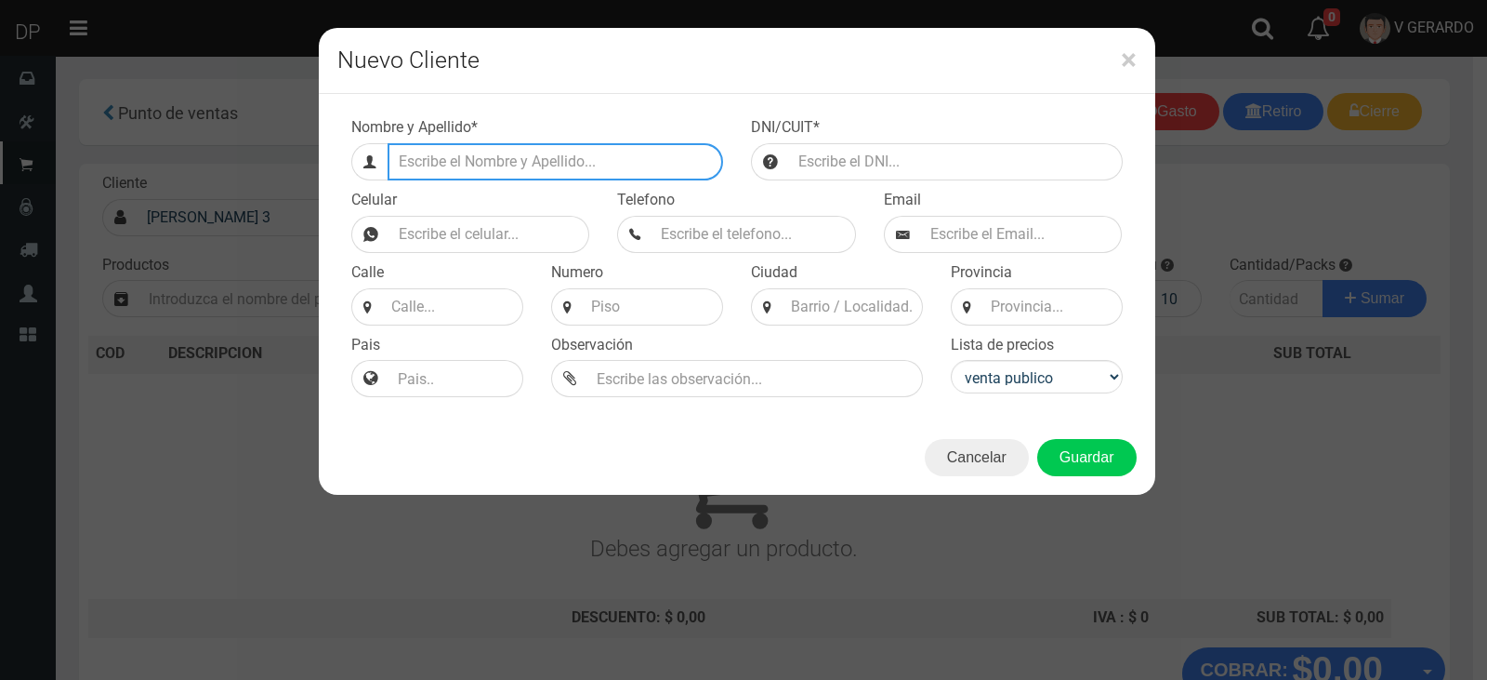
click at [554, 165] on input "Efectivo a retirar" at bounding box center [556, 161] width 336 height 37
drag, startPoint x: 612, startPoint y: 163, endPoint x: 622, endPoint y: 161, distance: 10.4
click at [612, 163] on input "RODRIGUEZ PEÑA" at bounding box center [556, 161] width 336 height 37
type input "RODRIGUEZ PEÑA 370"
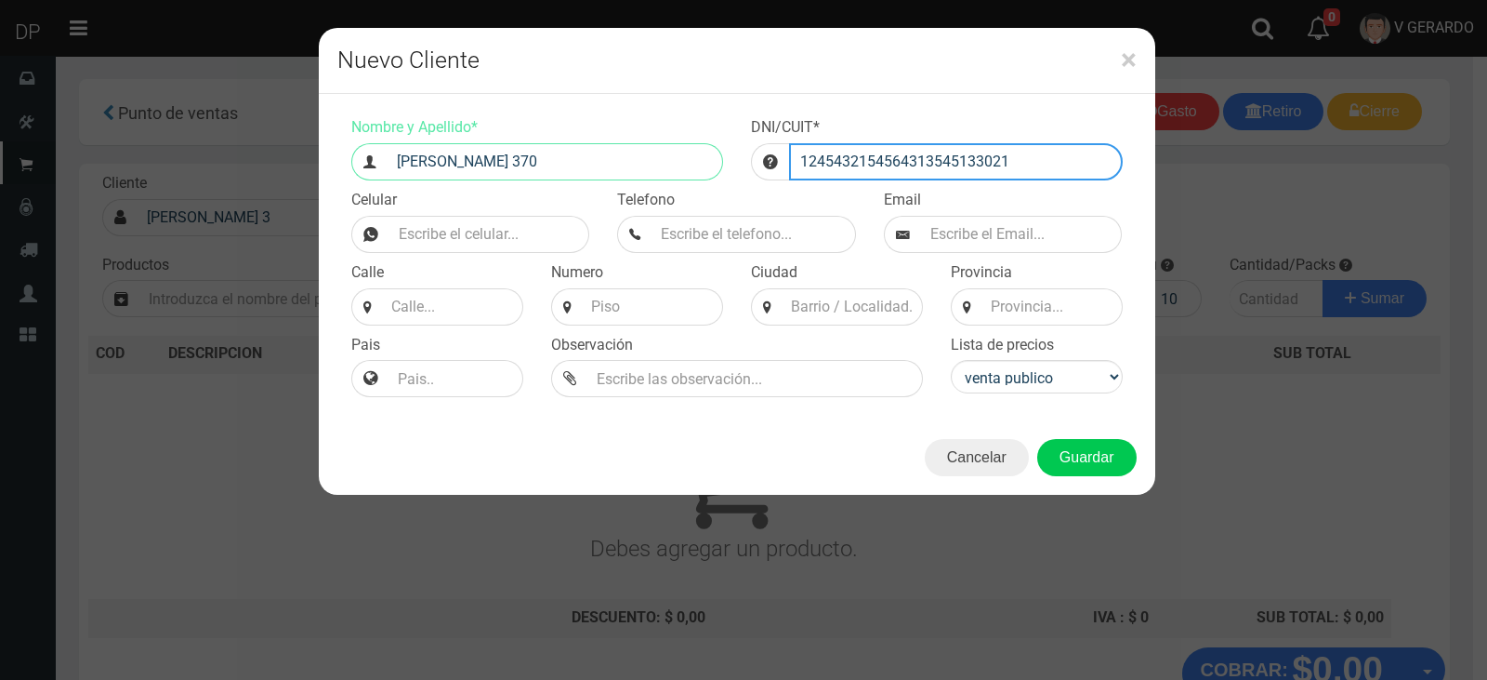
type input "1245432154564313545133021"
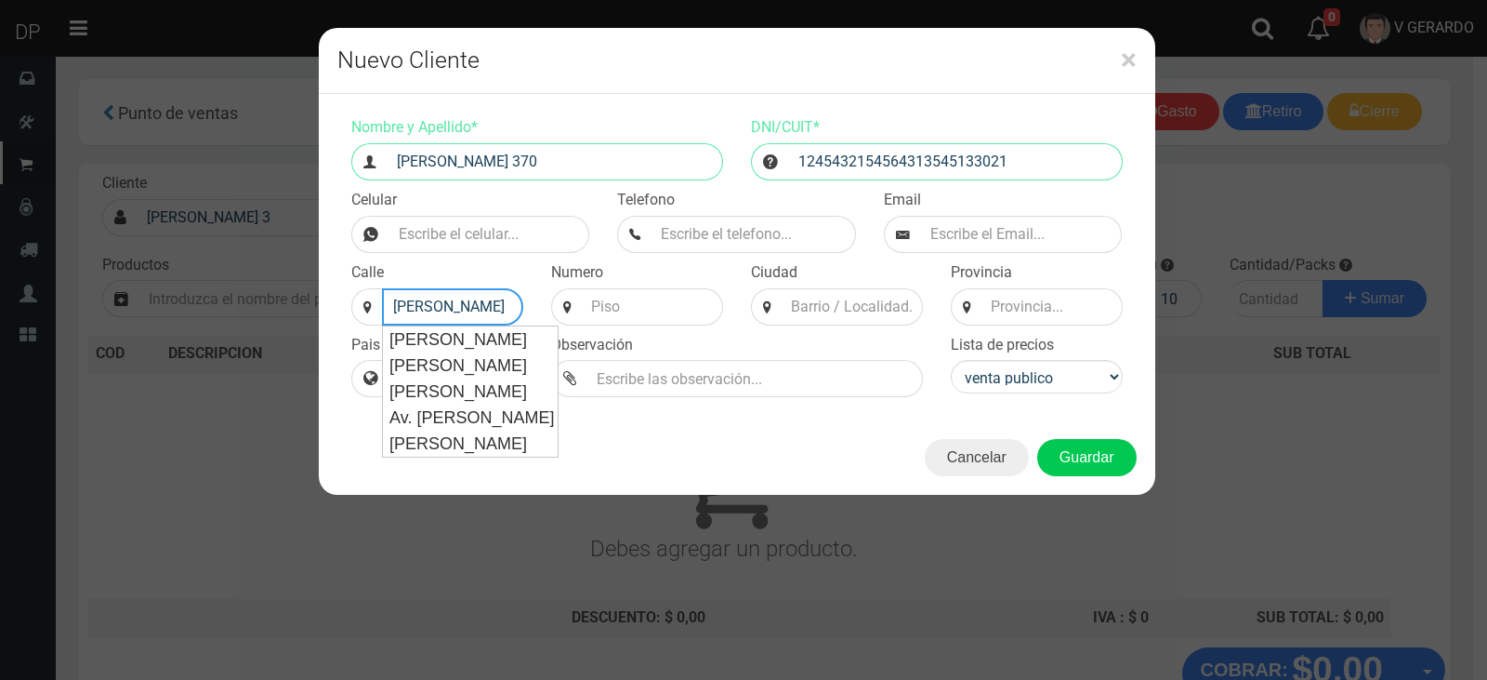
scroll to position [0, 3]
type input "RODRIGUEZ PEÑA"
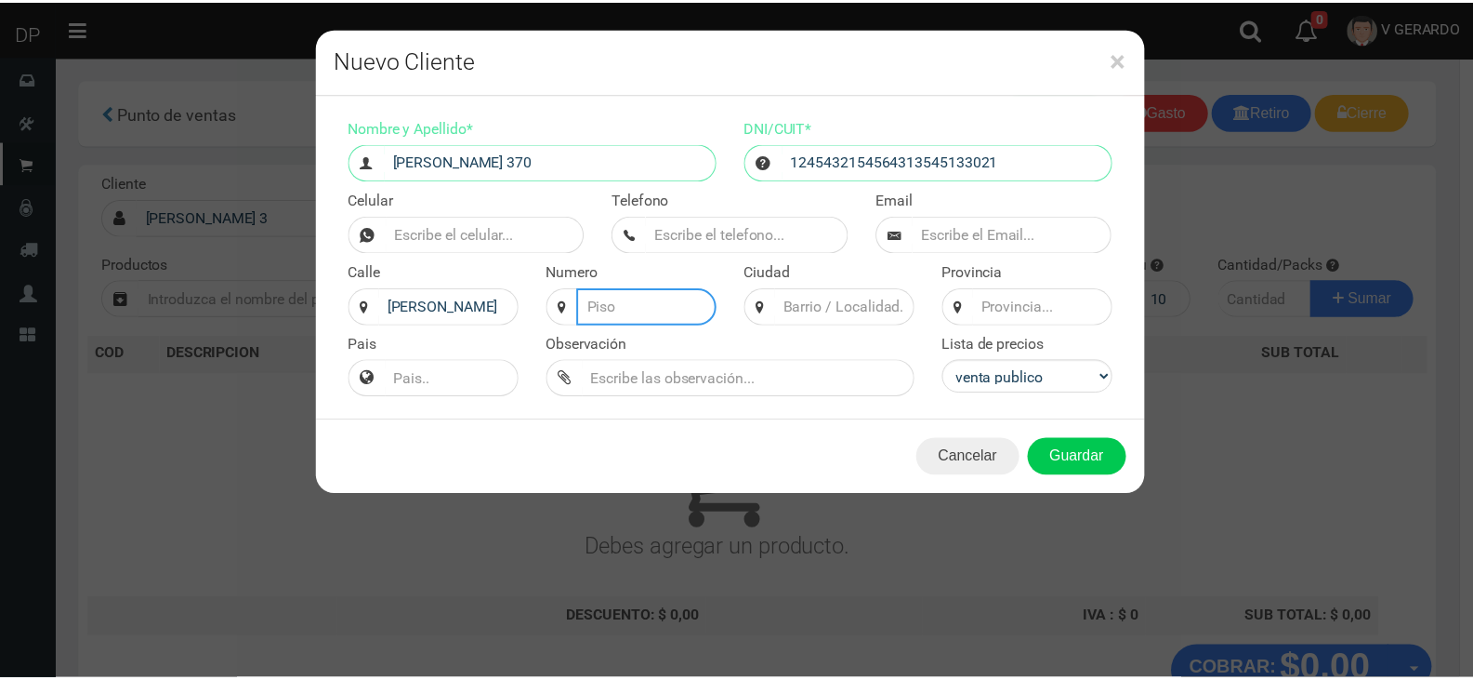
scroll to position [0, 0]
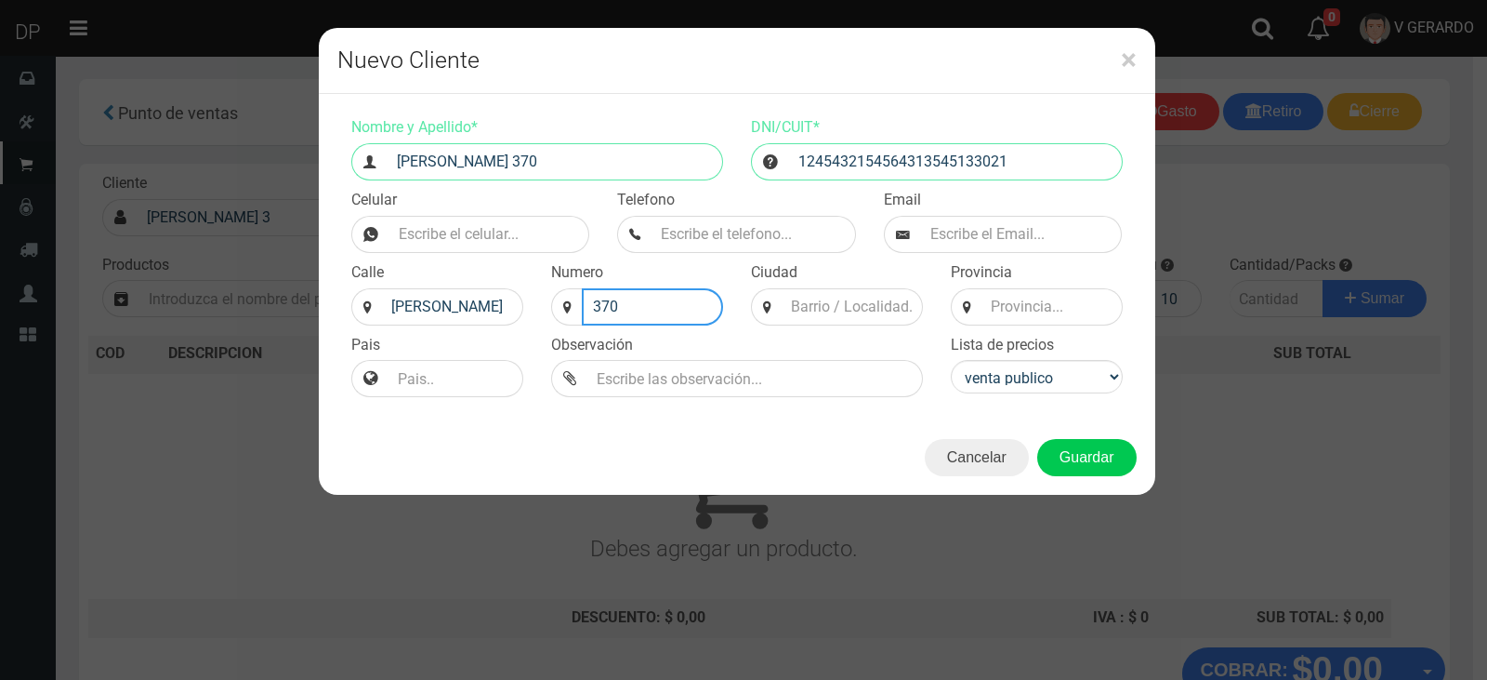
type input "370"
type input "CABA"
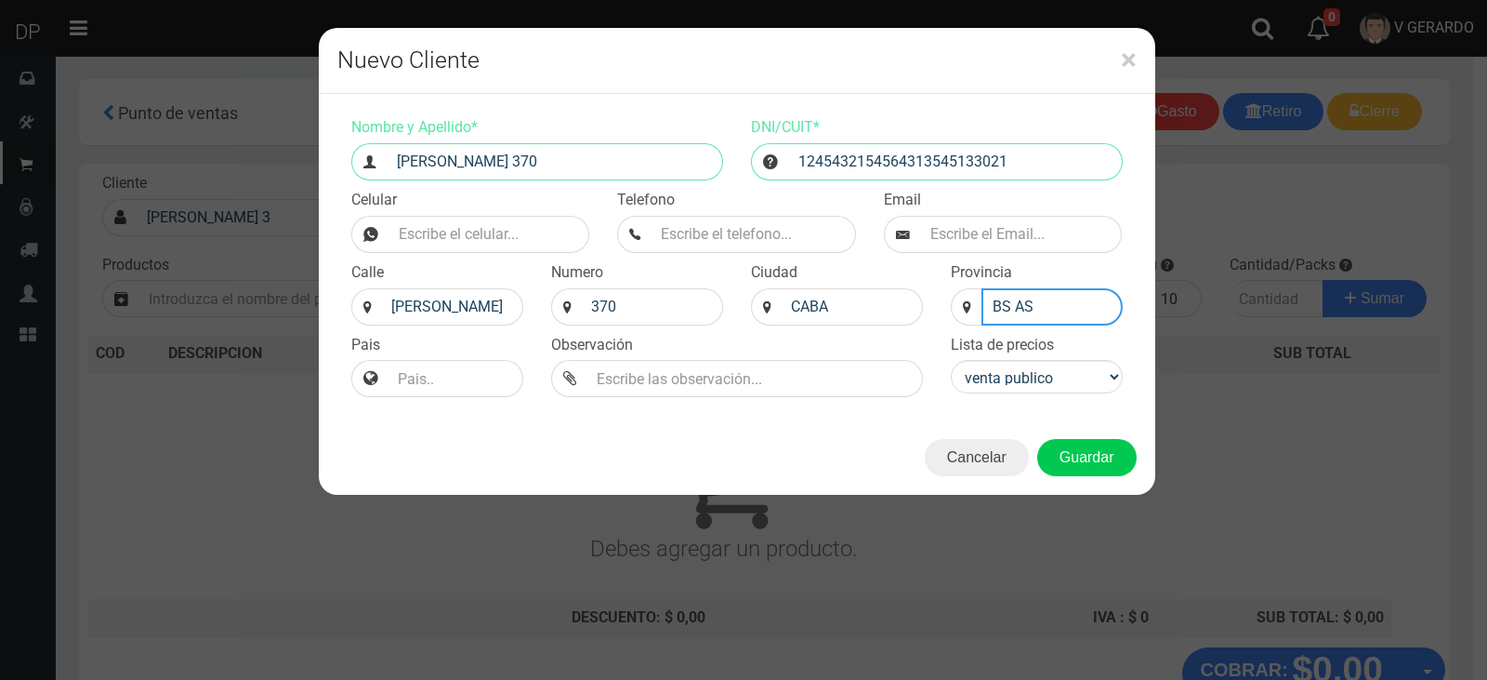
type input "BS AS"
click at [1090, 376] on select "venta publico Sup chinos reventas" at bounding box center [1037, 376] width 172 height 33
select select "2"
click at [951, 360] on select "venta publico Sup chinos reventas" at bounding box center [1037, 376] width 172 height 33
click at [1099, 454] on button "Guardar" at bounding box center [1086, 457] width 99 height 37
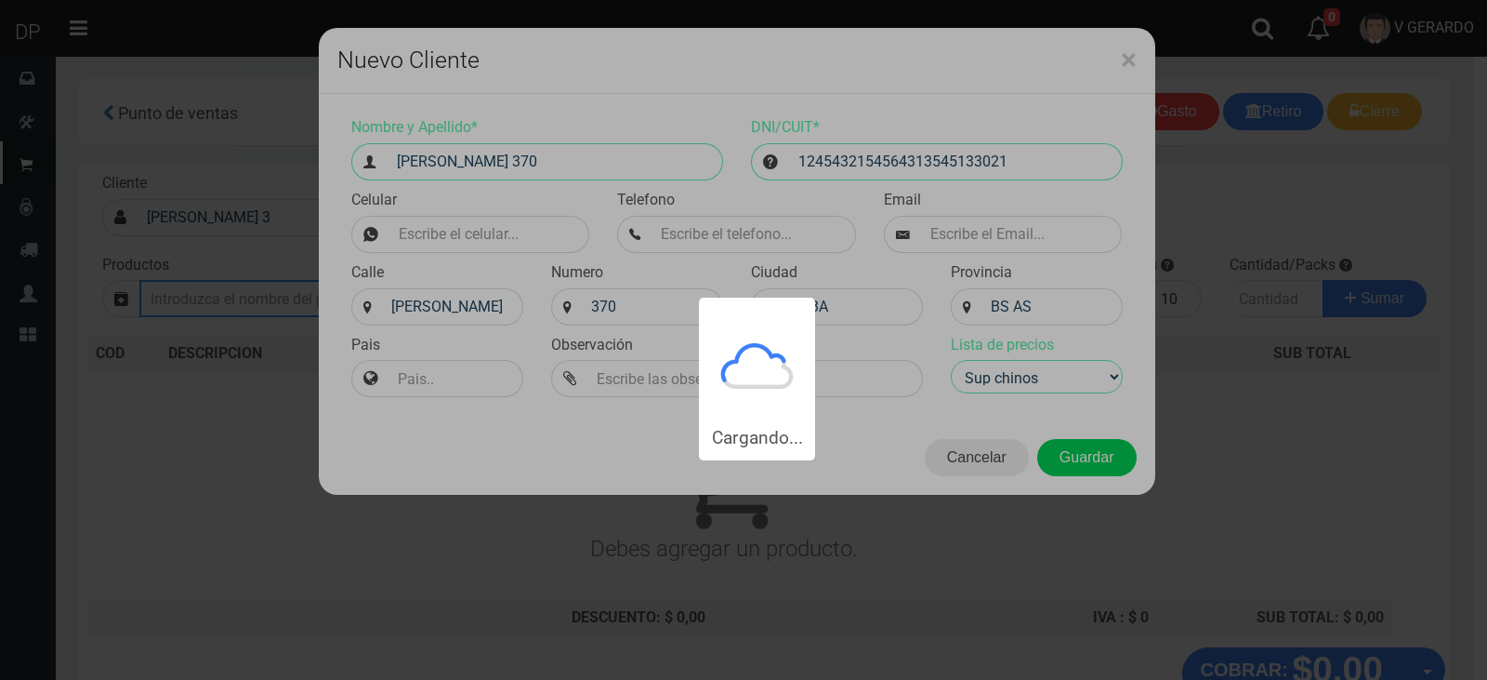
type input "RODRIGUEZ PEÑA 370 | Documento: 1245432154564313545133021"
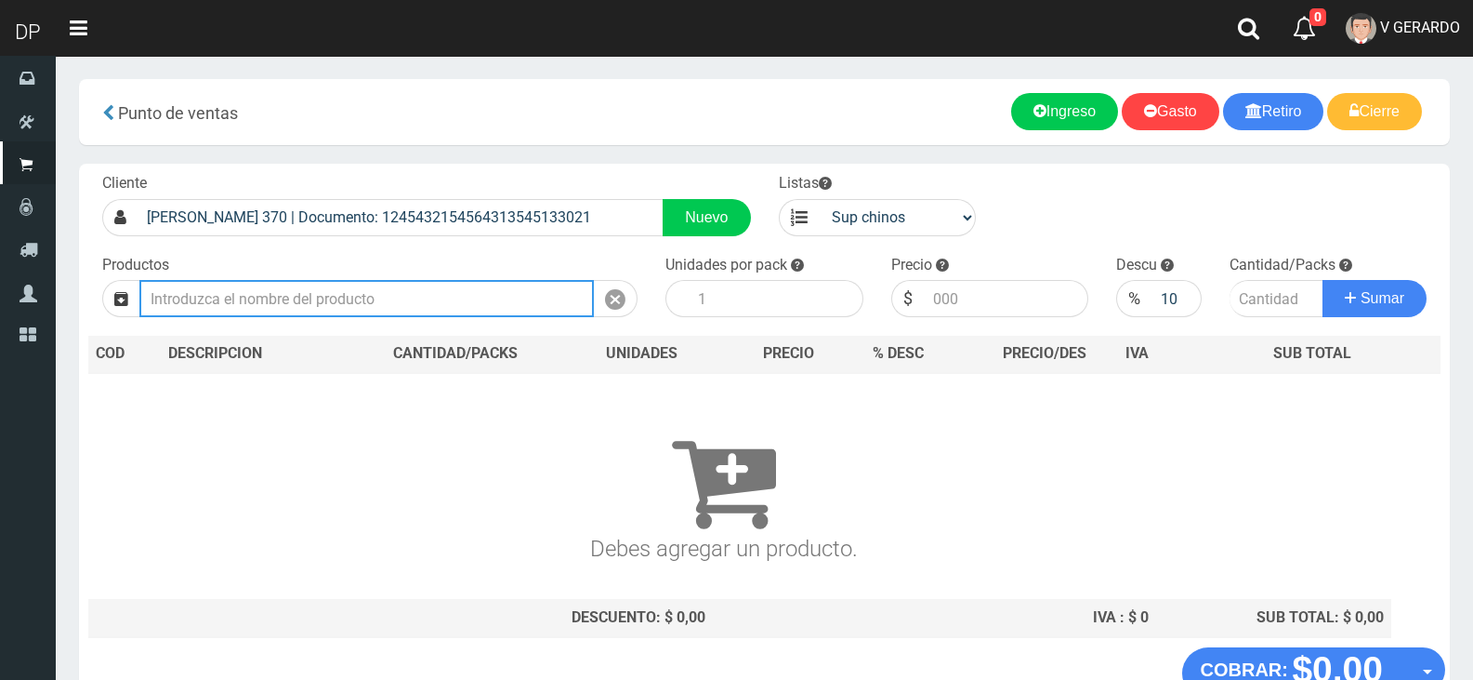
click at [428, 303] on input "text" at bounding box center [366, 298] width 455 height 37
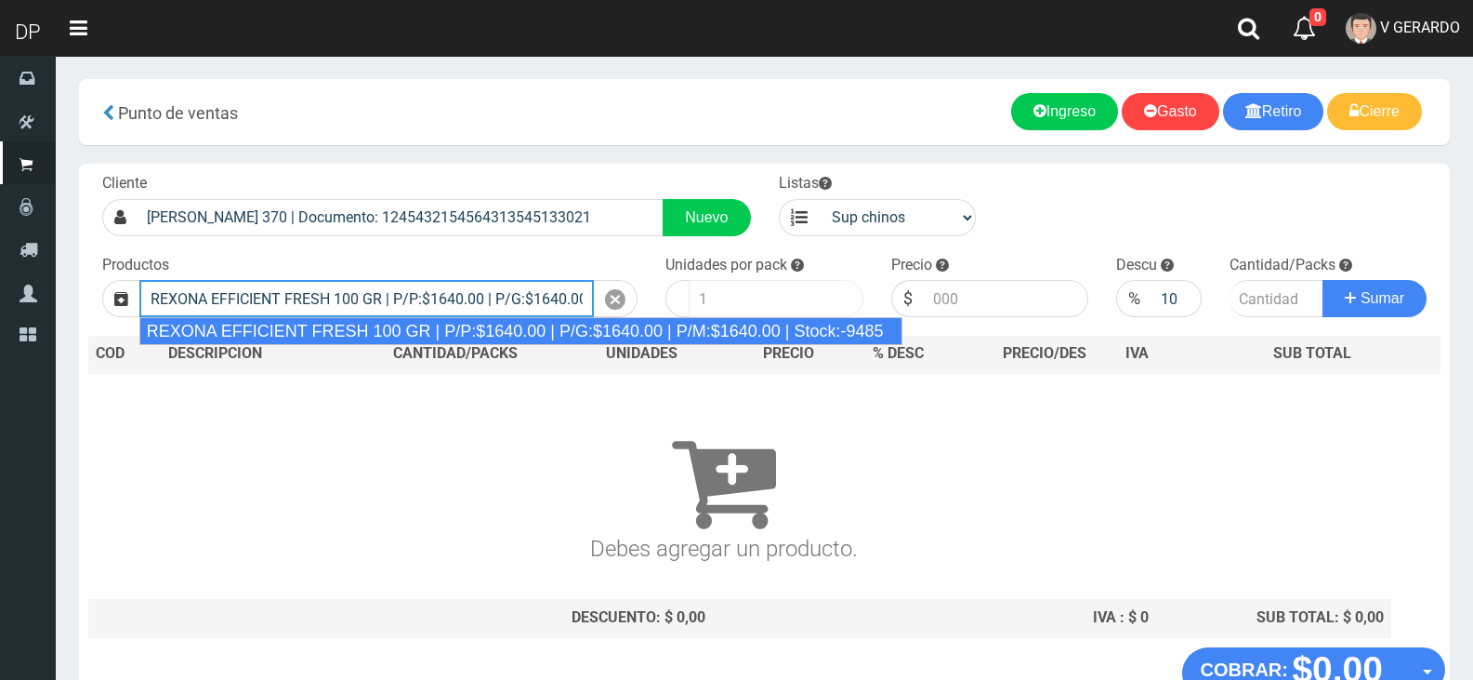
scroll to position [0, 199]
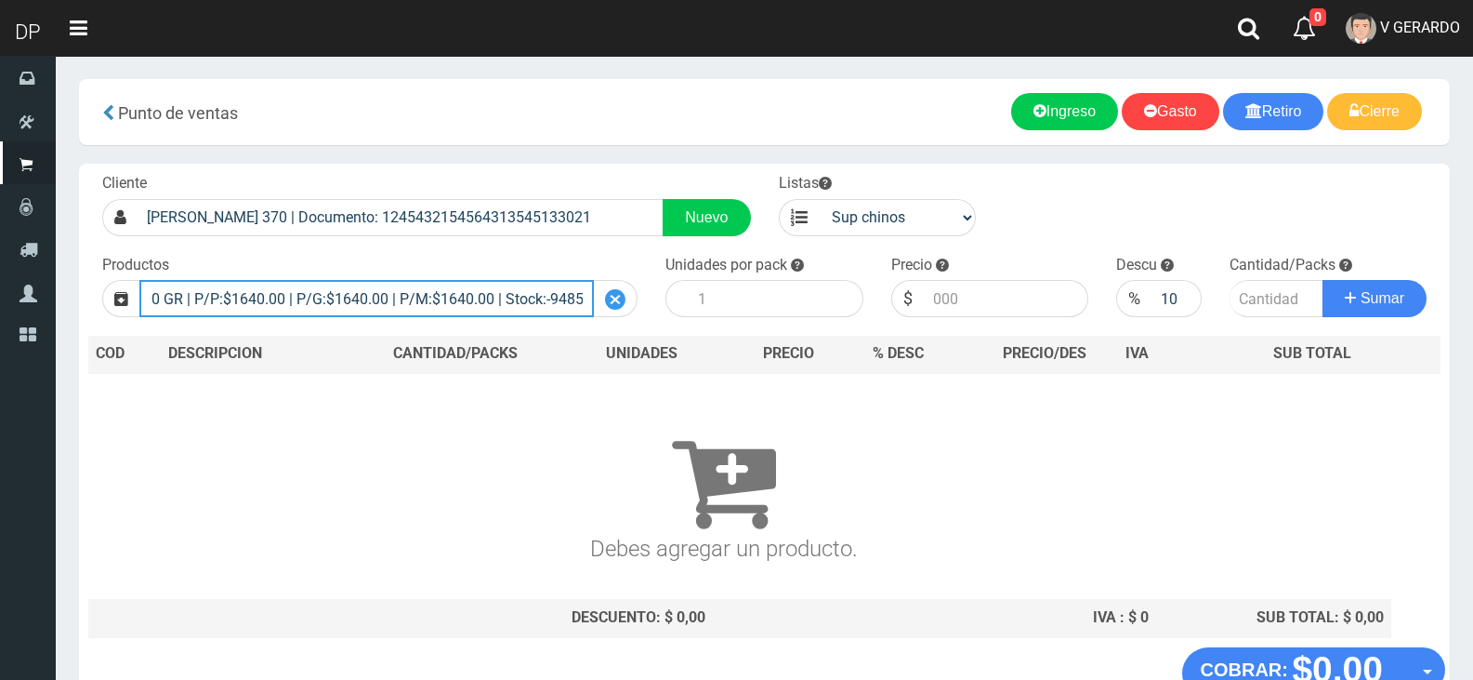
type input "REXONA EFFICIENT FRESH 100 GR | P/P:$1640.00 | P/G:$1640.00 | P/M:$1640.00 | St…"
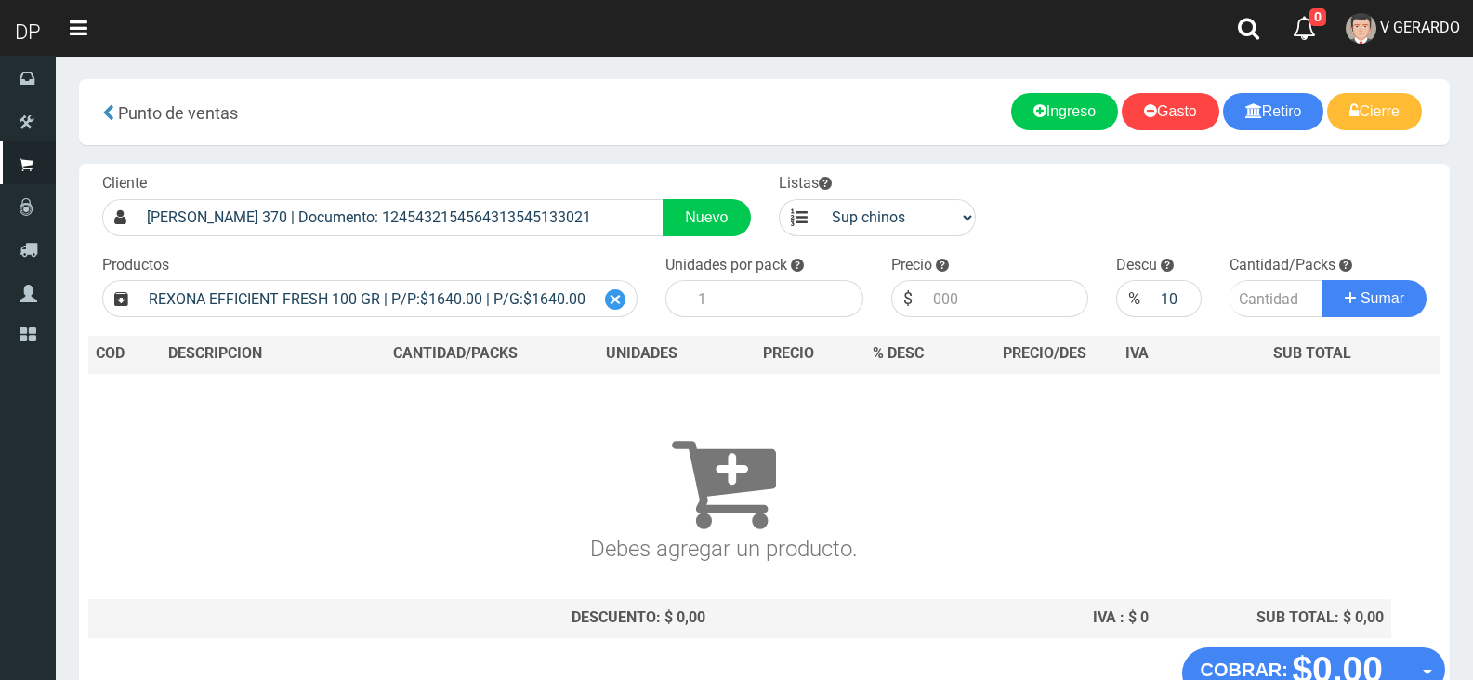
click at [610, 301] on icon at bounding box center [615, 299] width 20 height 27
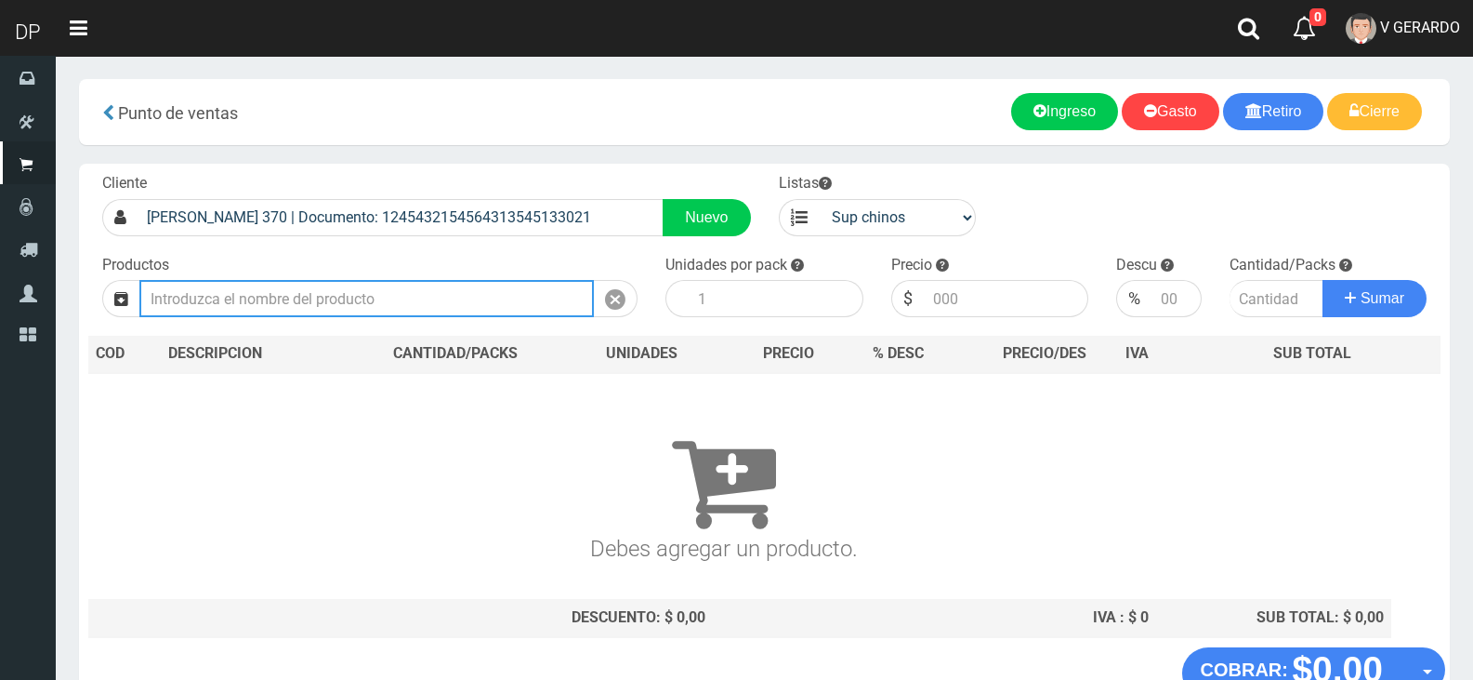
scroll to position [0, 0]
click at [401, 305] on input "text" at bounding box center [366, 298] width 455 height 37
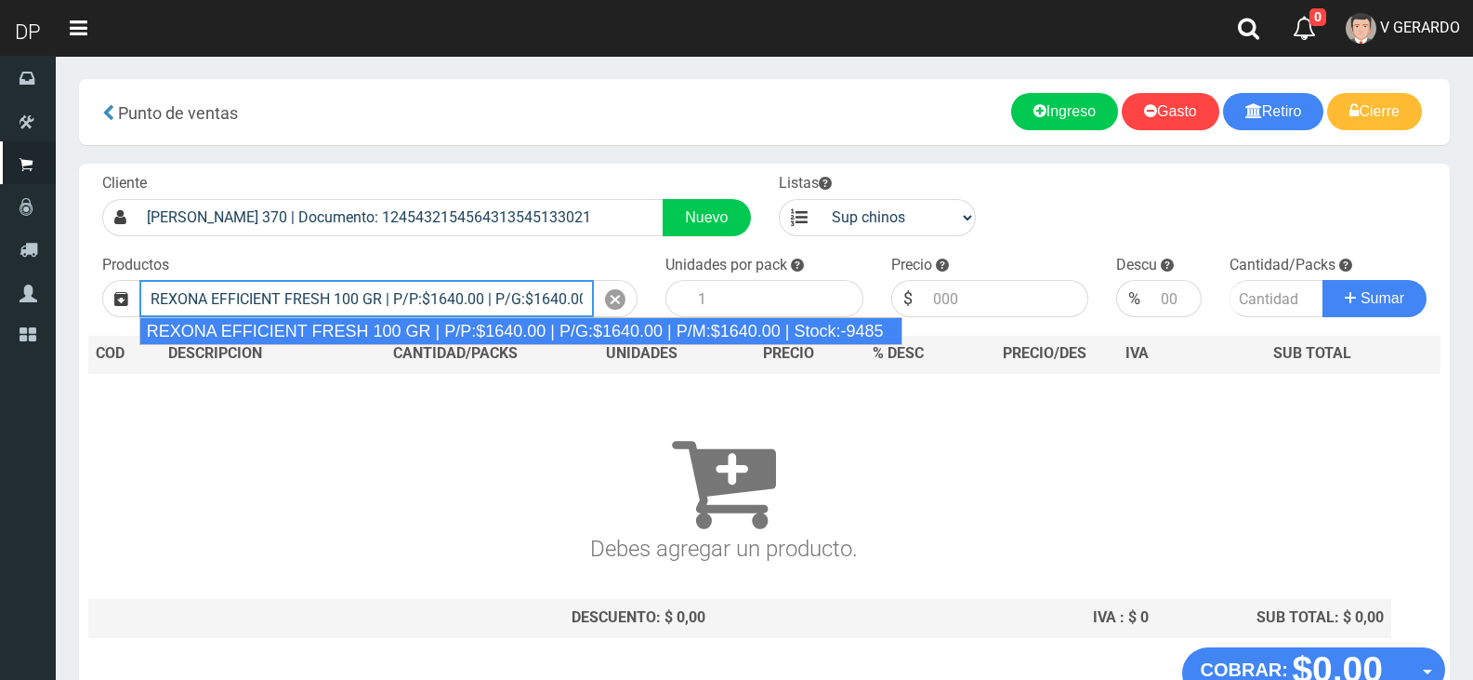
scroll to position [0, 199]
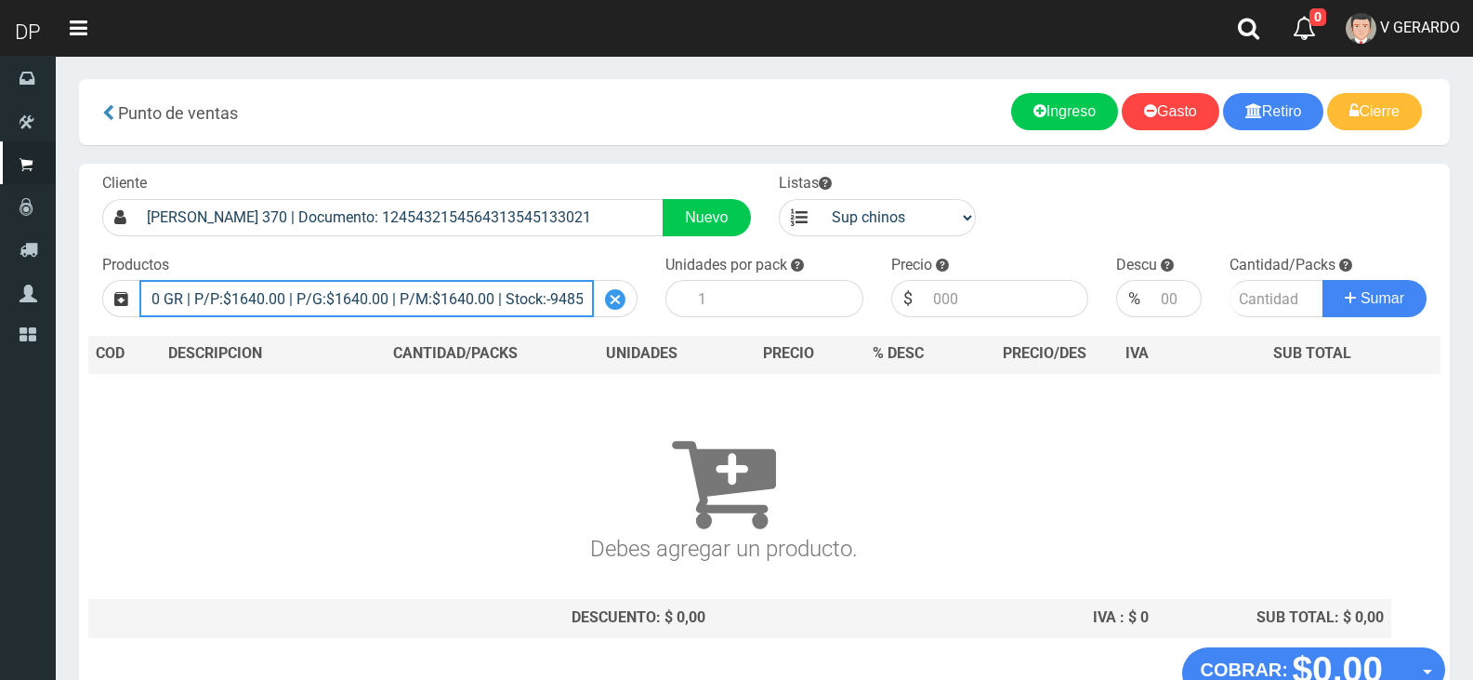
type input "REXONA EFFICIENT FRESH 100 GR | P/P:$1640.00 | P/G:$1640.00 | P/M:$1640.00 | St…"
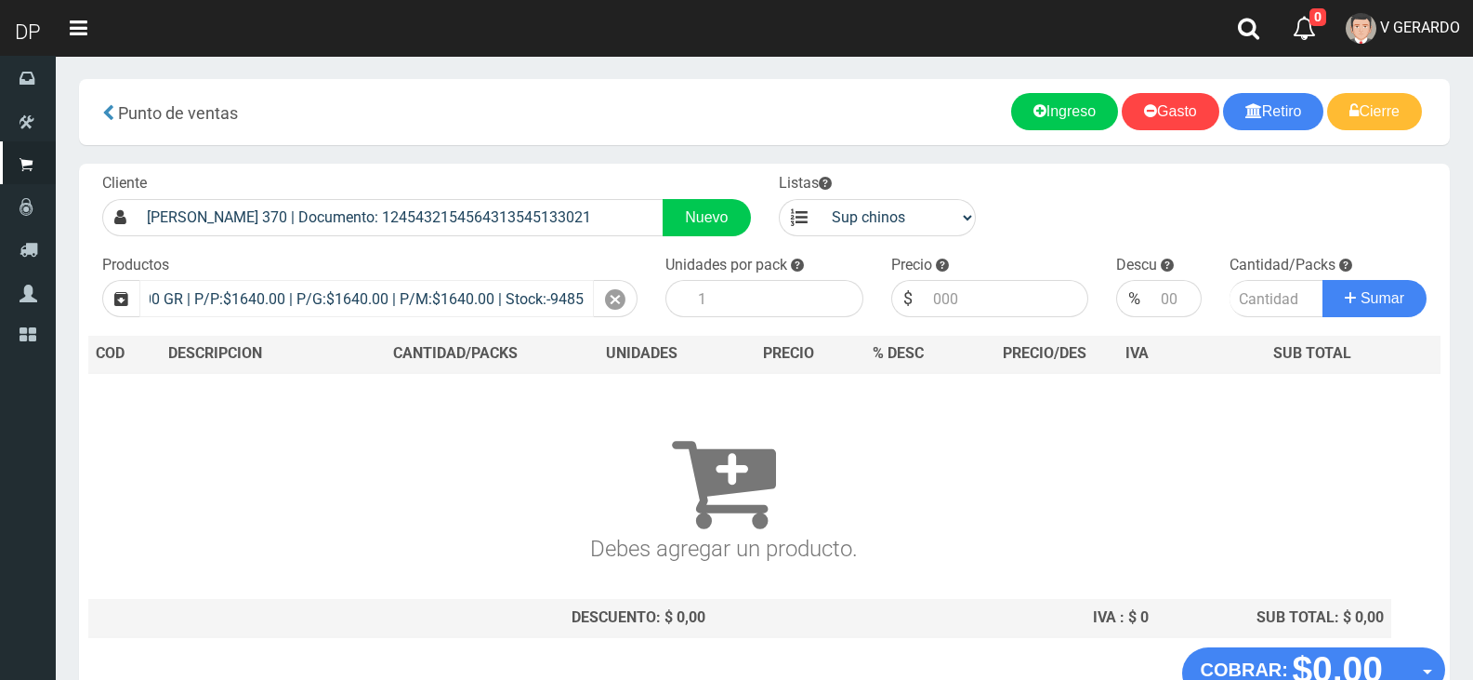
drag, startPoint x: 616, startPoint y: 297, endPoint x: 541, endPoint y: 303, distance: 75.5
click at [617, 297] on icon at bounding box center [615, 299] width 20 height 27
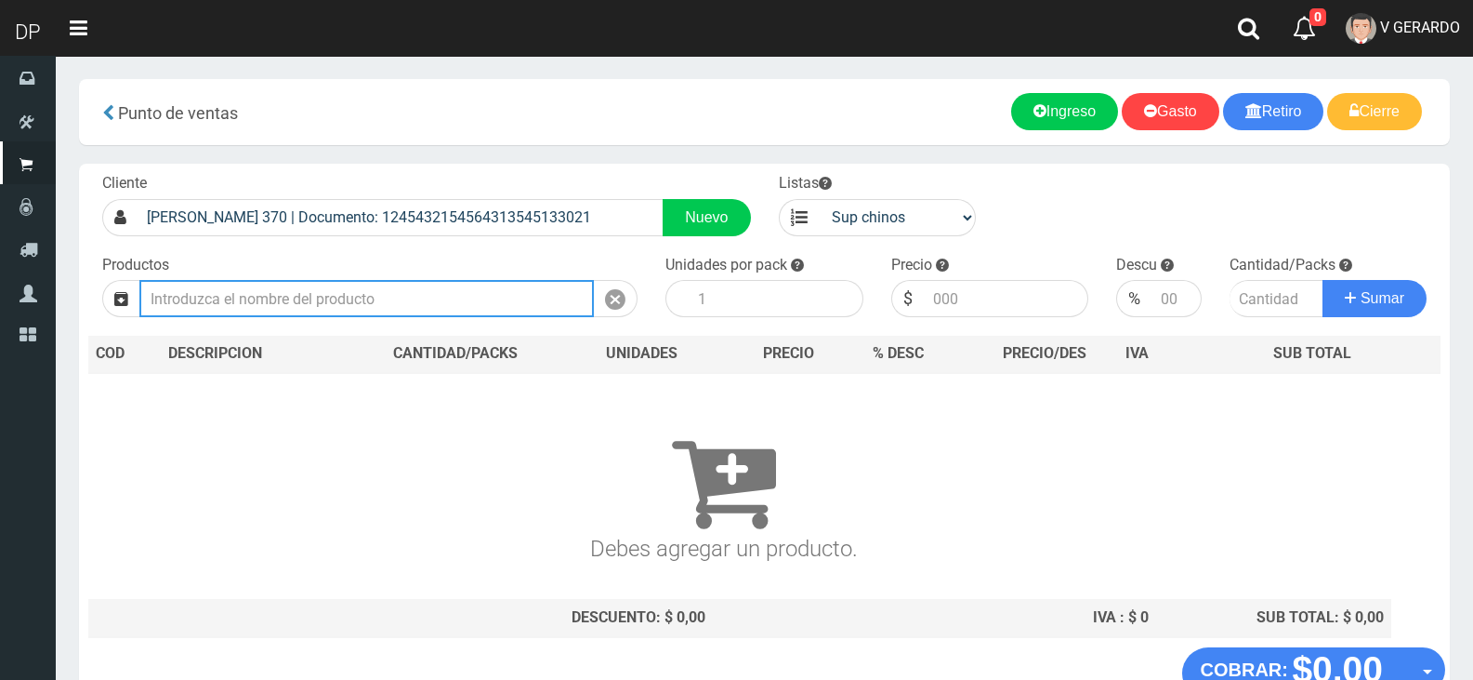
scroll to position [0, 0]
click at [445, 296] on input "text" at bounding box center [366, 298] width 455 height 37
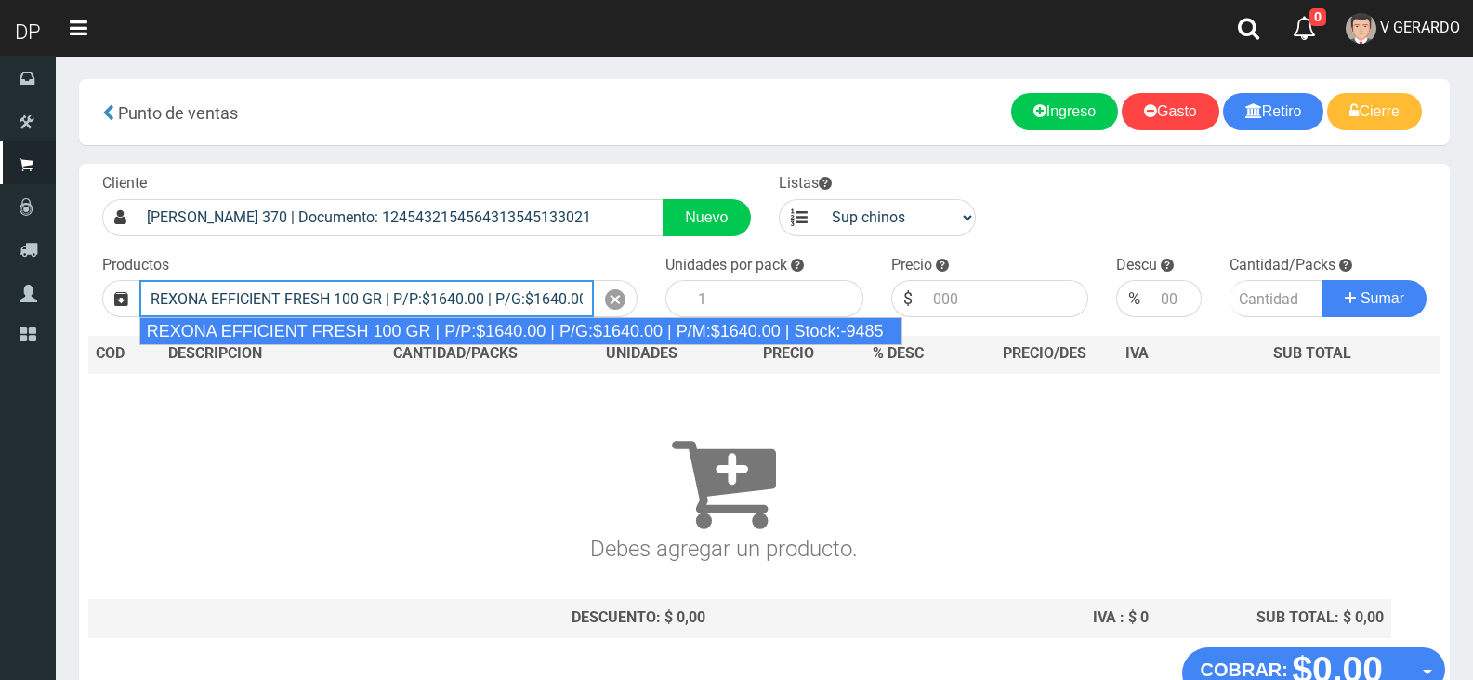
type input "REXONA EFFICIENT FRESH 100 GR | P/P:$1640.00 | P/G:$1640.00 | P/M:$1640.00 | St…"
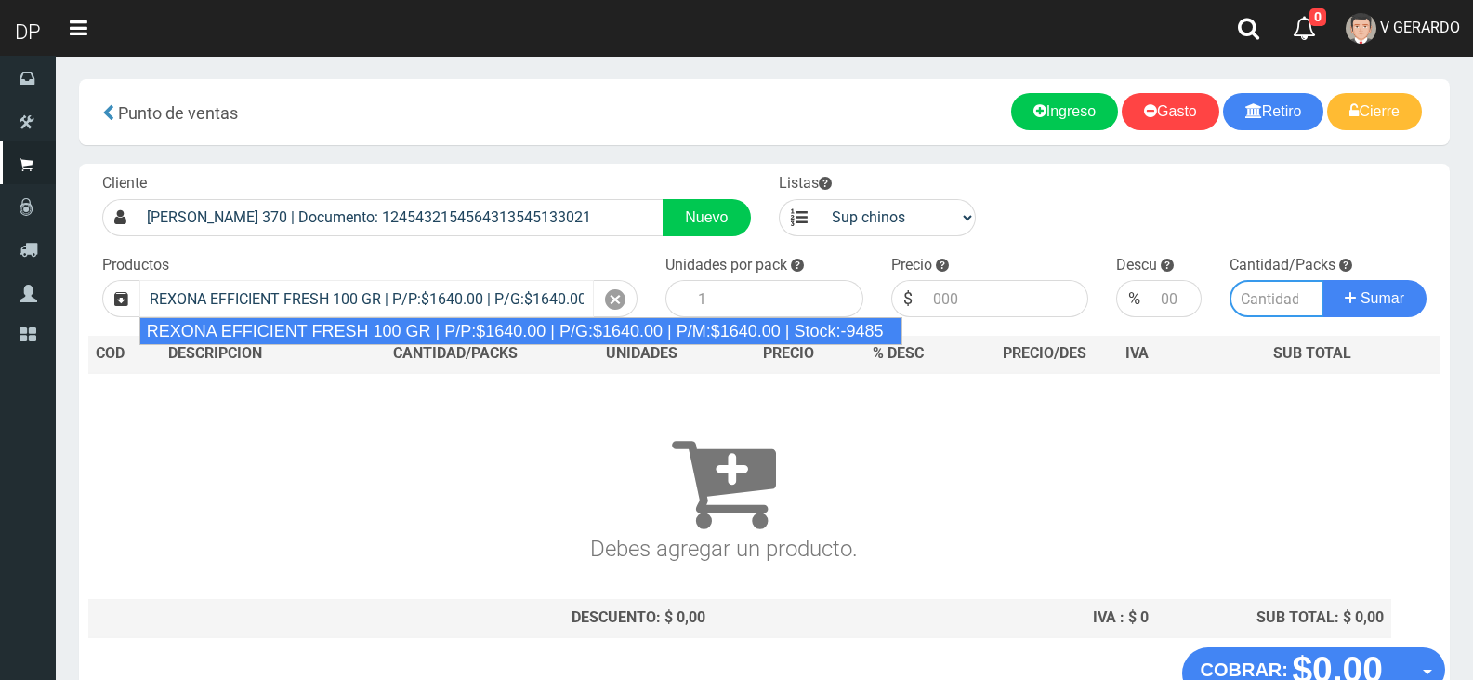
type input "12"
type input "1640.00"
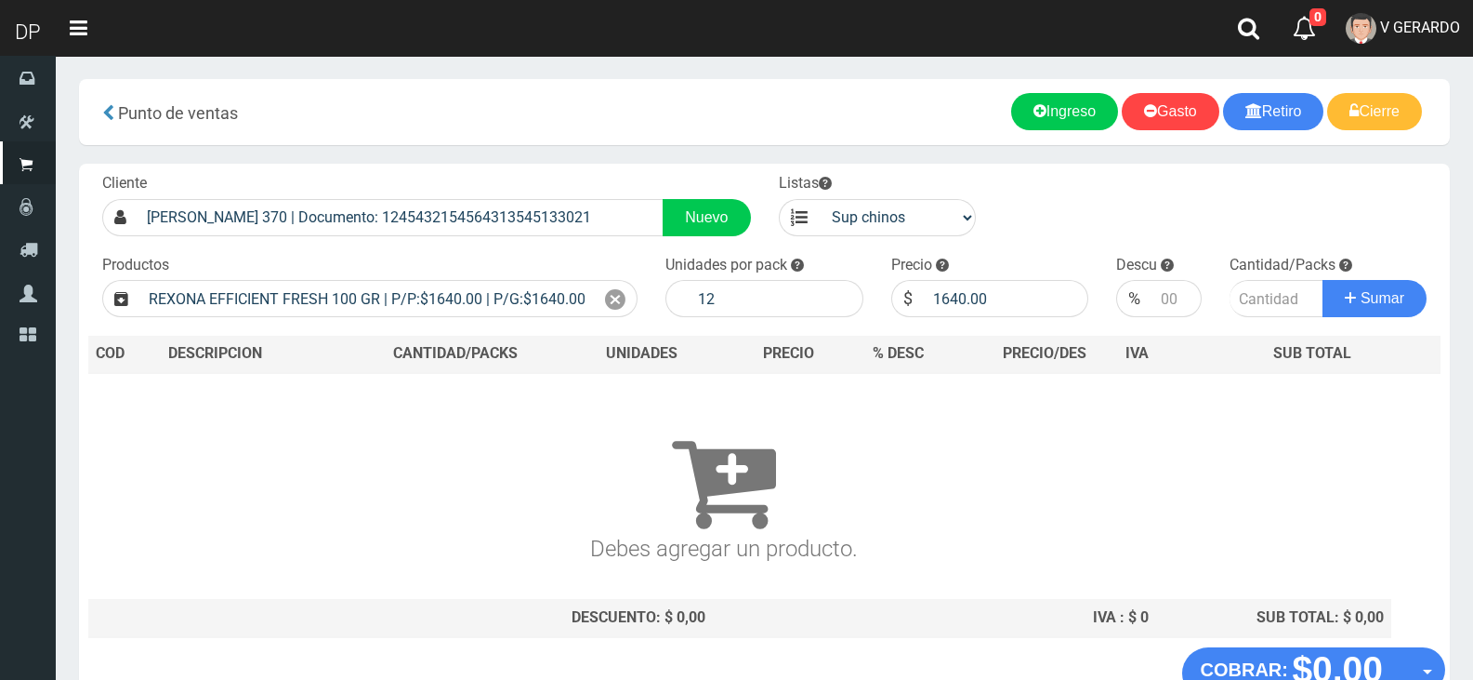
drag, startPoint x: 1146, startPoint y: 308, endPoint x: 1221, endPoint y: 297, distance: 76.0
click at [1151, 308] on div "%" at bounding box center [1133, 298] width 35 height 37
click at [1173, 299] on input "number" at bounding box center [1176, 298] width 49 height 37
type input "0"
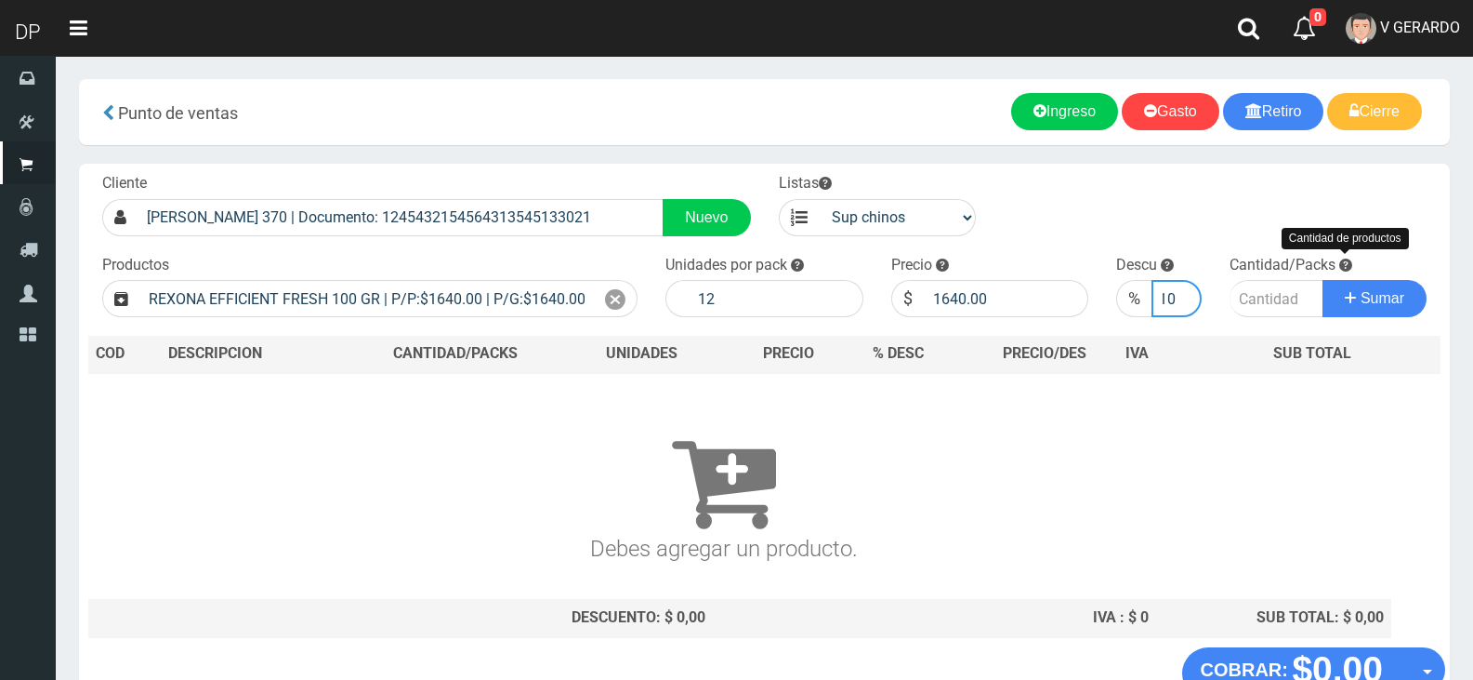
type input "10"
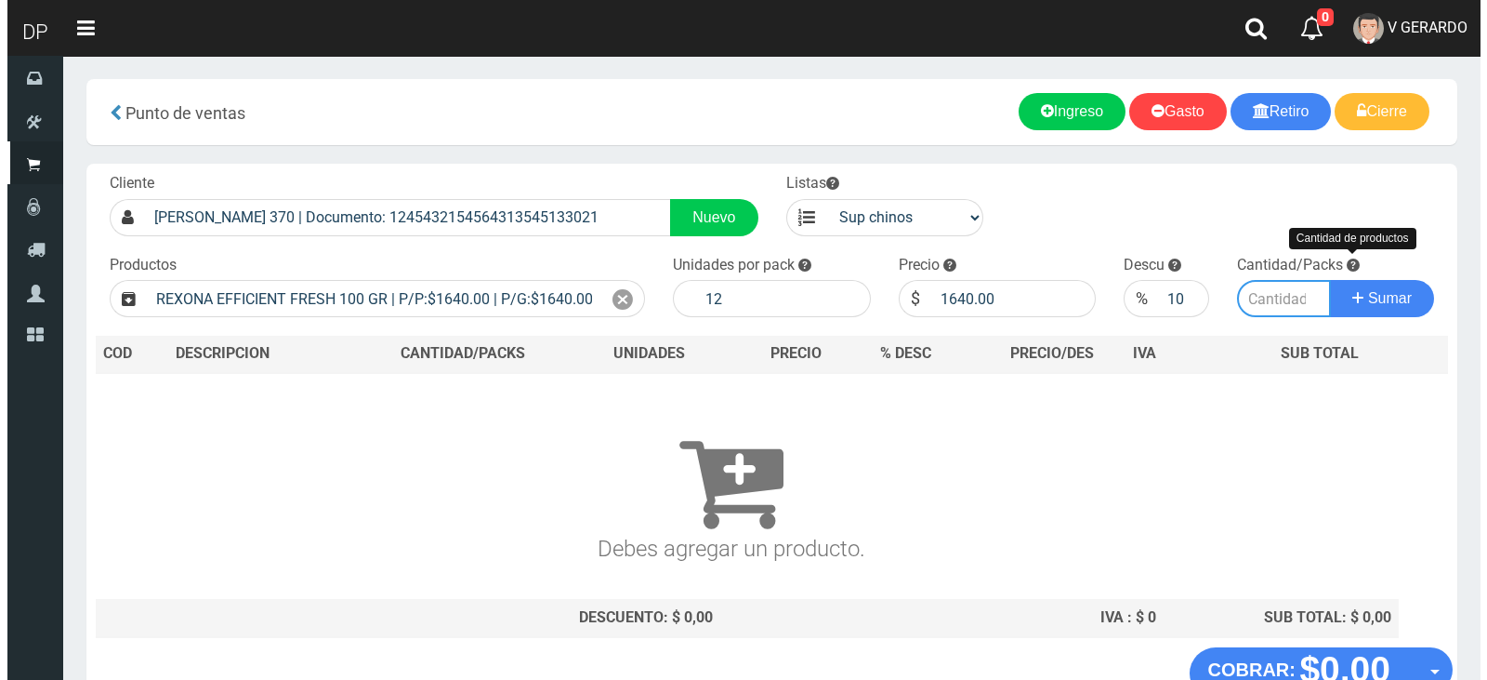
scroll to position [0, 0]
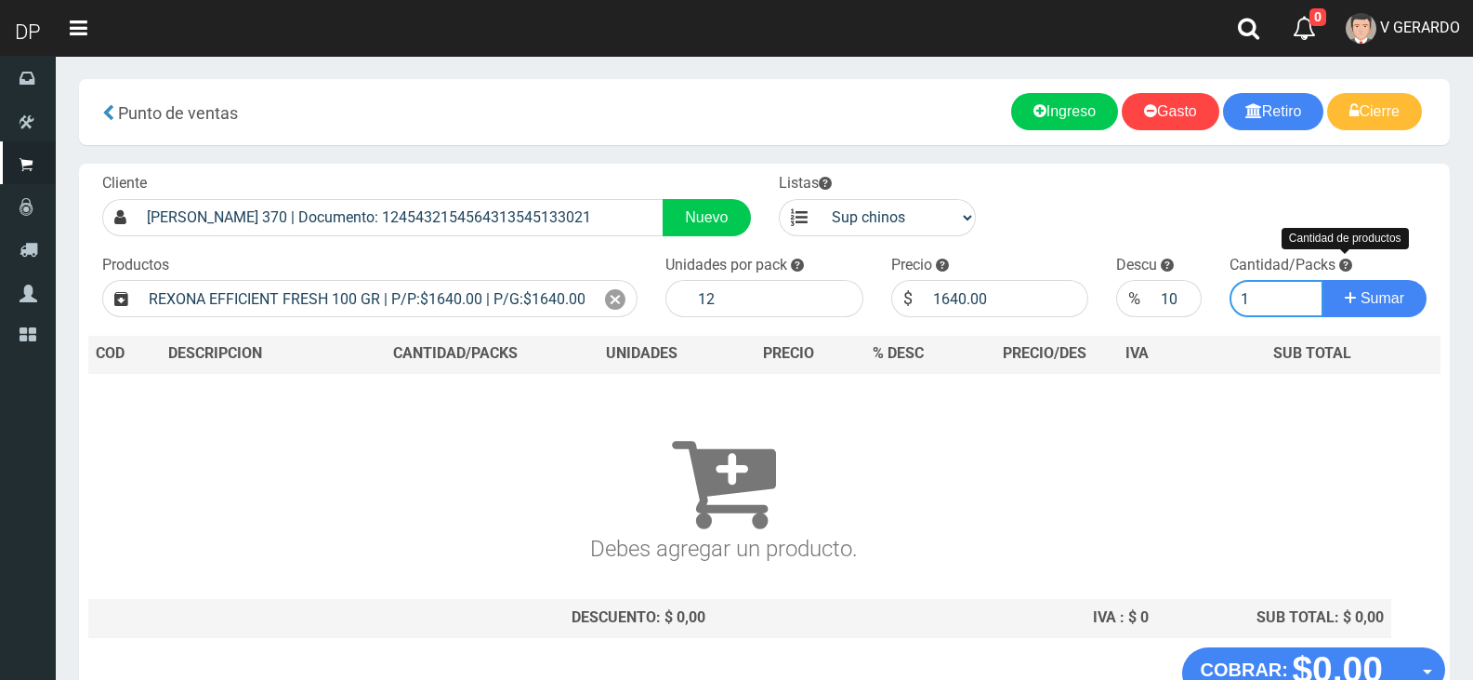
type input "1"
click at [1323, 280] on button "Sumar" at bounding box center [1375, 298] width 104 height 37
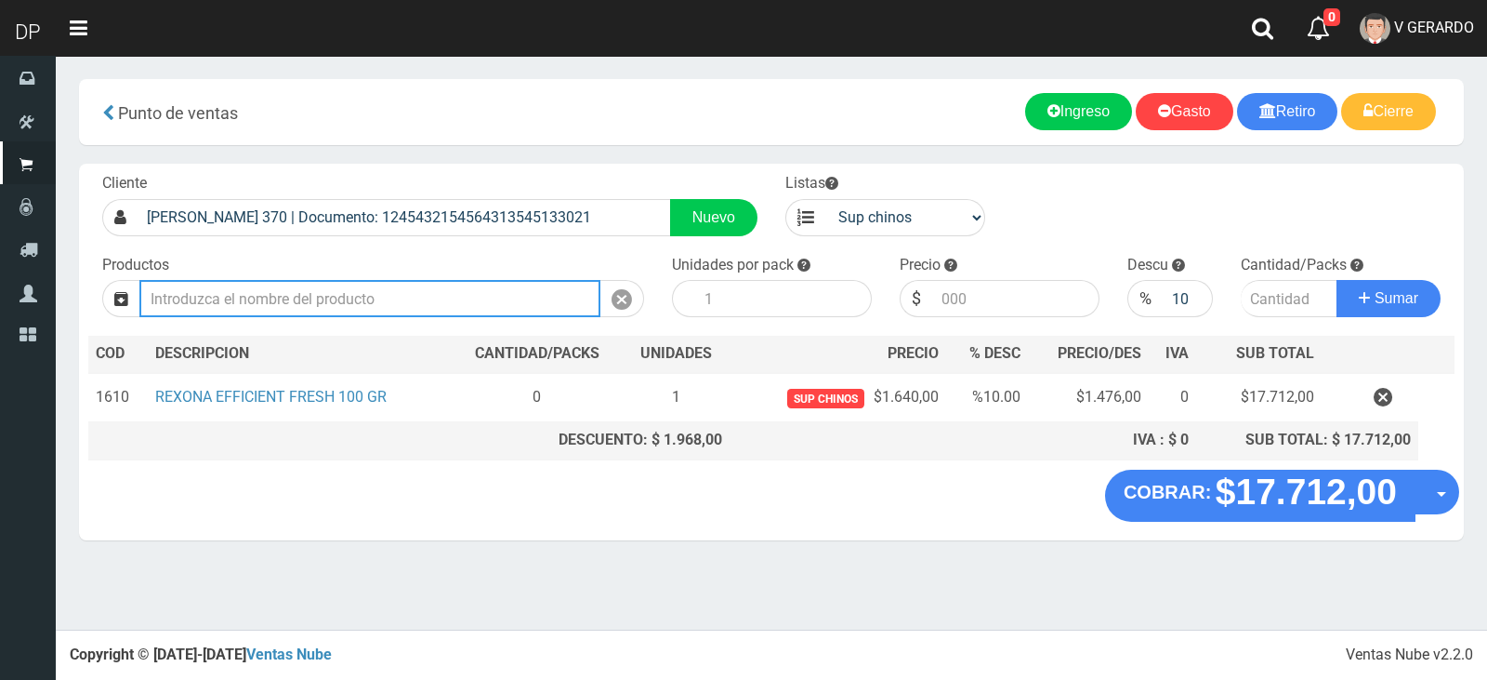
click at [327, 289] on input "text" at bounding box center [369, 298] width 461 height 37
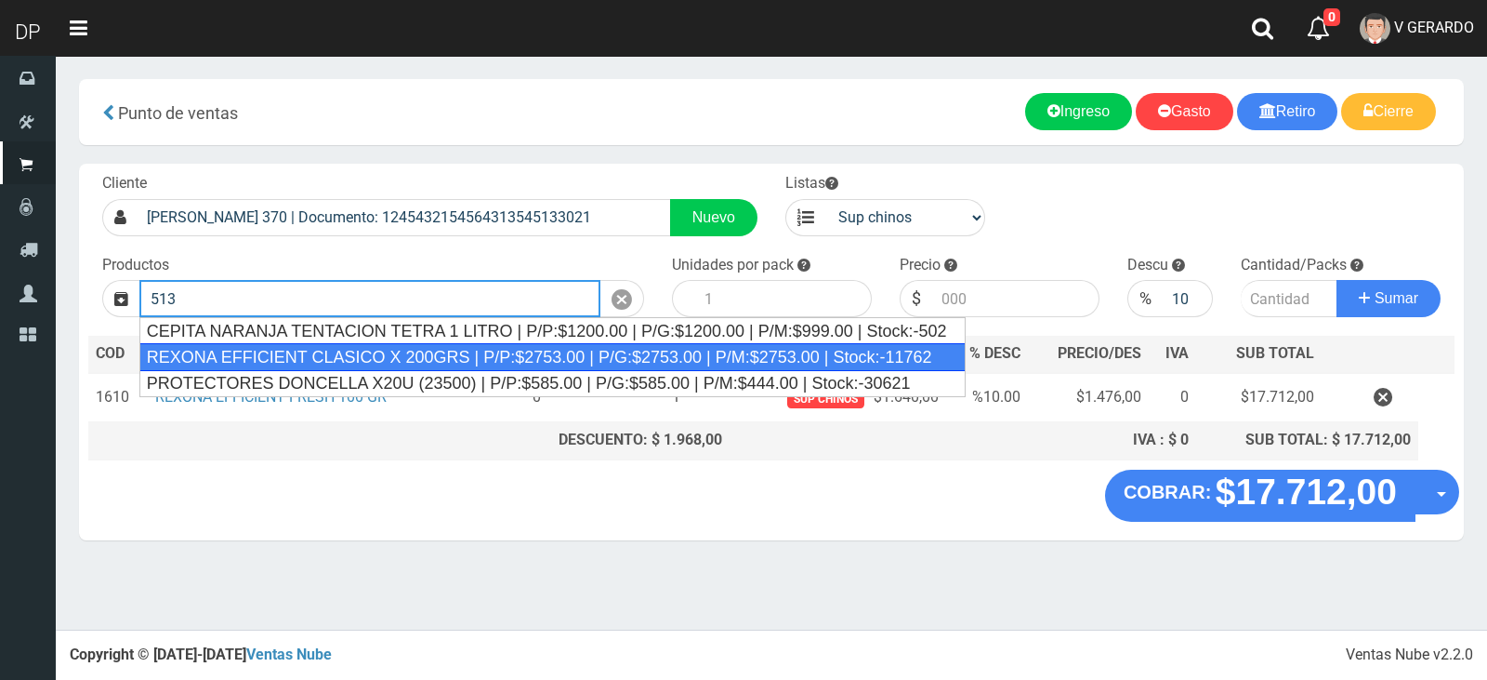
click at [422, 358] on div "REXONA EFFICIENT CLASICO X 200GRS | P/P:$2753.00 | P/G:$2753.00 | P/M:$2753.00 …" at bounding box center [552, 357] width 826 height 28
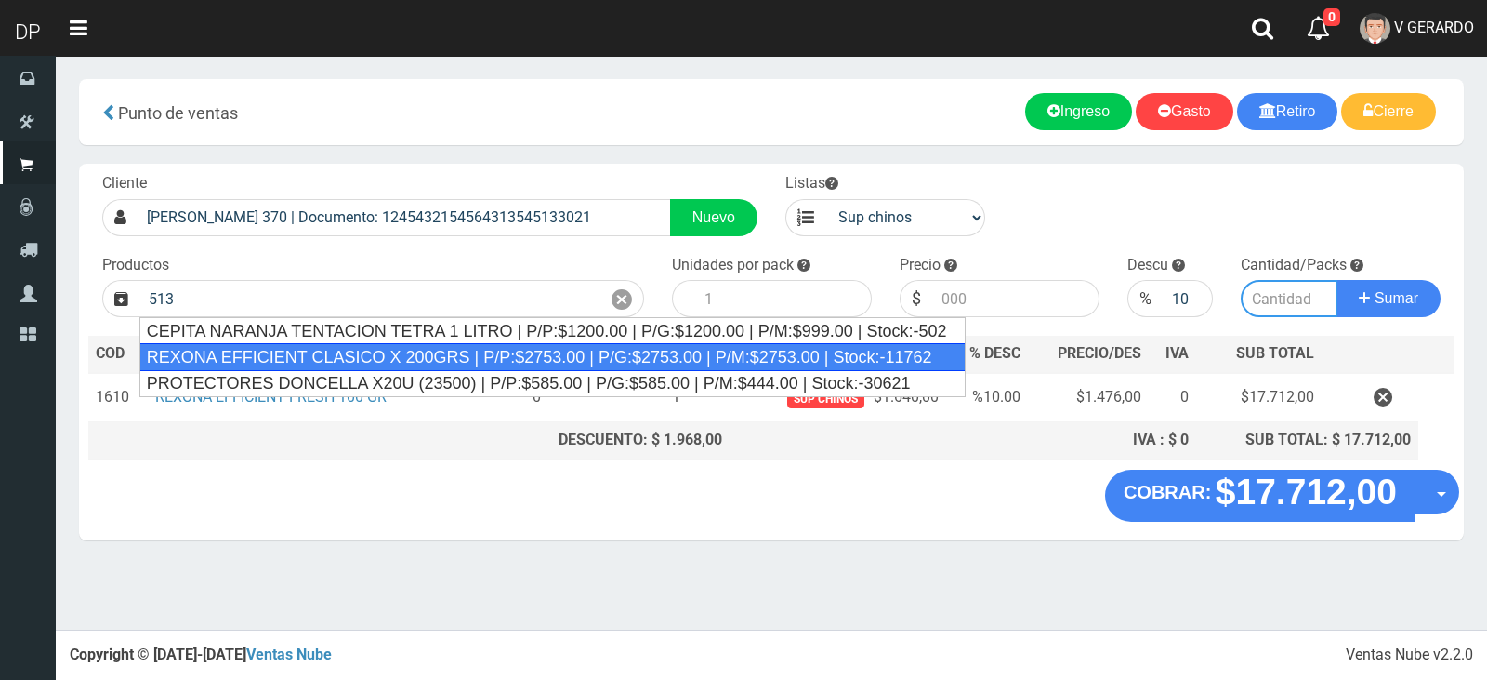
type input "REXONA EFFICIENT CLASICO X 200GRS | P/P:$2753.00 | P/G:$2753.00 | P/M:$2753.00 …"
type input "12"
type input "2753.00"
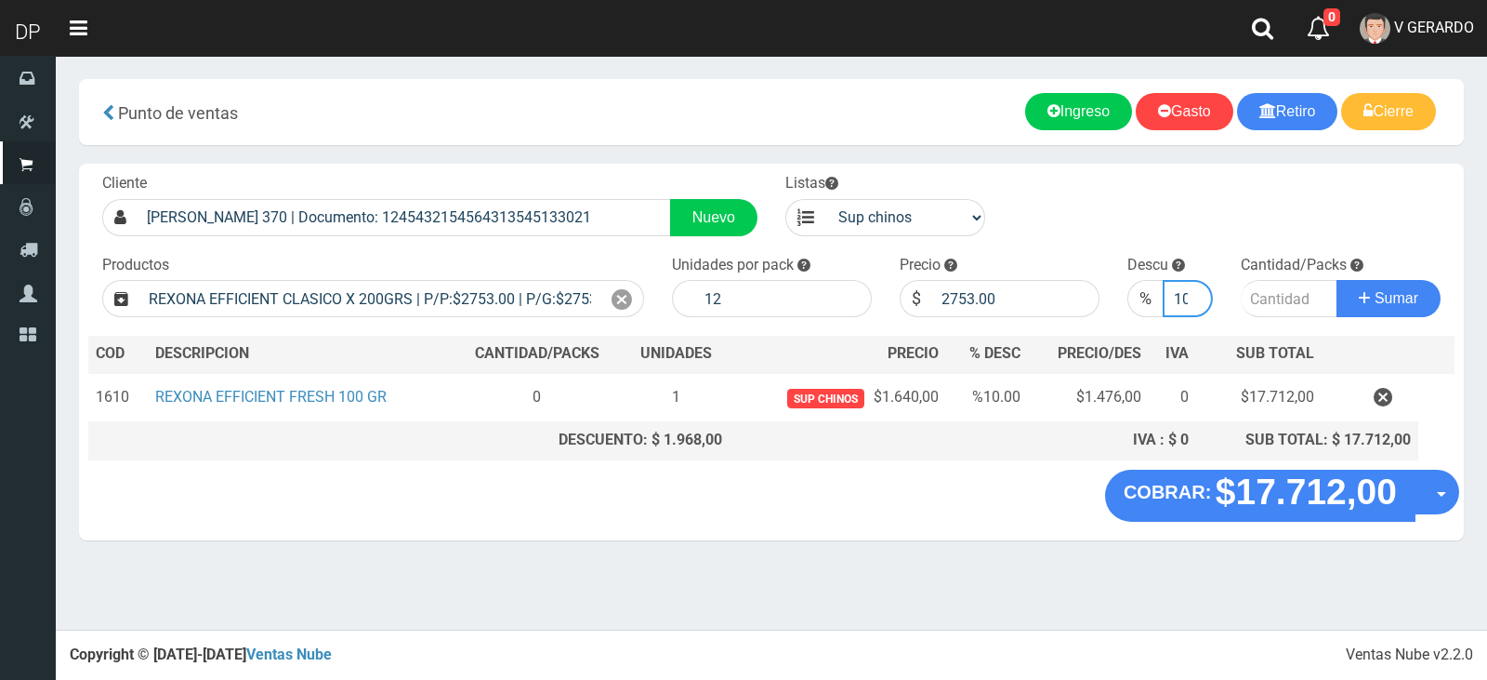
click at [1195, 309] on input "10" at bounding box center [1188, 298] width 51 height 37
click at [1197, 303] on input "9" at bounding box center [1188, 298] width 51 height 37
click at [1197, 301] on input "8" at bounding box center [1188, 298] width 51 height 37
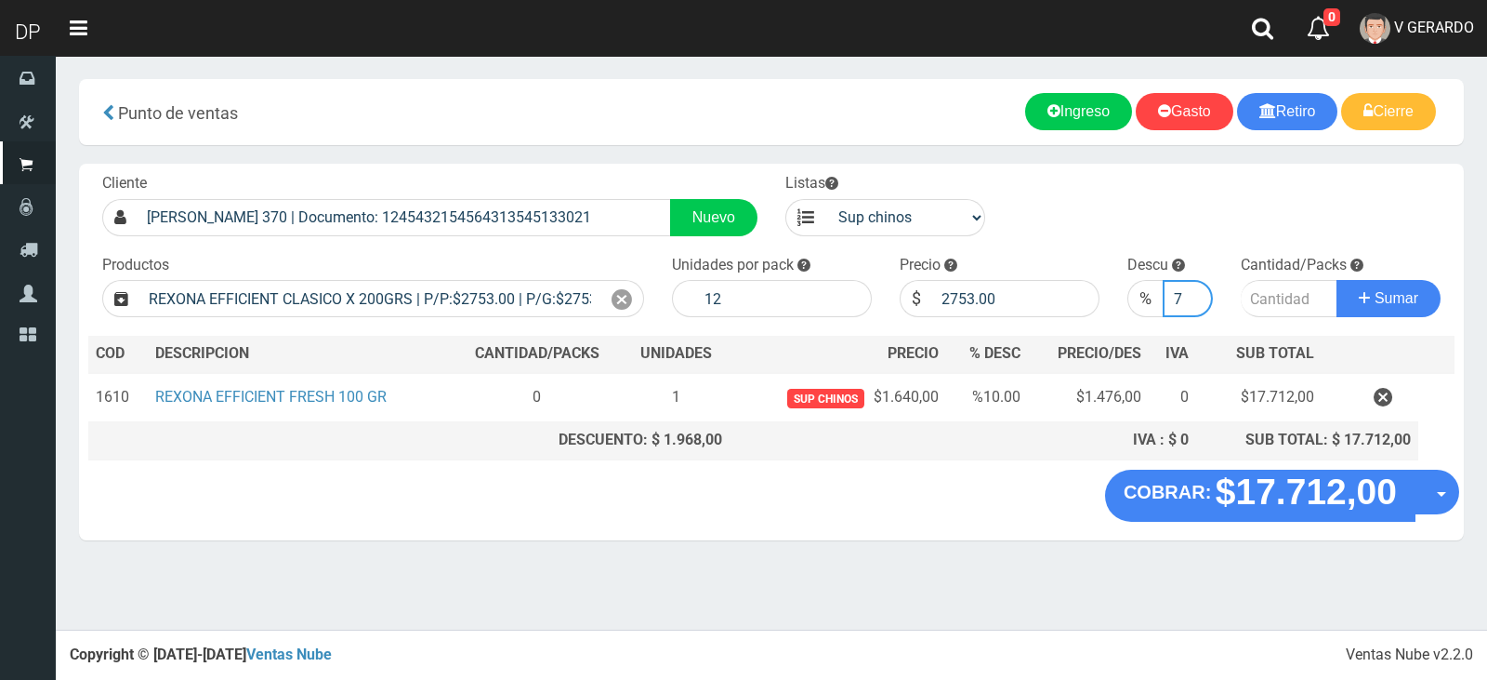
click at [1197, 301] on input "7" at bounding box center [1188, 298] width 51 height 37
click at [1199, 301] on input "6" at bounding box center [1188, 298] width 51 height 37
type input "5"
click at [1199, 301] on input "5" at bounding box center [1188, 298] width 51 height 37
click at [1278, 291] on input "number" at bounding box center [1289, 298] width 97 height 37
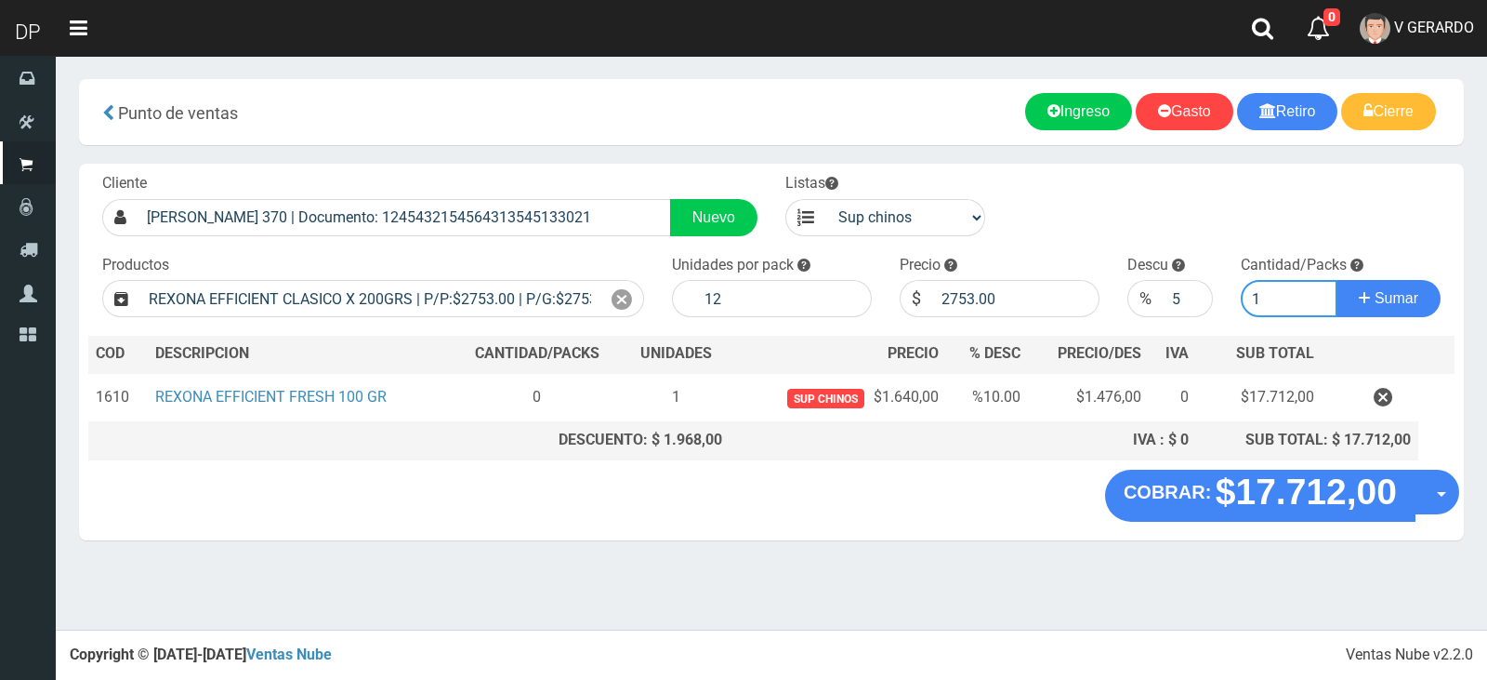
type input "1"
click at [1337, 280] on button "Sumar" at bounding box center [1389, 298] width 104 height 37
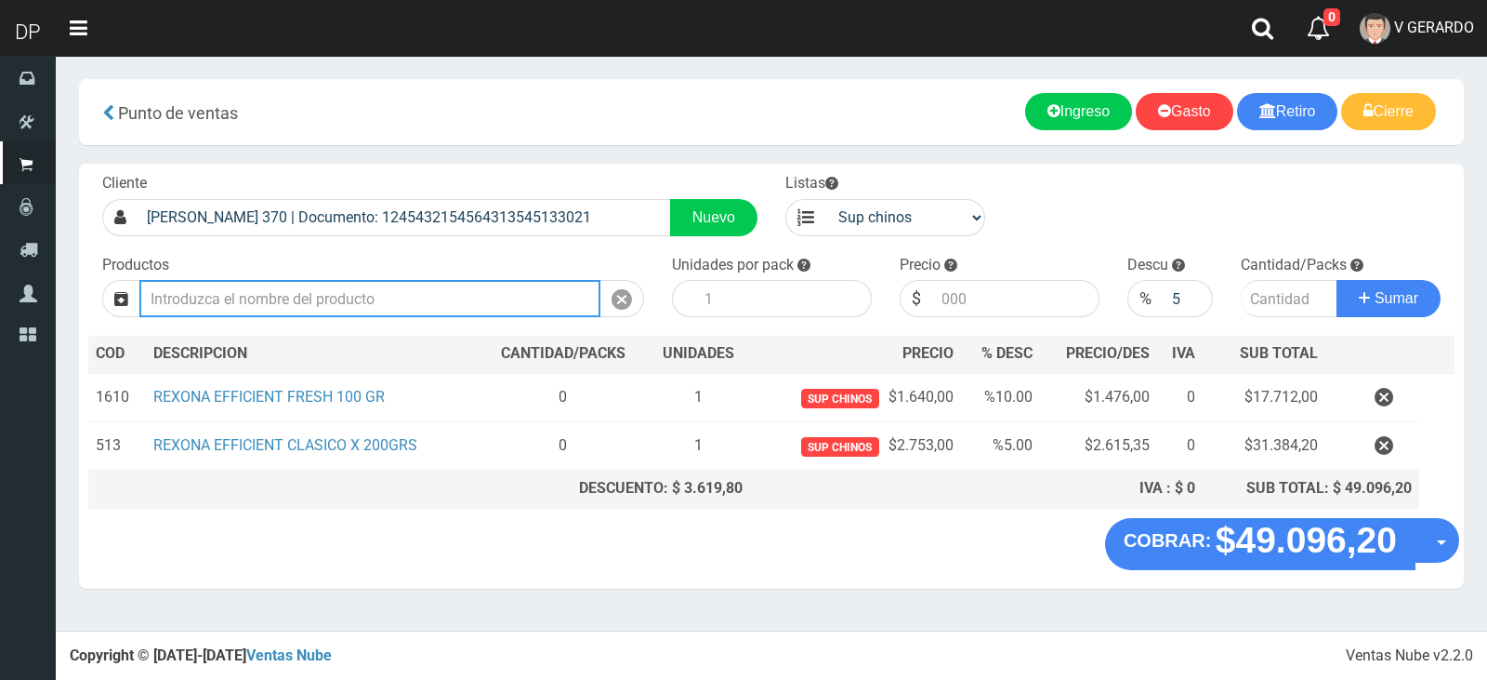
click at [291, 302] on input "text" at bounding box center [369, 298] width 461 height 37
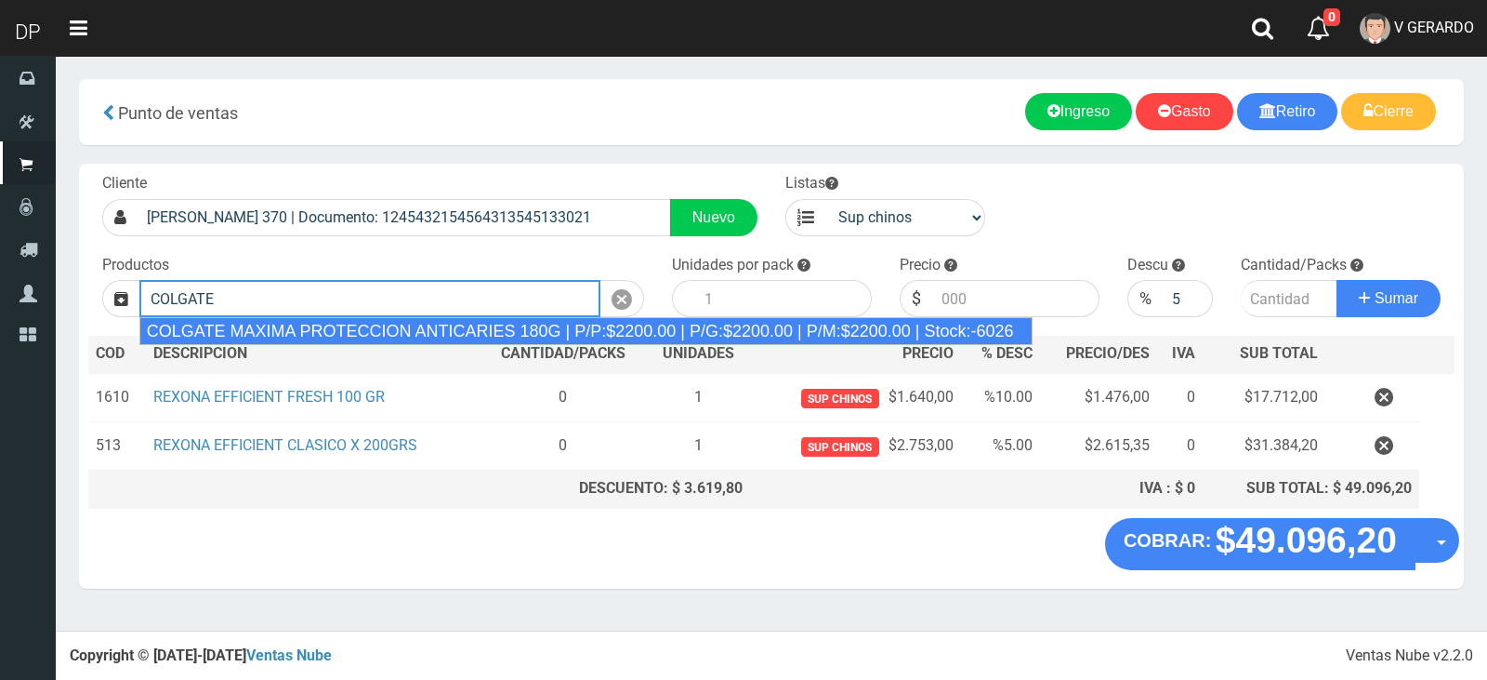
click at [603, 331] on div "COLGATE MAXIMA PROTECCION ANTICARIES 180G | P/P:$2200.00 | P/G:$2200.00 | P/M:$…" at bounding box center [585, 331] width 893 height 28
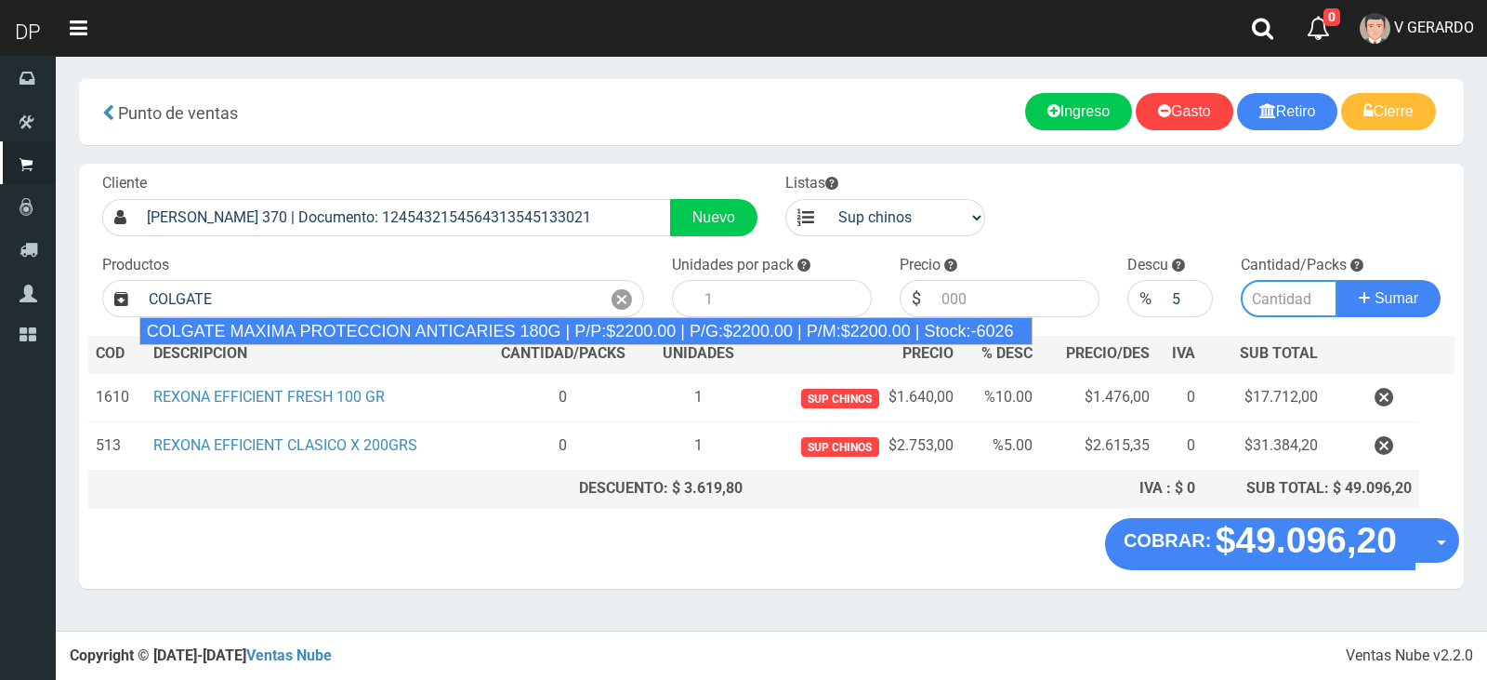
type input "COLGATE MAXIMA PROTECCION ANTICARIES 180G | P/P:$2200.00 | P/G:$2200.00 | P/M:$…"
type input "12"
type input "2200.00"
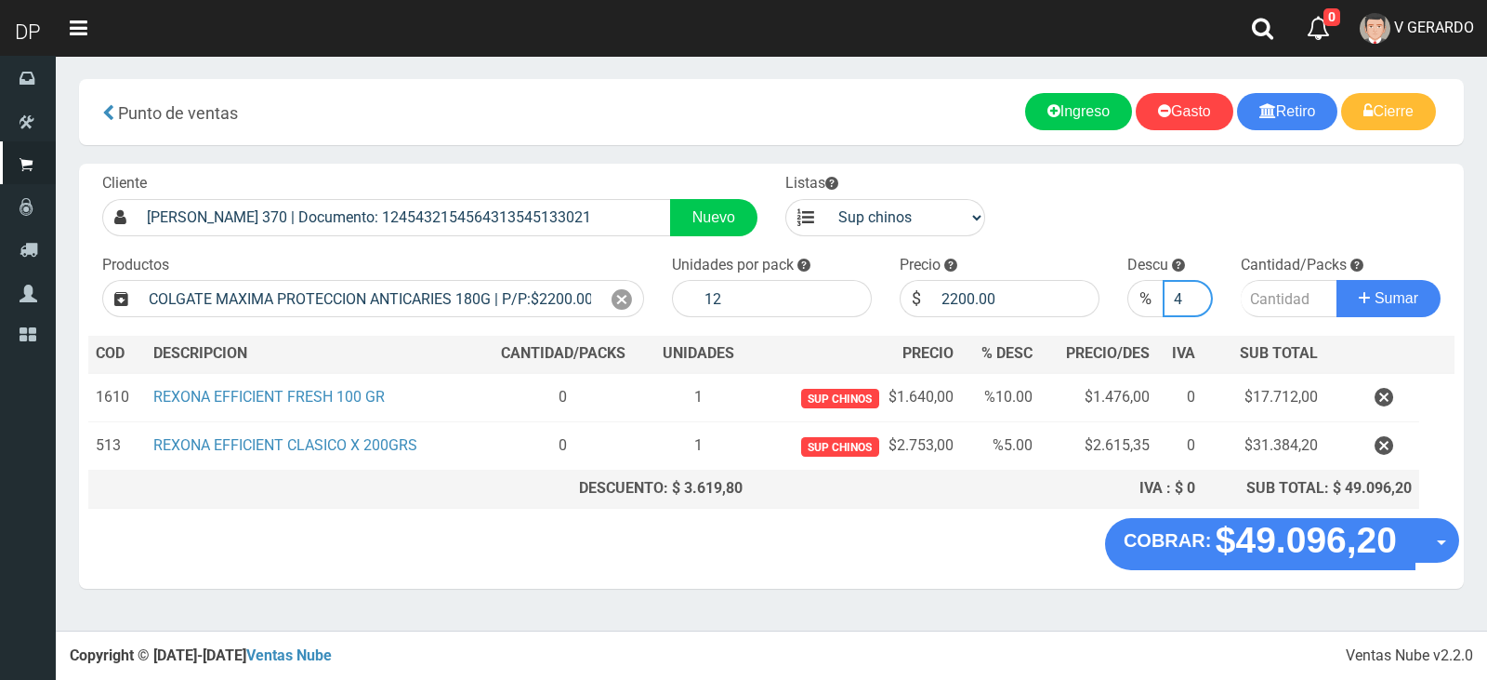
type input "4"
click at [1191, 299] on input "4" at bounding box center [1188, 298] width 51 height 37
click at [1186, 298] on input "4" at bounding box center [1188, 298] width 51 height 37
type input "0"
click at [621, 302] on icon at bounding box center [622, 299] width 20 height 27
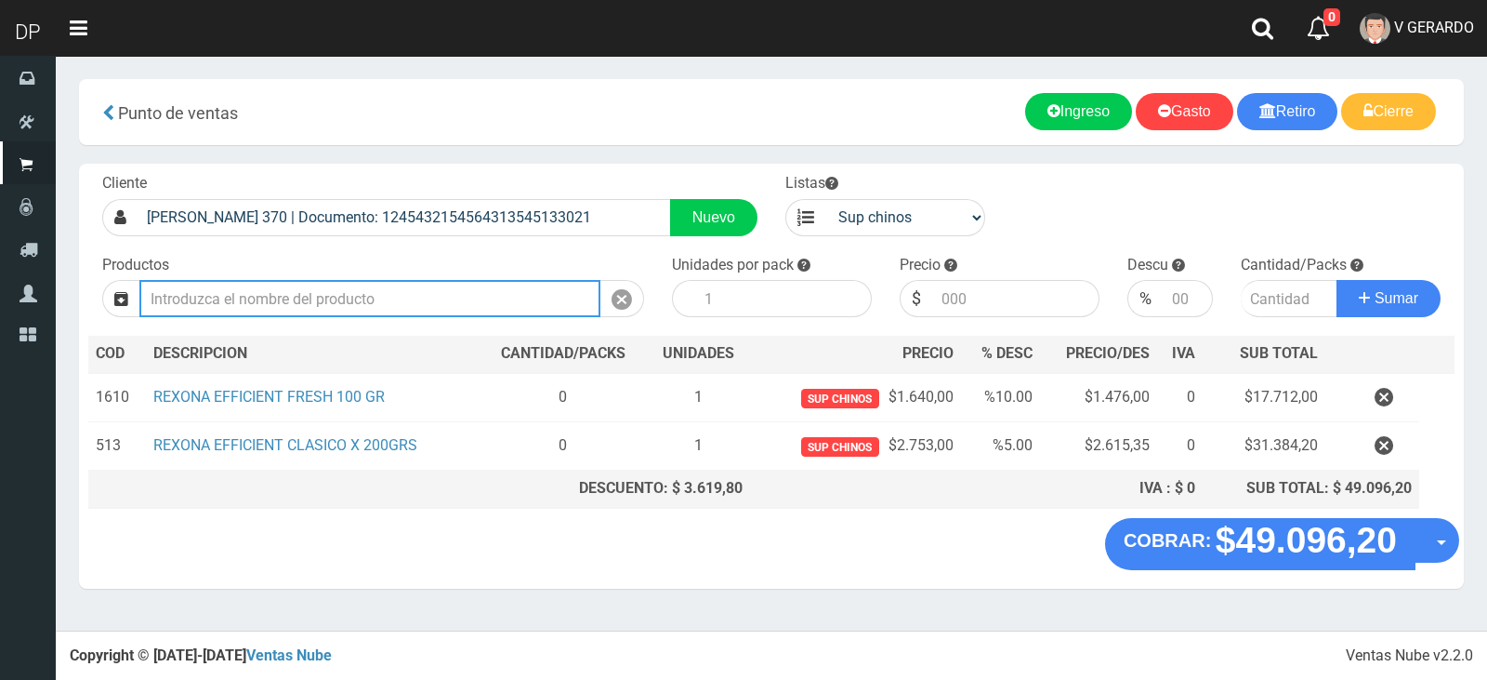
click at [533, 298] on input "text" at bounding box center [369, 298] width 461 height 37
type input "2815"
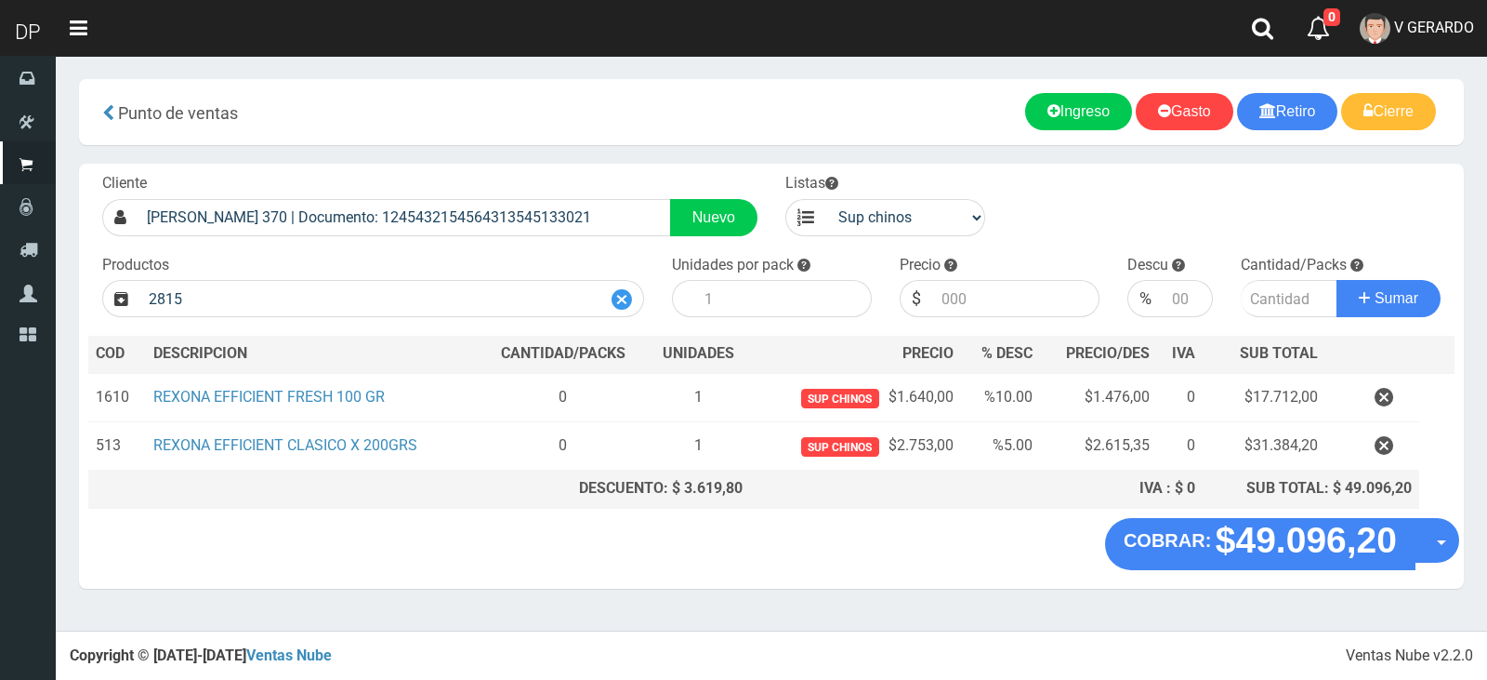
click at [622, 297] on icon at bounding box center [622, 299] width 20 height 27
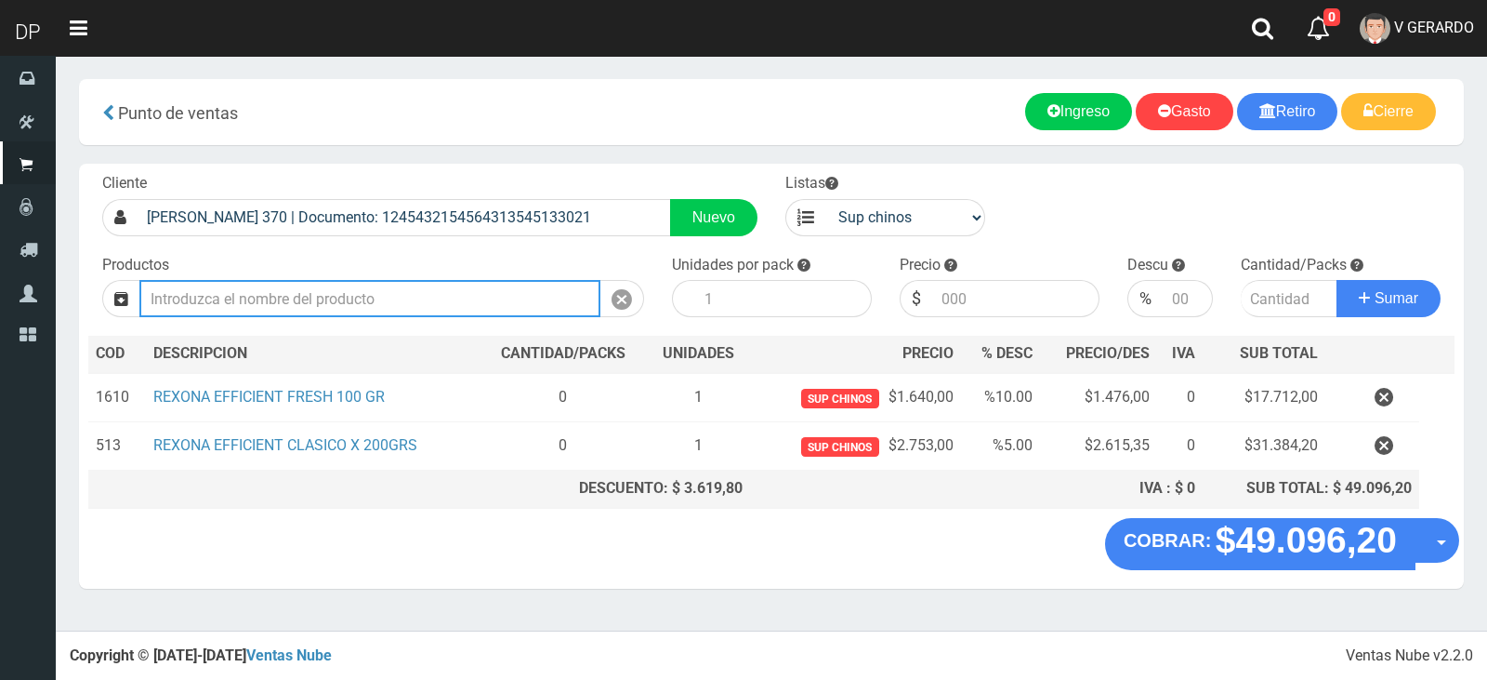
click at [453, 301] on input "text" at bounding box center [369, 298] width 461 height 37
click at [205, 308] on input "2815" at bounding box center [369, 298] width 461 height 37
click at [207, 308] on input "2815" at bounding box center [369, 298] width 461 height 37
click at [196, 304] on input "2815" at bounding box center [369, 298] width 461 height 37
type input "2"
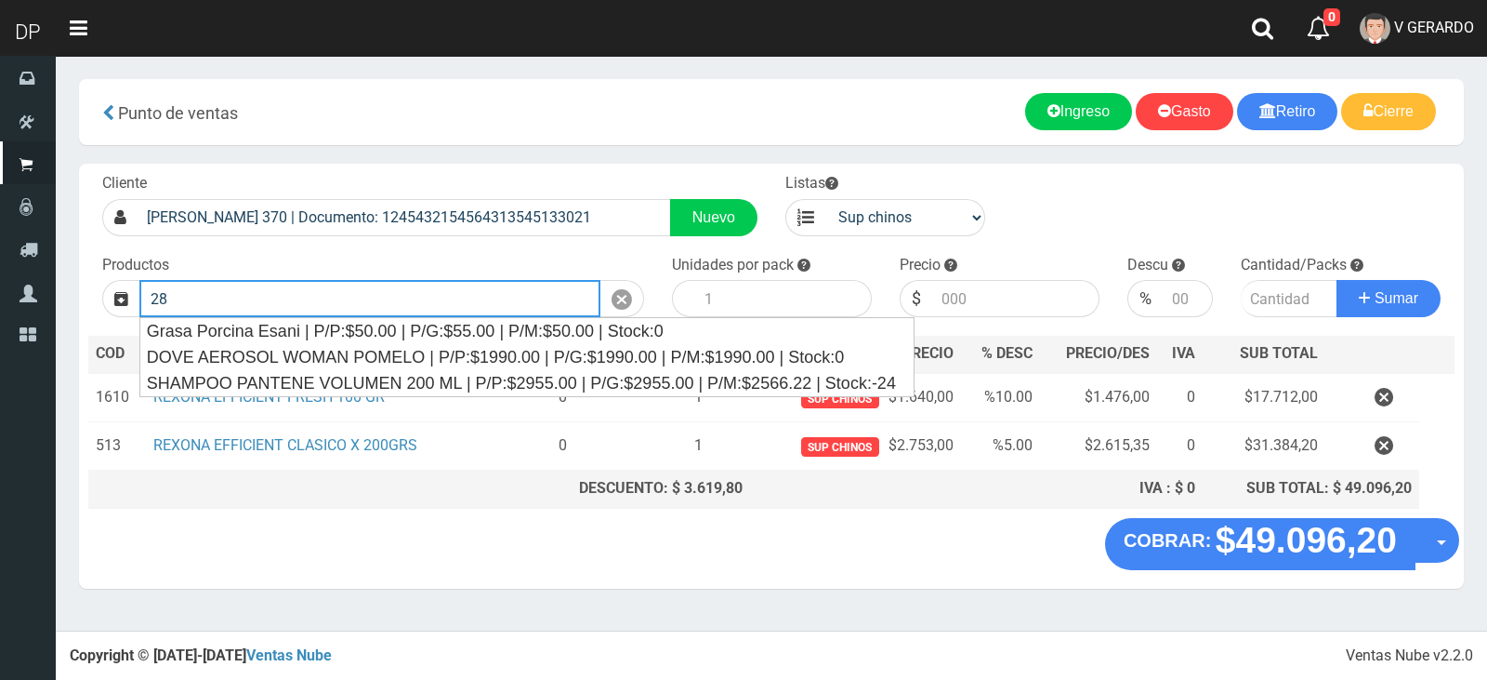
type input "2"
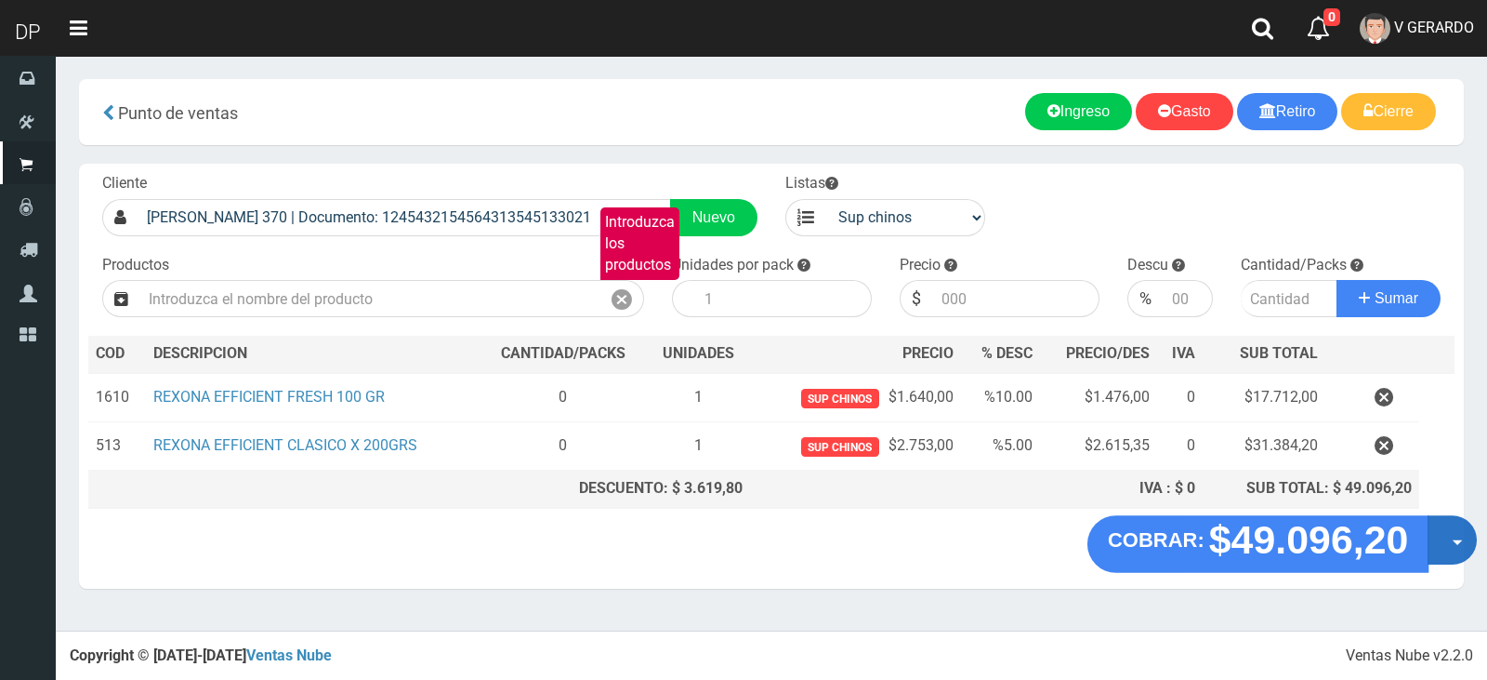
click at [1449, 535] on button "Opciones" at bounding box center [1452, 539] width 49 height 49
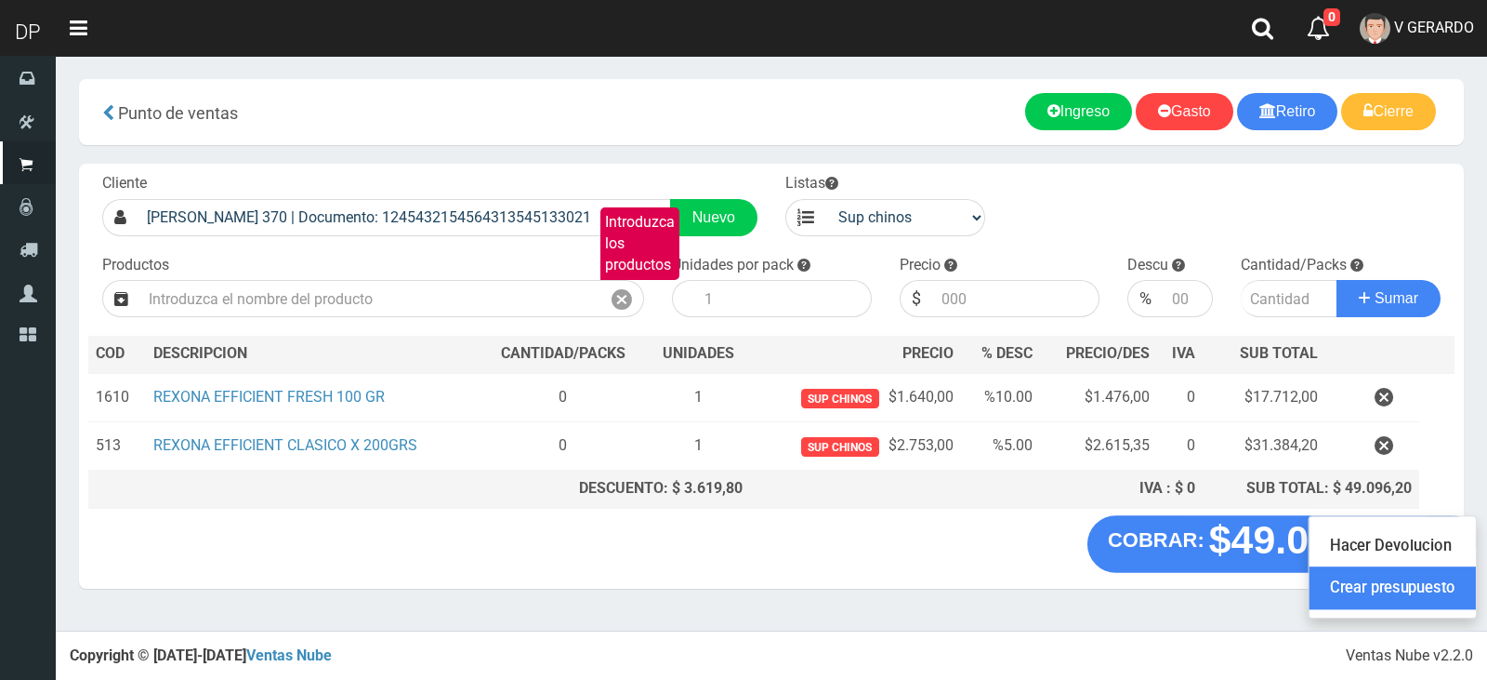
click at [1362, 593] on link "Crear presupuesto" at bounding box center [1393, 588] width 166 height 43
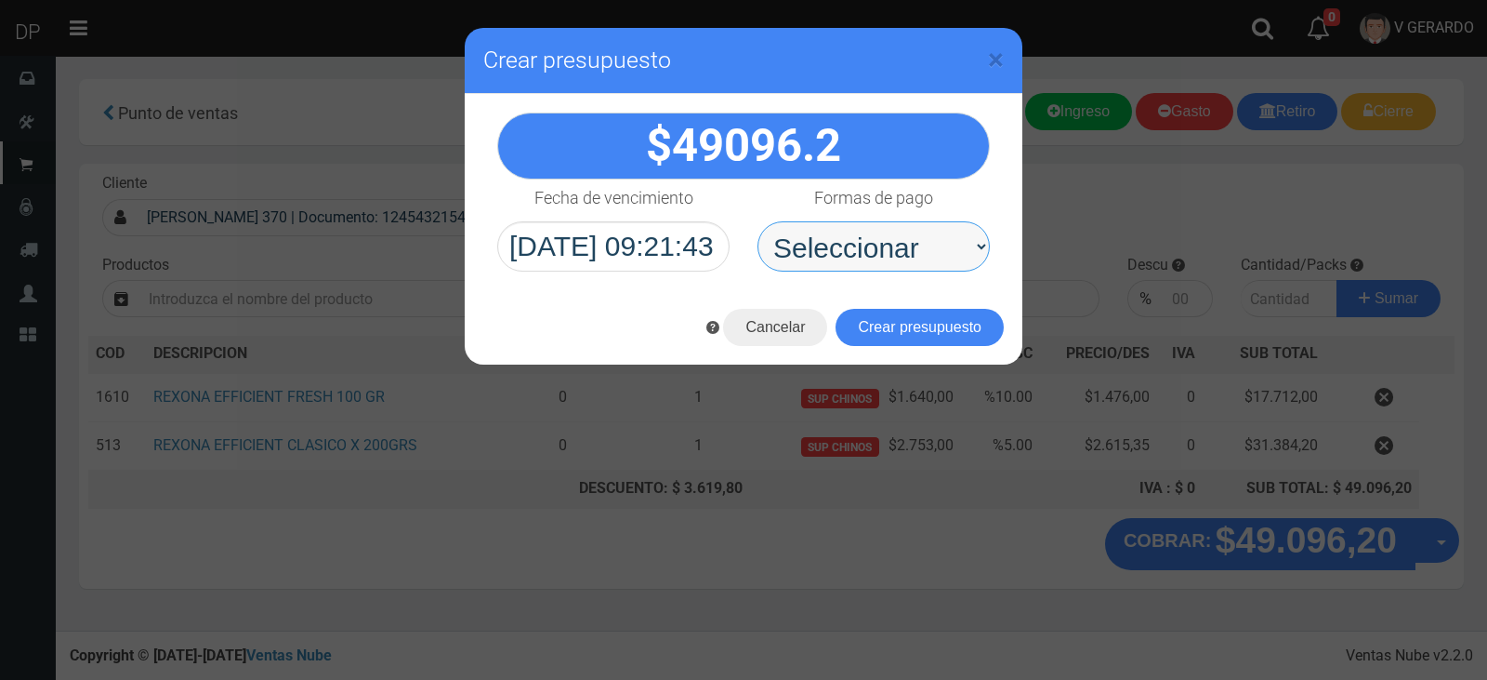
click at [918, 250] on select "Seleccionar Efectivo Tarjeta de Crédito Depósito Débito" at bounding box center [874, 246] width 232 height 50
select select "Efectivo"
click at [758, 221] on select "Seleccionar Efectivo Tarjeta de Crédito Depósito Débito" at bounding box center [874, 246] width 232 height 50
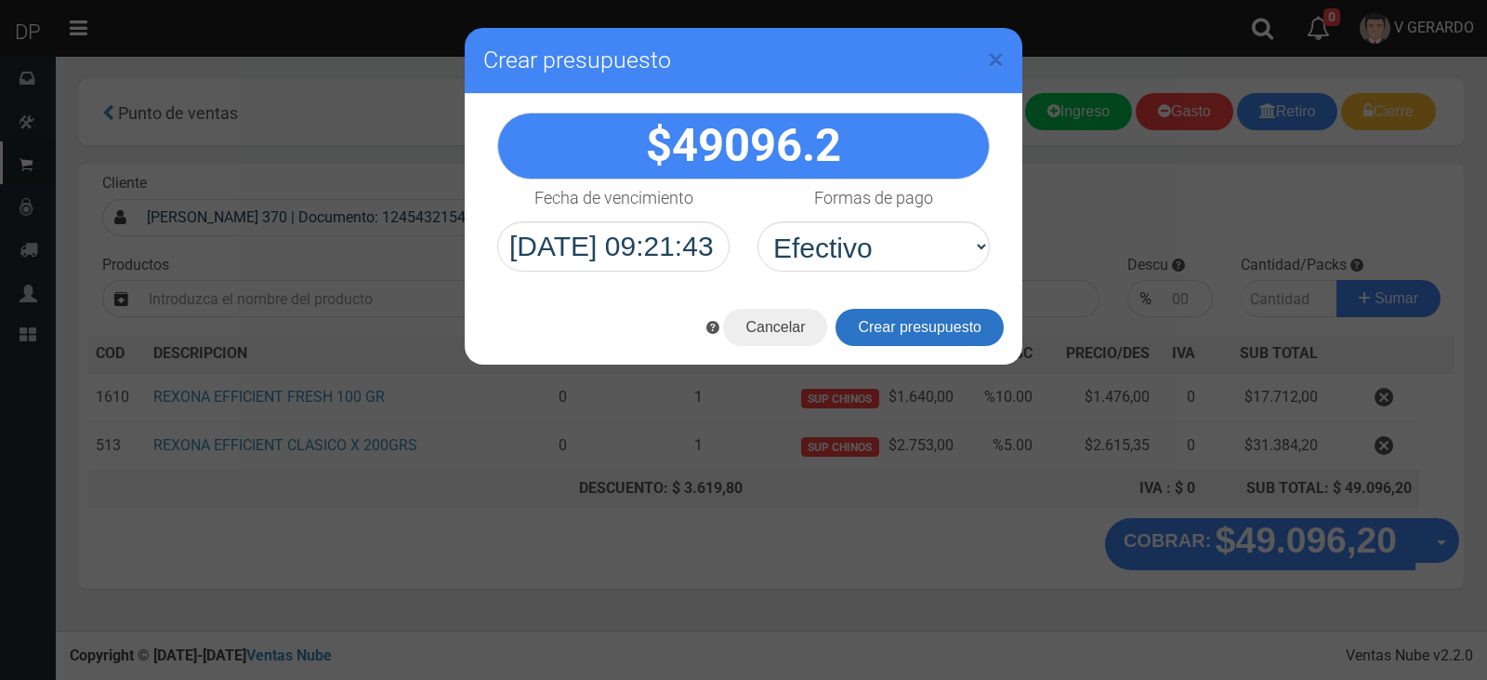
click at [982, 329] on button "Crear presupuesto" at bounding box center [920, 327] width 168 height 37
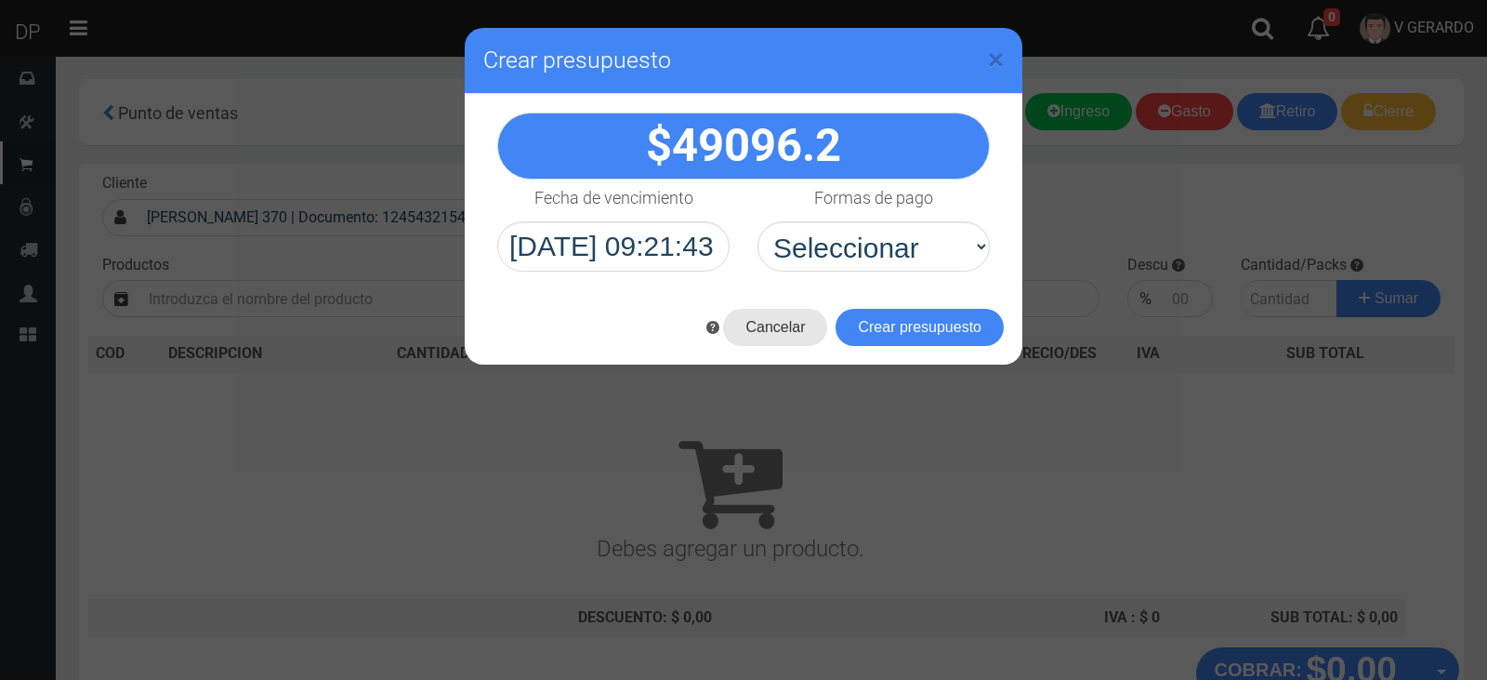
drag, startPoint x: 756, startPoint y: 317, endPoint x: 720, endPoint y: 318, distance: 35.3
click at [759, 317] on button "Cancelar" at bounding box center [775, 327] width 104 height 37
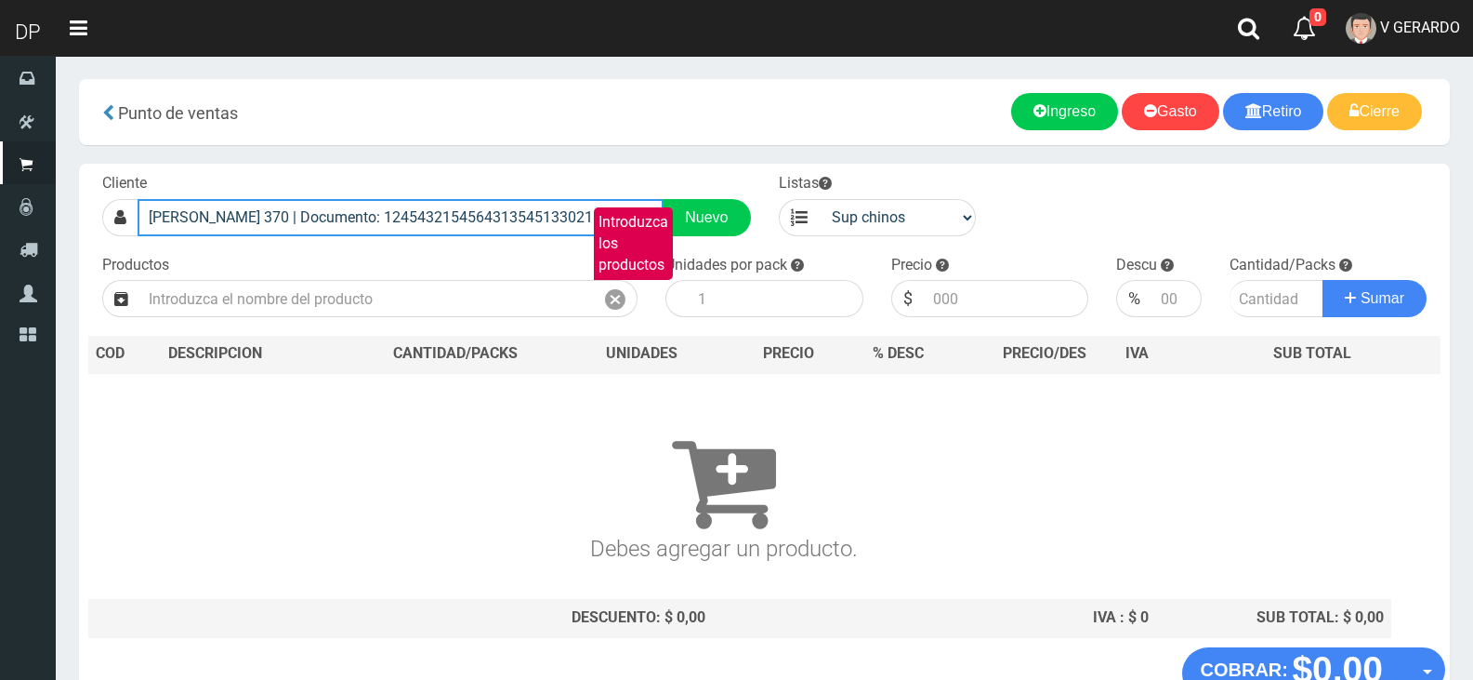
click at [403, 213] on input "RODRIGUEZ PEÑA 370 | Documento: 1245432154564313545133021" at bounding box center [401, 217] width 526 height 37
click at [406, 214] on input "RODRIGUEZ PEÑA 370 | Documento: 1245432154564313545133021" at bounding box center [401, 217] width 526 height 37
type input "R"
type input "ORULO 1050"
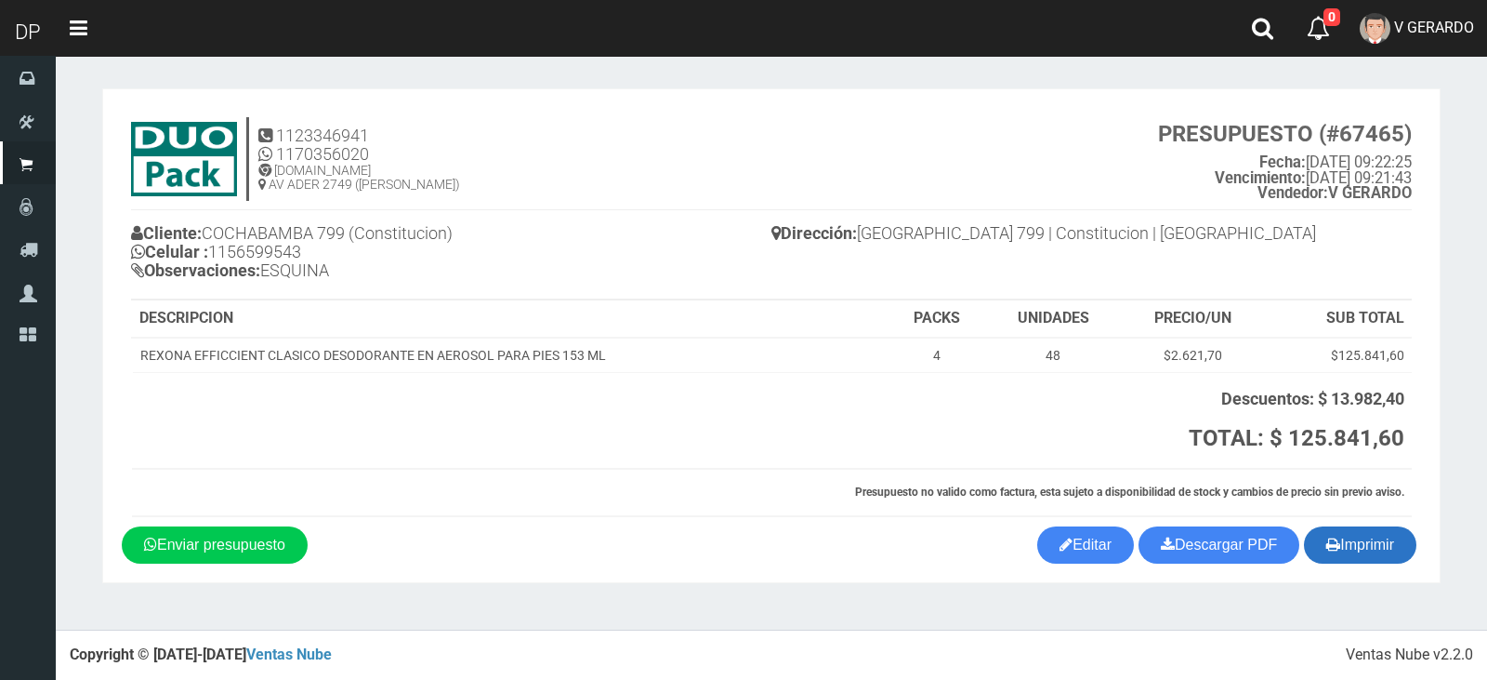
click at [1353, 544] on button "Imprimir" at bounding box center [1360, 544] width 112 height 37
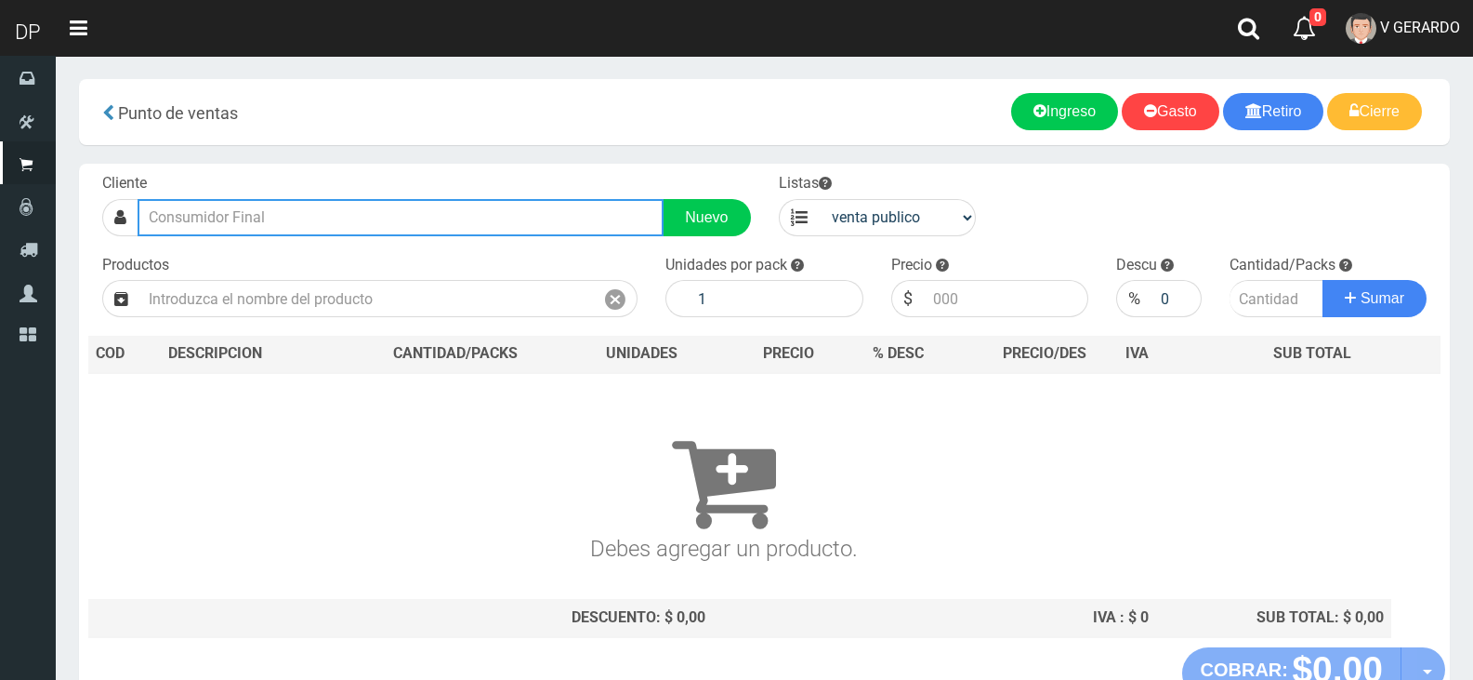
drag, startPoint x: 0, startPoint y: 0, endPoint x: 296, endPoint y: 216, distance: 365.9
click at [296, 216] on input "text" at bounding box center [401, 217] width 526 height 37
click at [228, 218] on input "ORULO" at bounding box center [401, 217] width 526 height 37
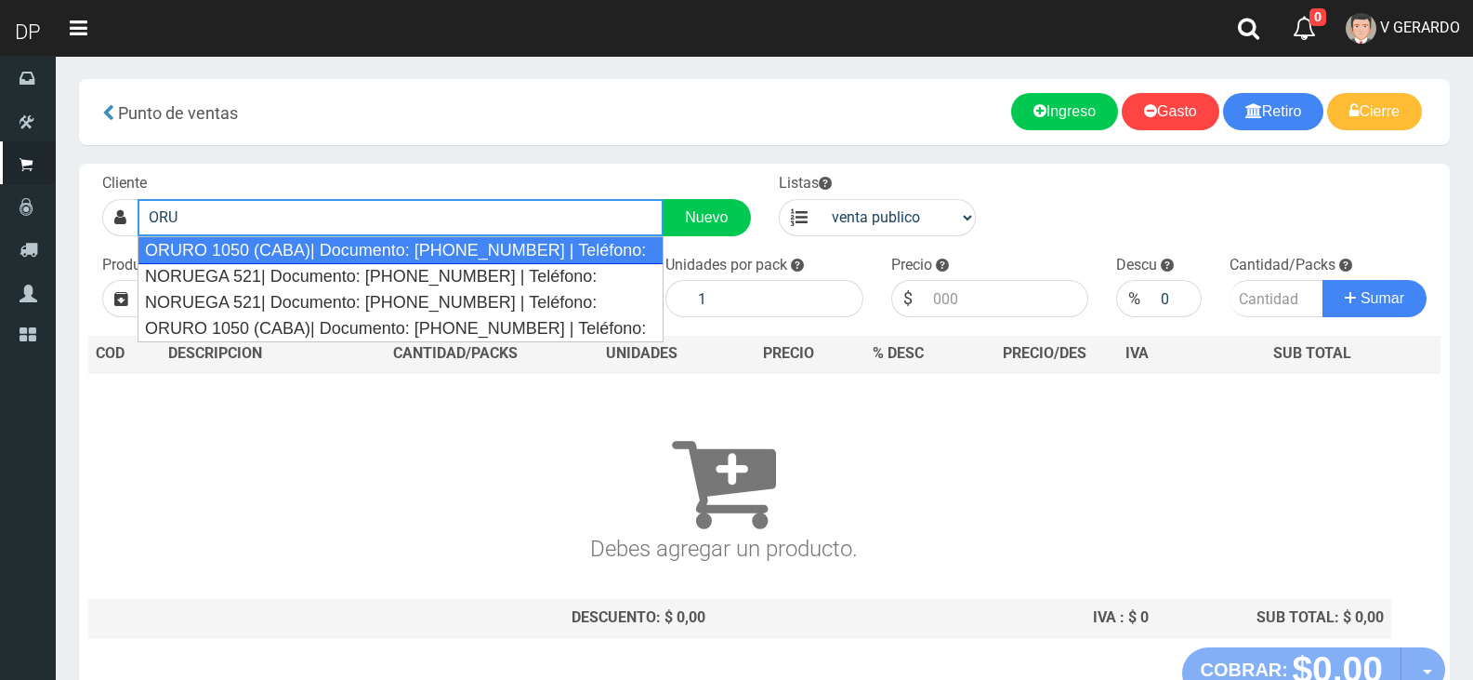
click at [255, 245] on div "ORURO 1050 (CABA)| Documento: [PHONE_NUMBER] | Teléfono:" at bounding box center [401, 250] width 526 height 28
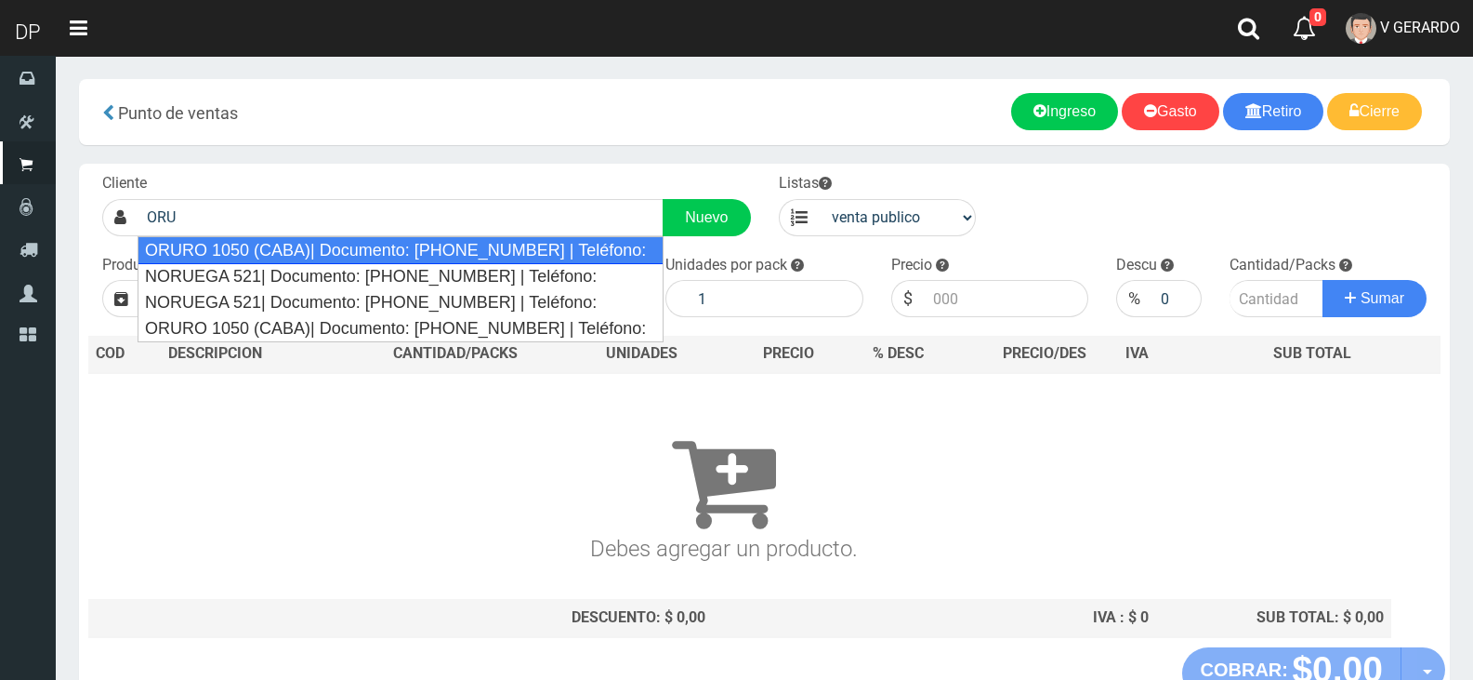
type input "ORURO 1050 (CABA)| Documento: [PHONE_NUMBER] | Teléfono:"
select select "2"
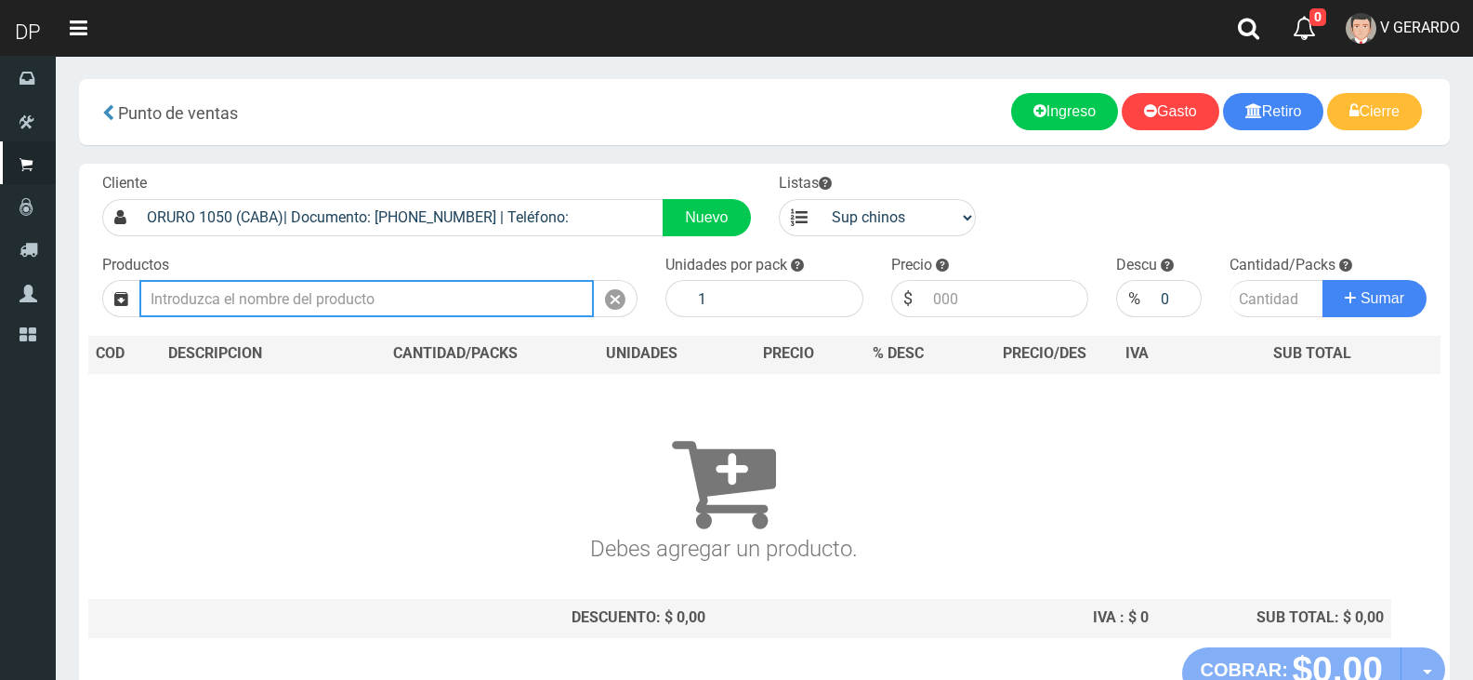
click at [284, 291] on input "text" at bounding box center [366, 298] width 455 height 37
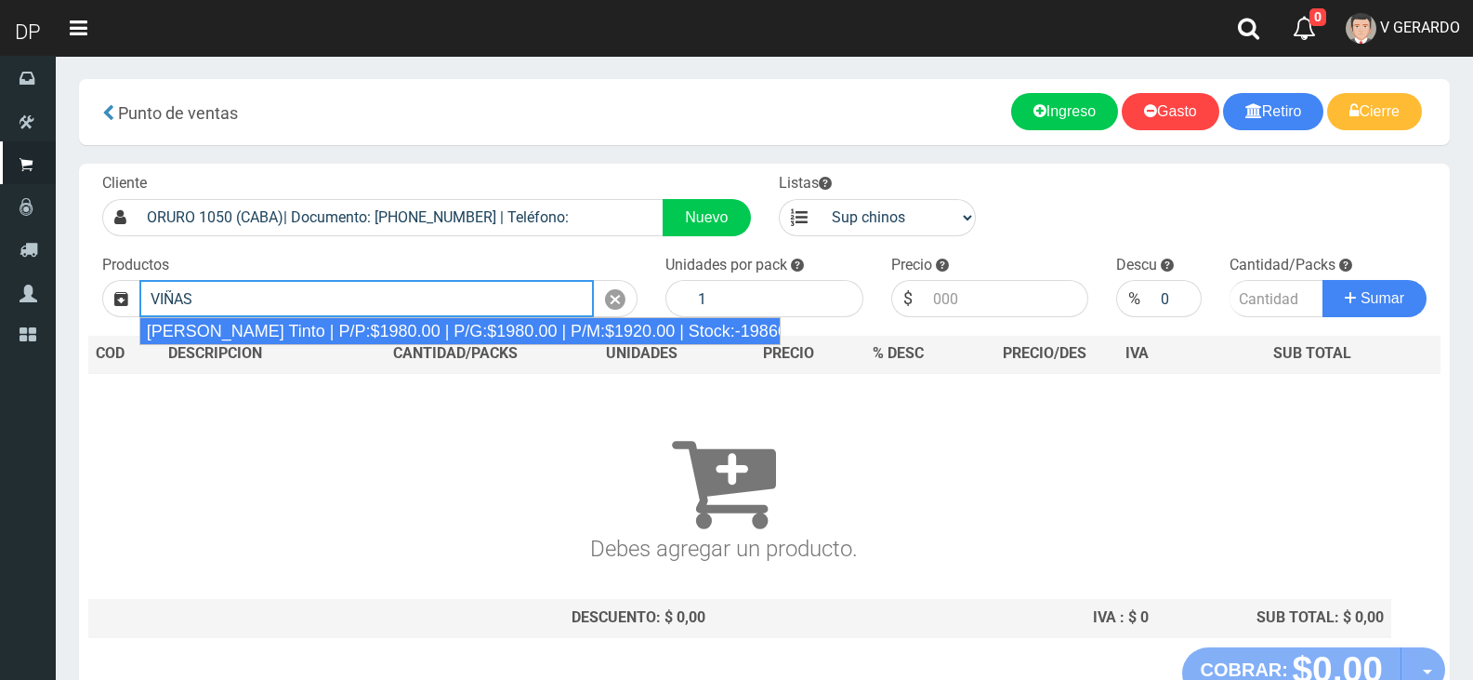
click at [278, 330] on div "Viñas de Balbo Tinto | P/P:$1980.00 | P/G:$1980.00 | P/M:$1920.00 | Stock:-19860" at bounding box center [459, 331] width 641 height 28
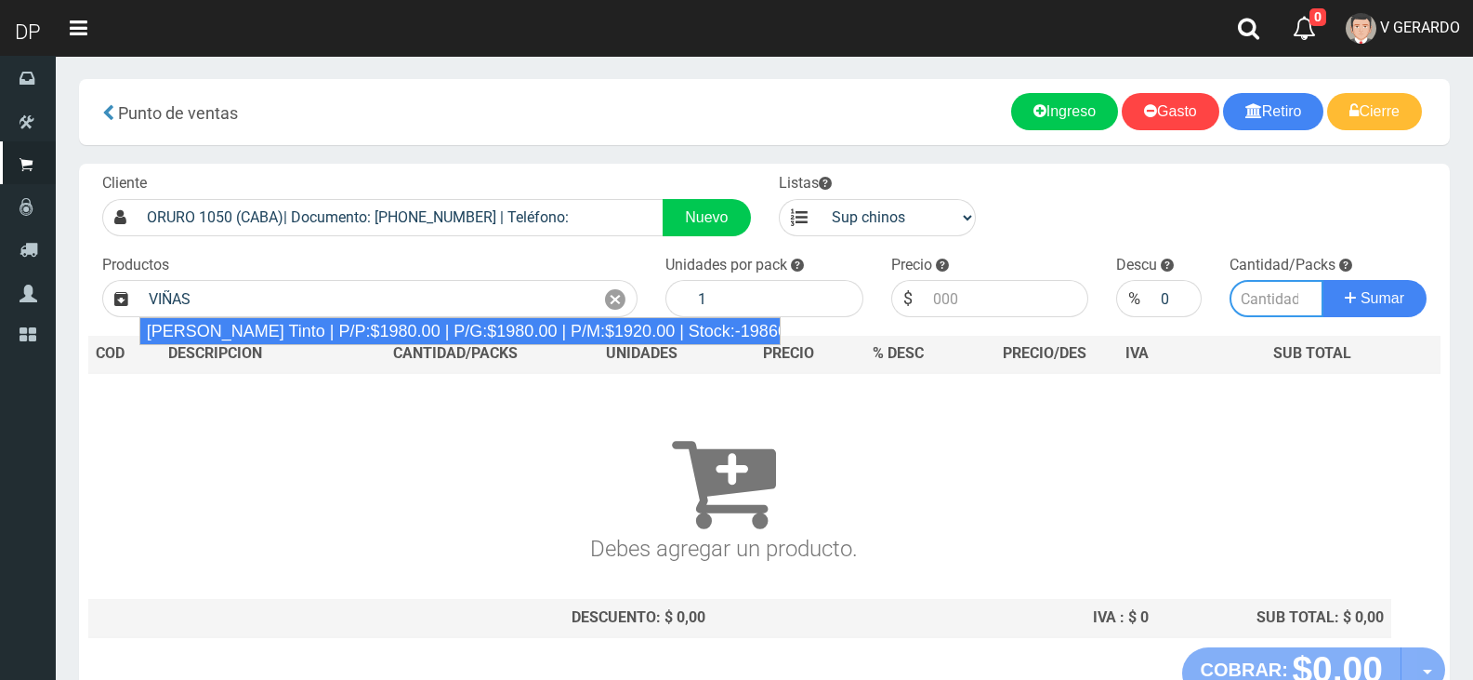
type input "Viñas de Balbo Tinto | P/P:$1980.00 | P/G:$1980.00 | P/M:$1920.00 | Stock:-19860"
type input "6"
type input "1980.00"
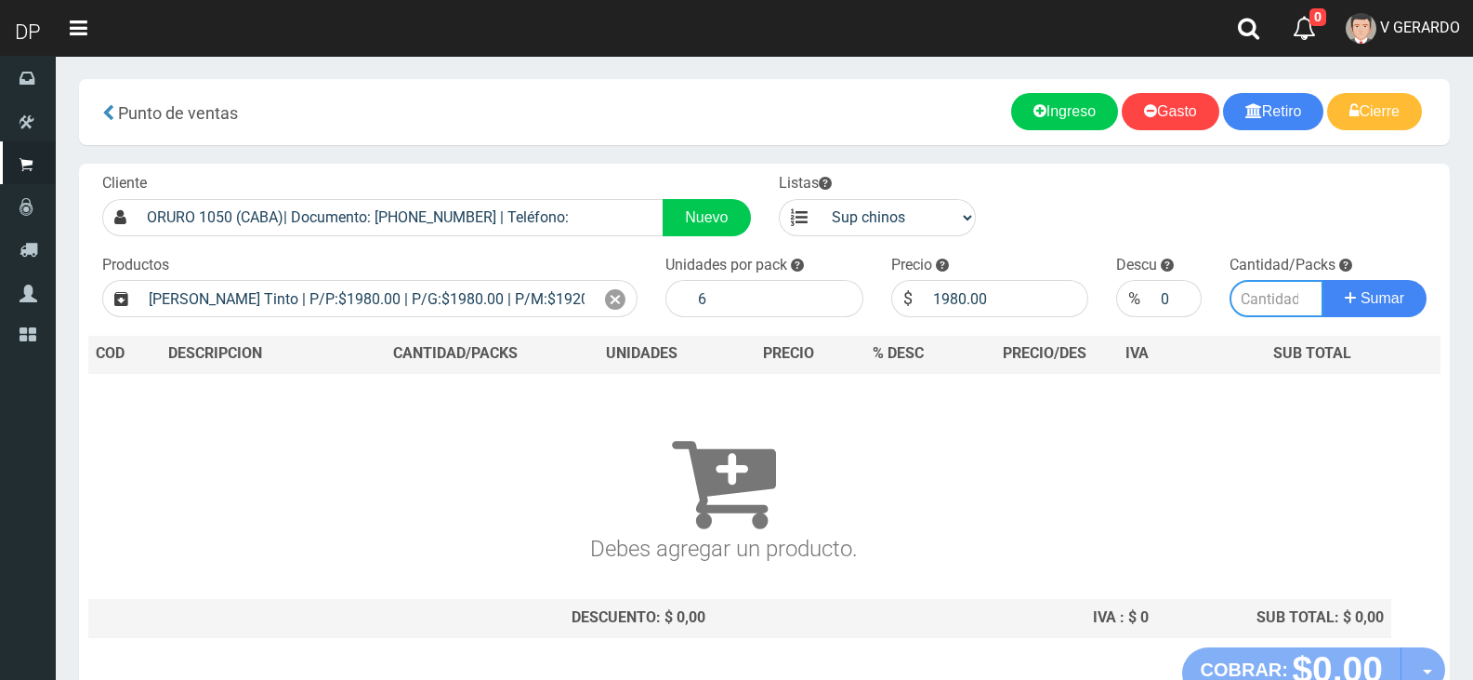
click at [1279, 298] on input "number" at bounding box center [1277, 298] width 95 height 37
type input "12"
click at [1382, 286] on button "Sumar" at bounding box center [1375, 298] width 104 height 37
click at [0, 0] on div "Cargando..." at bounding box center [0, 0] width 0 height 0
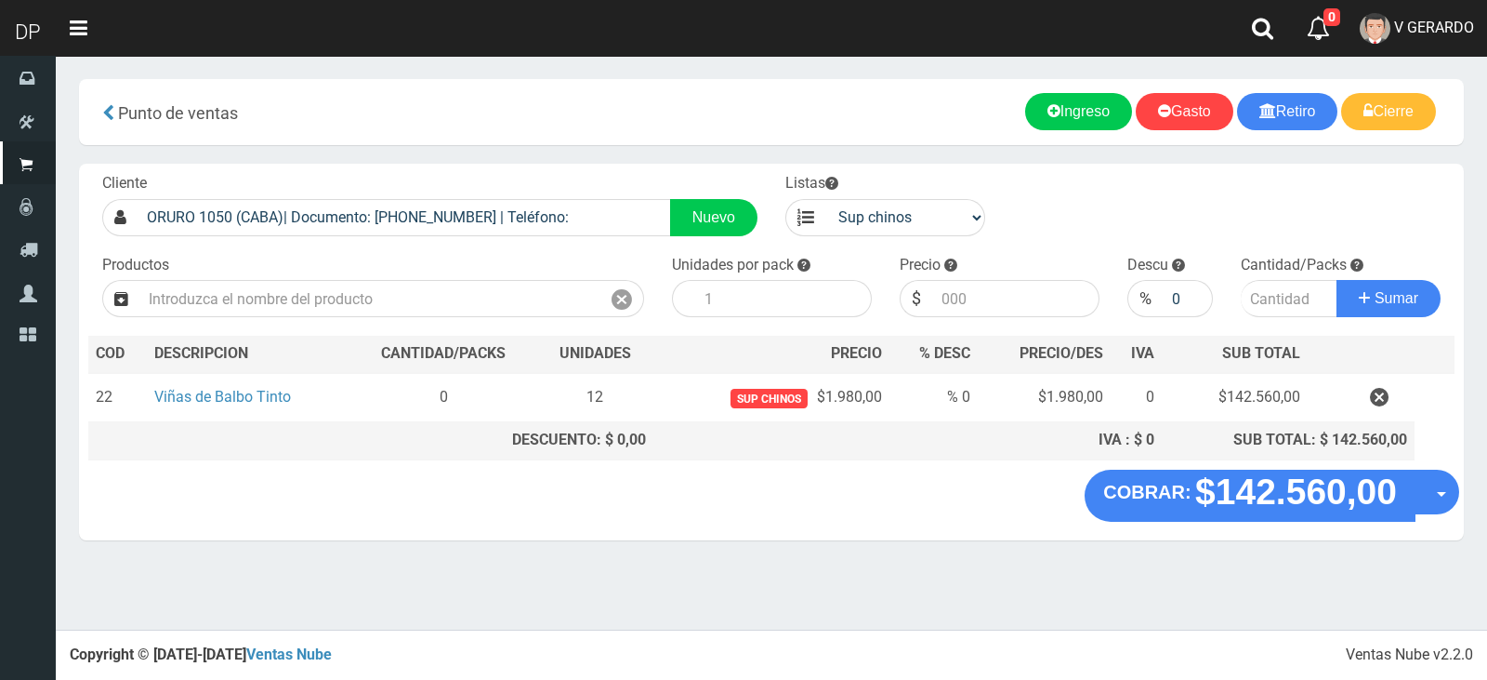
click at [972, 589] on div "× Titulo del Msj texto Mas Texto Cancelar Aceptar Gasto" at bounding box center [772, 314] width 1432 height 629
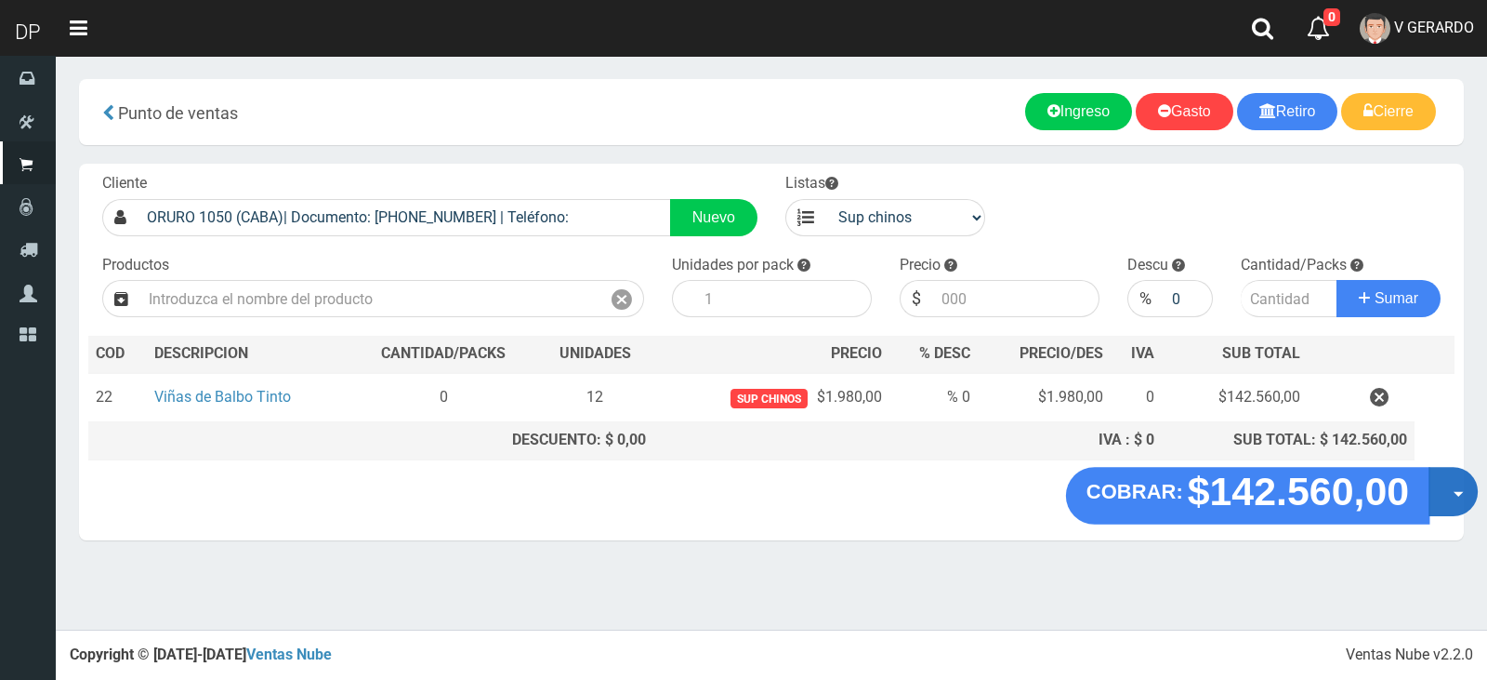
click at [1463, 484] on button "Opciones" at bounding box center [1453, 491] width 49 height 49
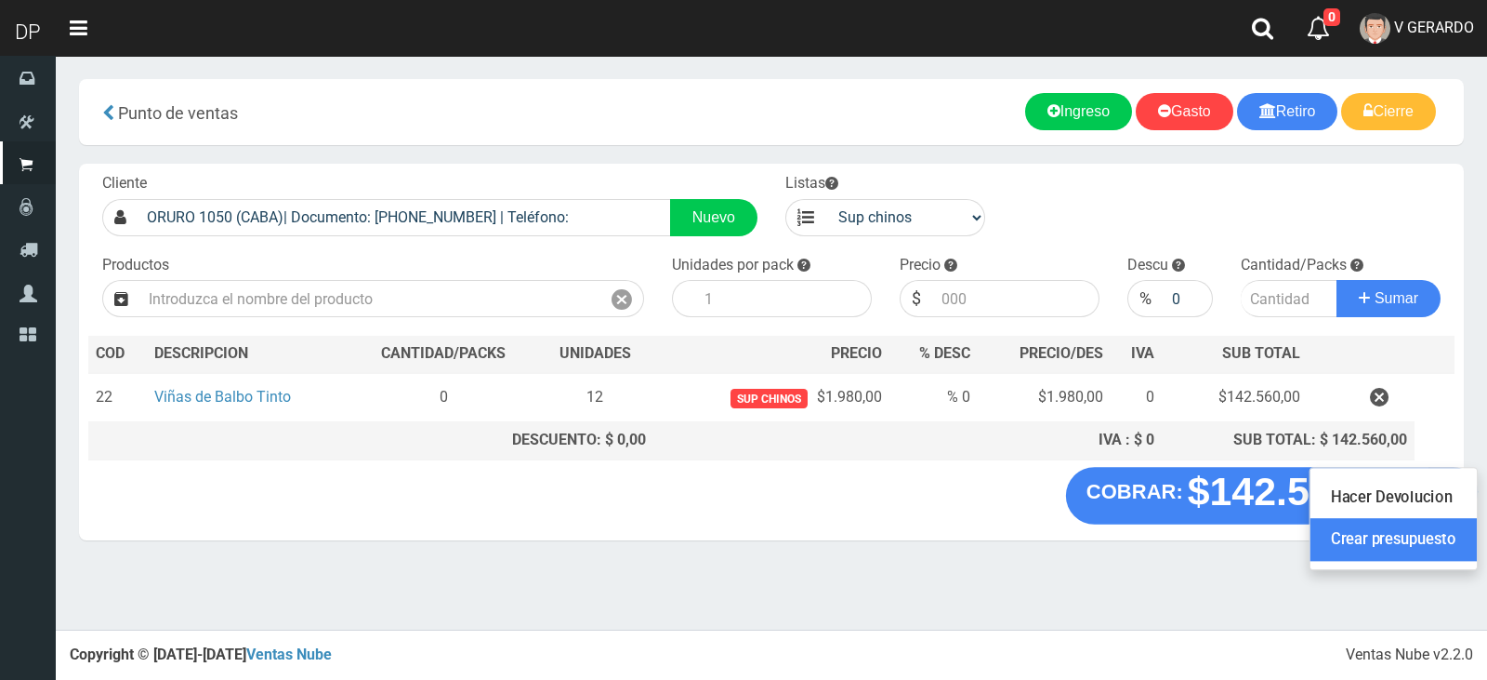
click at [1416, 535] on link "Crear presupuesto" at bounding box center [1394, 540] width 166 height 43
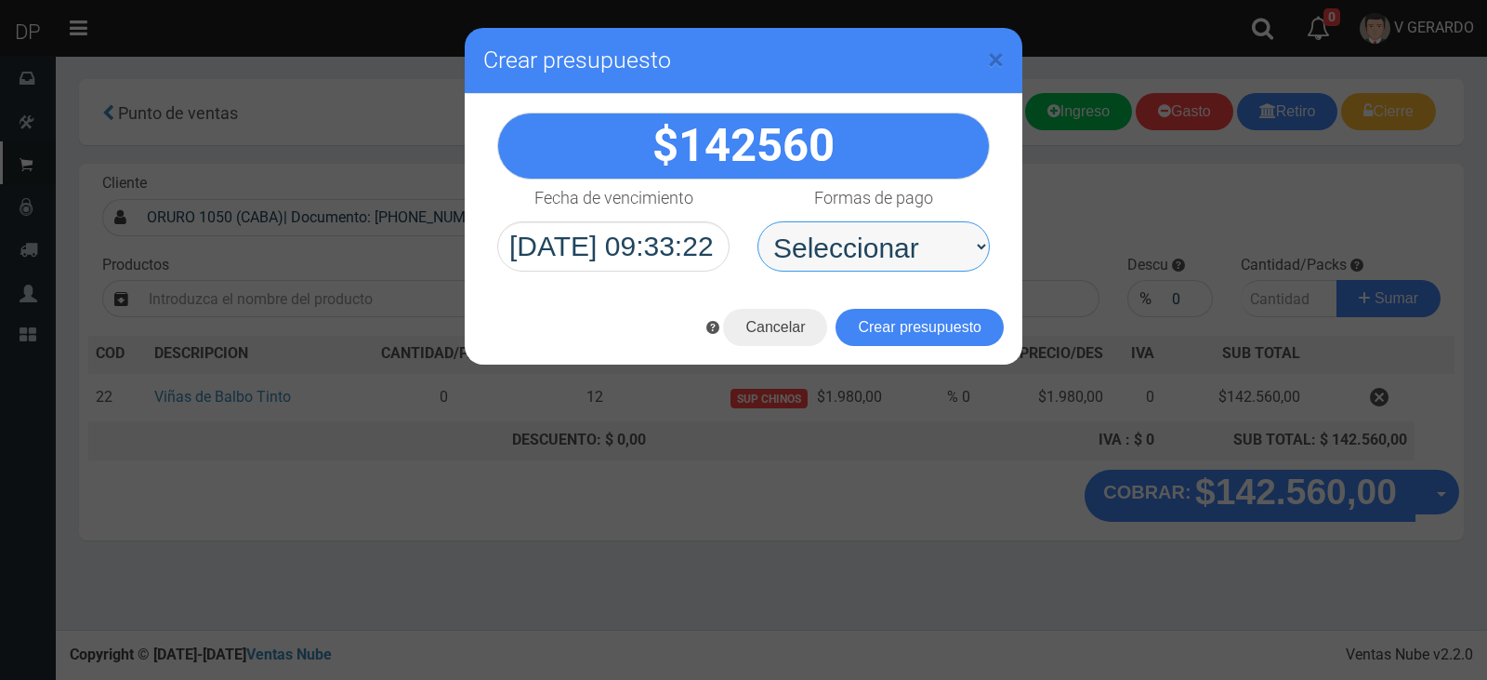
click at [917, 253] on select "Seleccionar Efectivo Tarjeta de Crédito Depósito Débito" at bounding box center [874, 246] width 232 height 50
select select "Efectivo"
click at [758, 221] on select "Seleccionar Efectivo Tarjeta de Crédito Depósito Débito" at bounding box center [874, 246] width 232 height 50
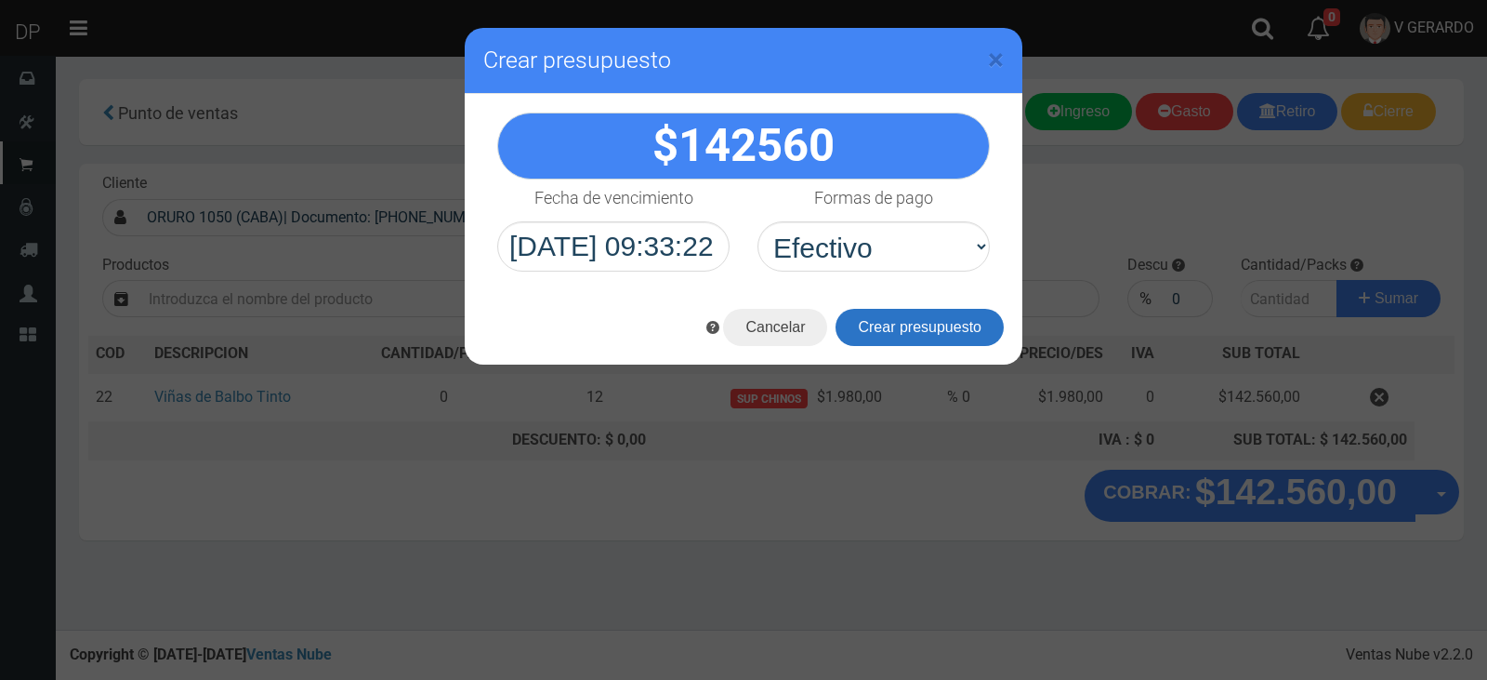
click at [930, 333] on button "Crear presupuesto" at bounding box center [920, 327] width 168 height 37
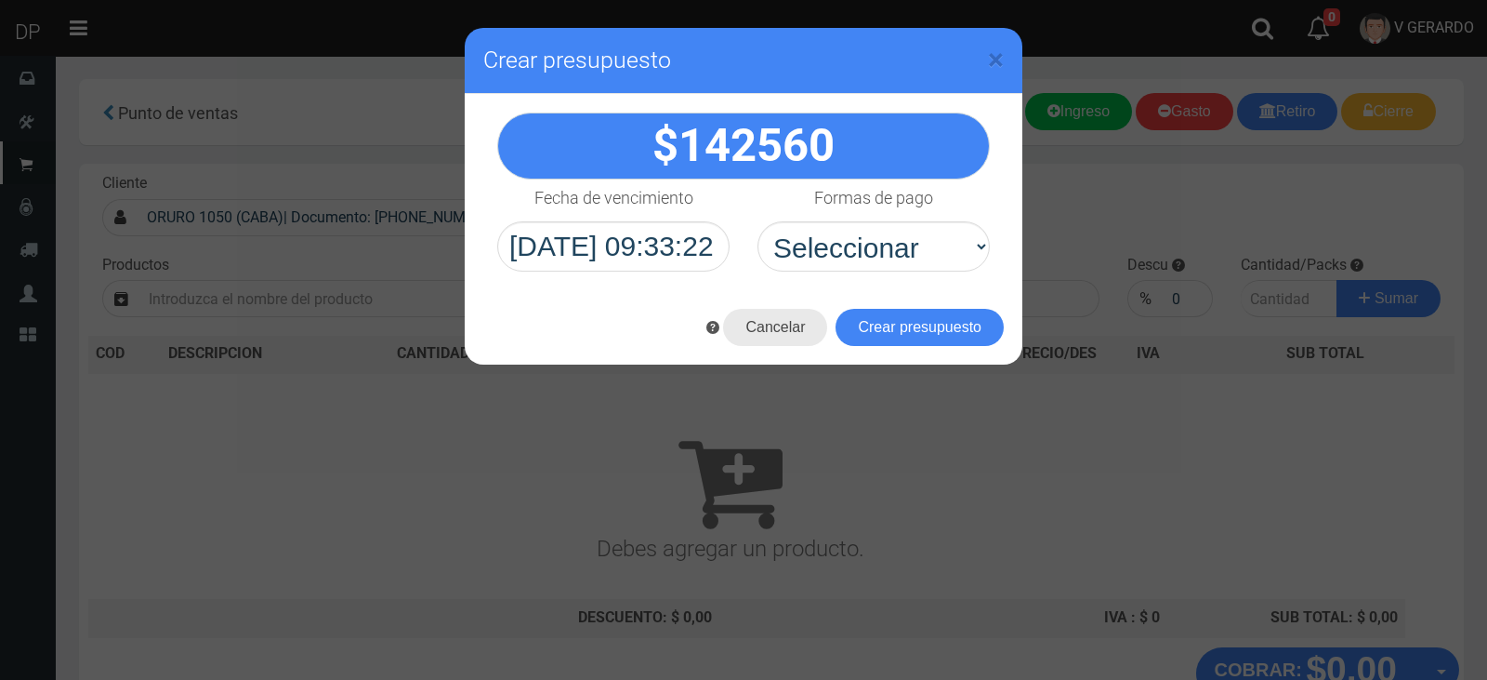
click at [798, 335] on button "Cancelar" at bounding box center [775, 327] width 104 height 37
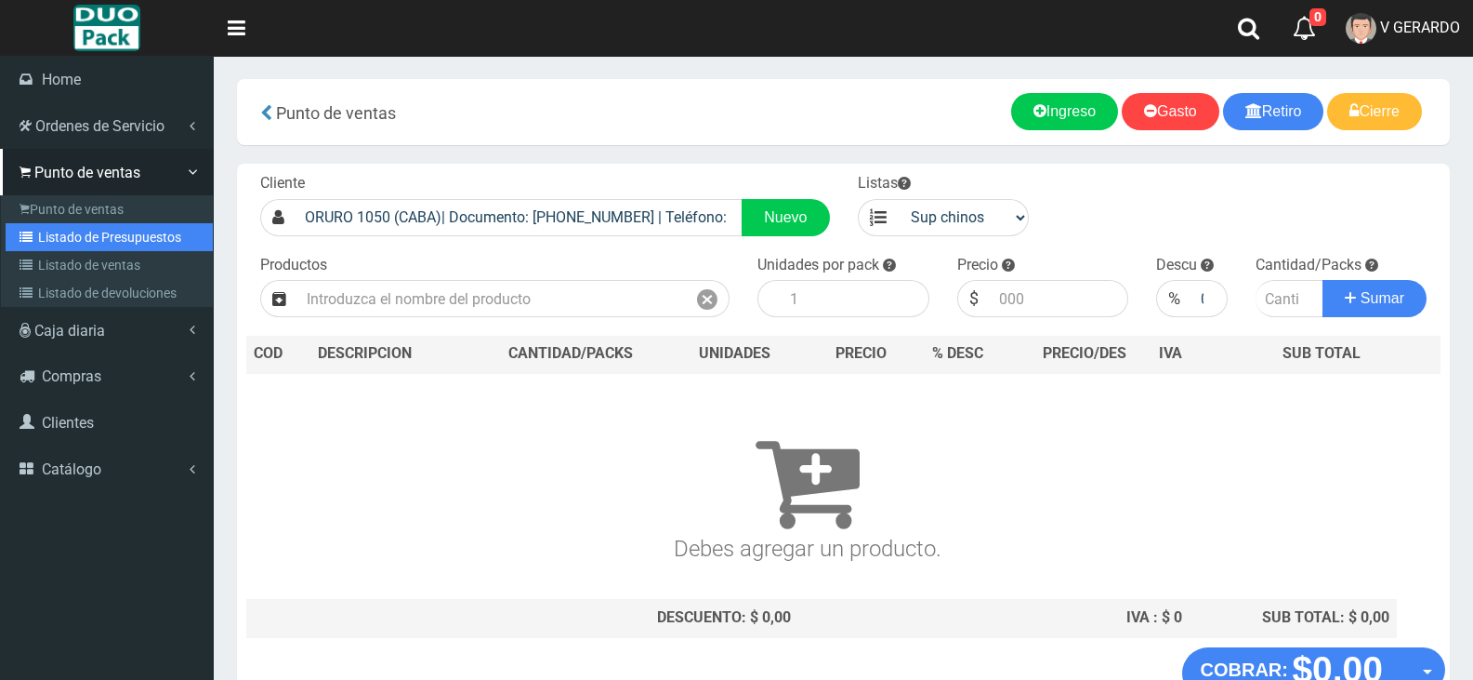
click at [59, 231] on link "Listado de Presupuestos" at bounding box center [109, 237] width 207 height 28
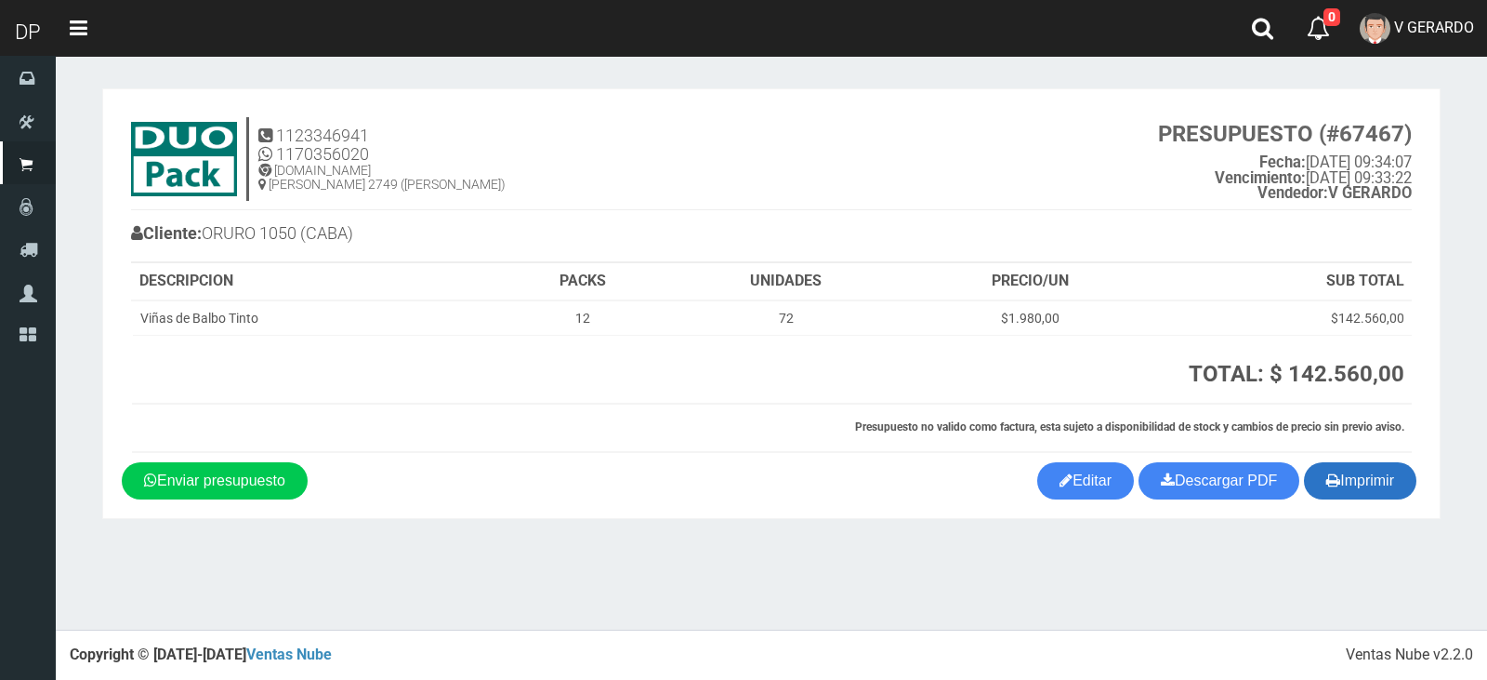
click at [1380, 488] on button "Imprimir" at bounding box center [1360, 480] width 112 height 37
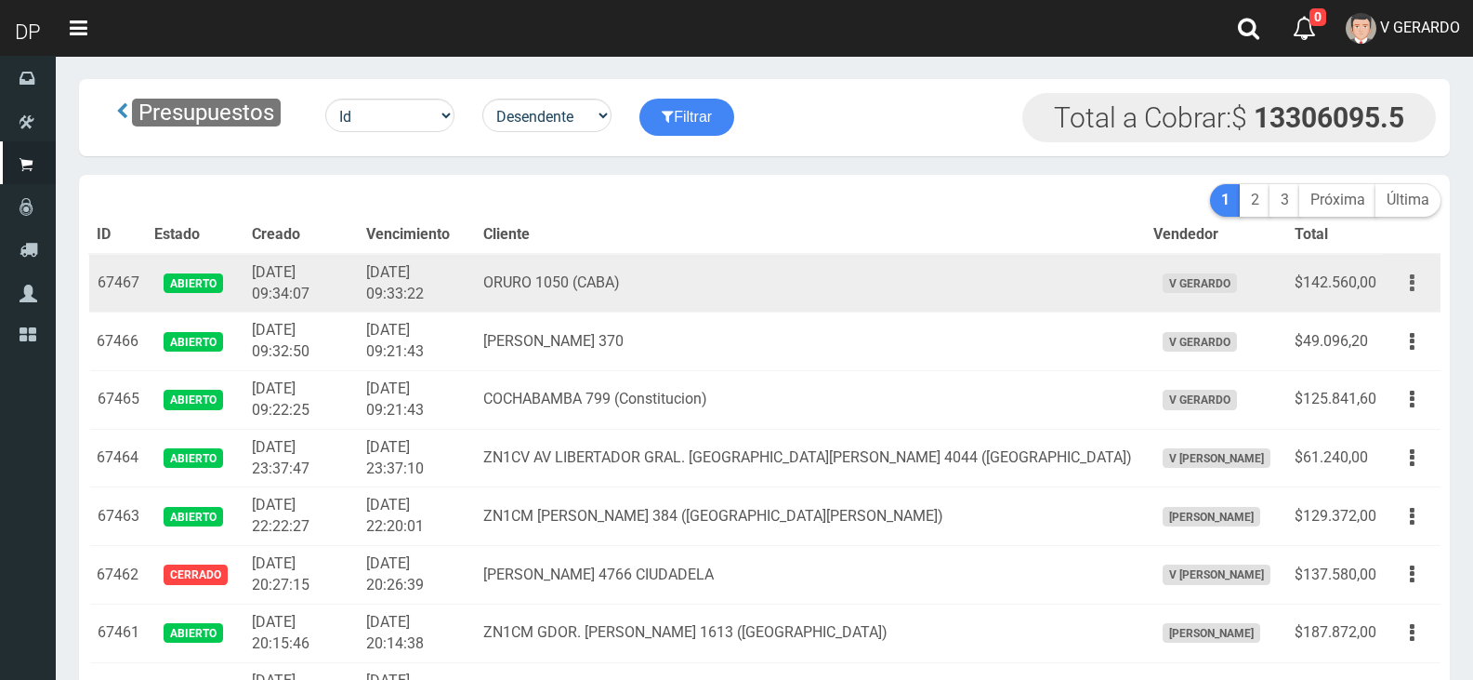
click at [1417, 284] on button "button" at bounding box center [1413, 283] width 42 height 33
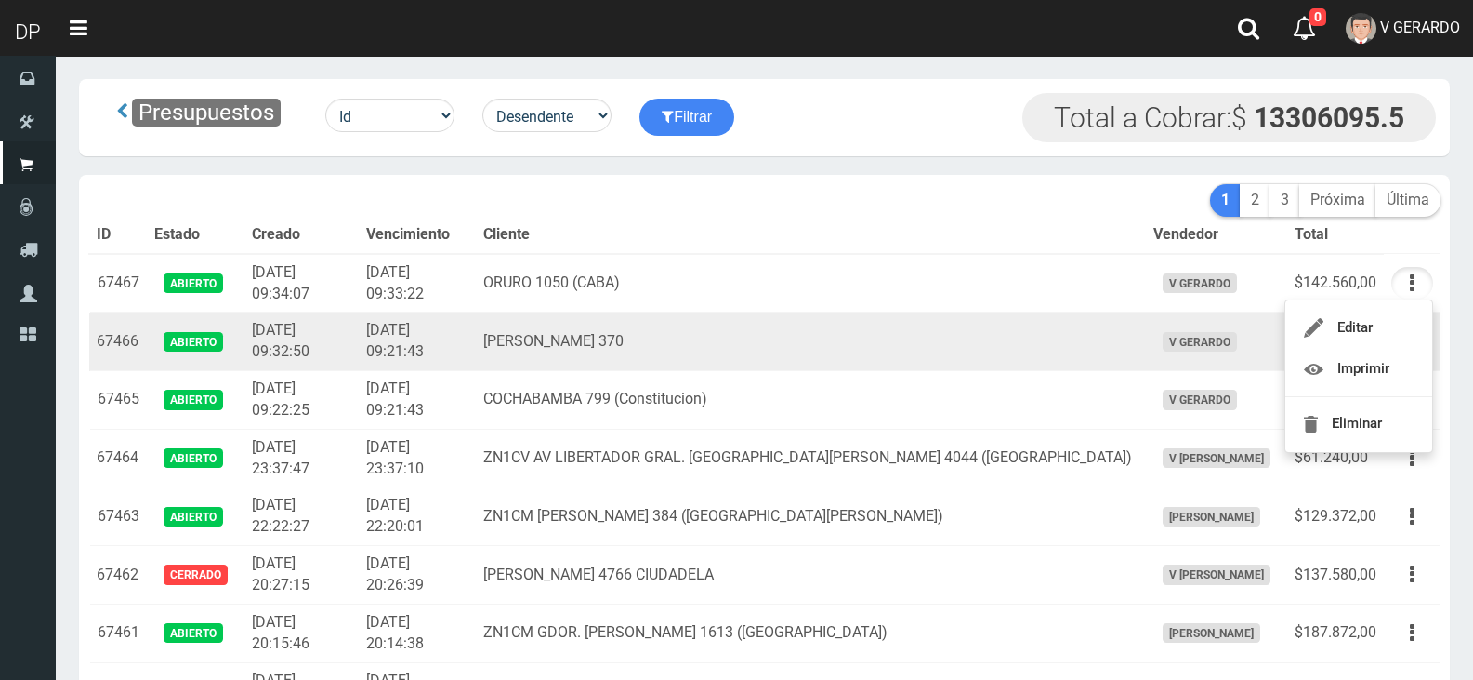
click at [1166, 361] on td "V GERARDO" at bounding box center [1216, 341] width 141 height 59
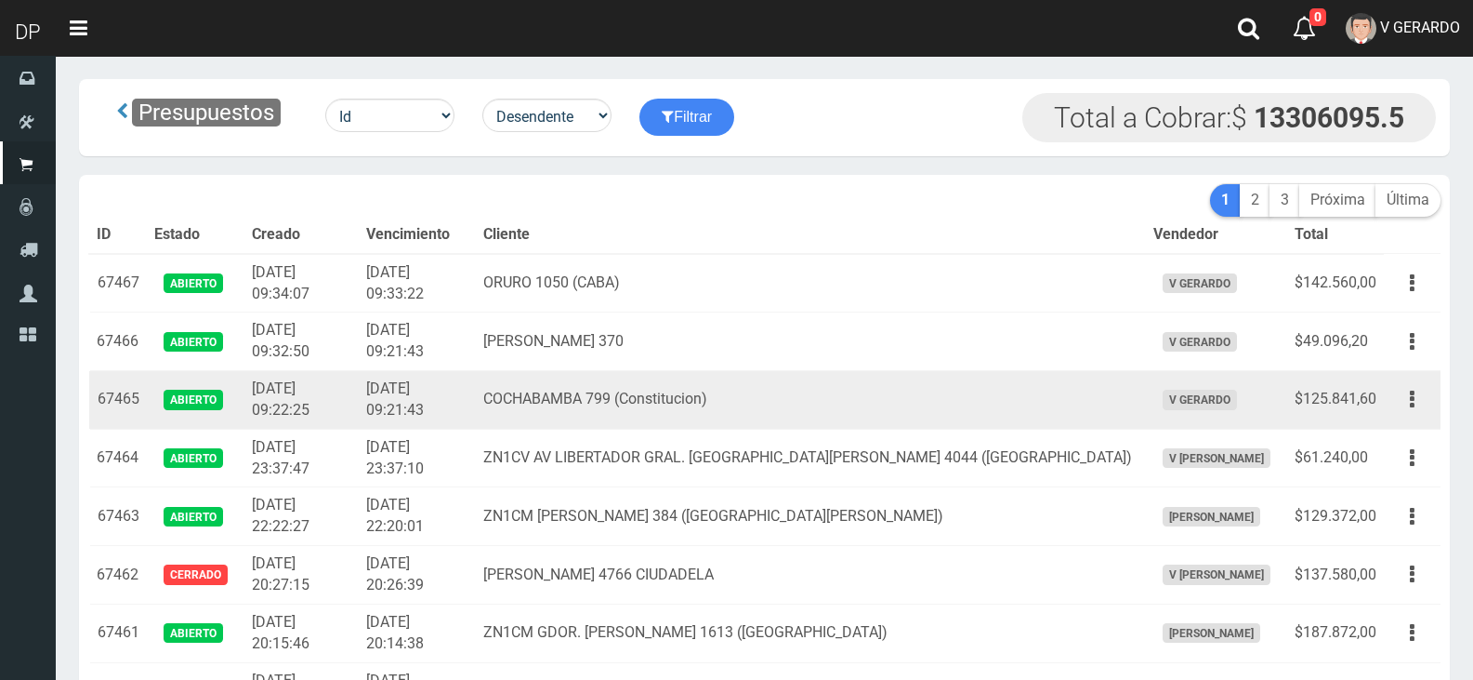
click at [1193, 394] on td "V GERARDO" at bounding box center [1216, 400] width 141 height 59
click at [1372, 401] on td "$125.841,60" at bounding box center [1335, 400] width 97 height 59
click at [1415, 403] on button "button" at bounding box center [1413, 399] width 42 height 33
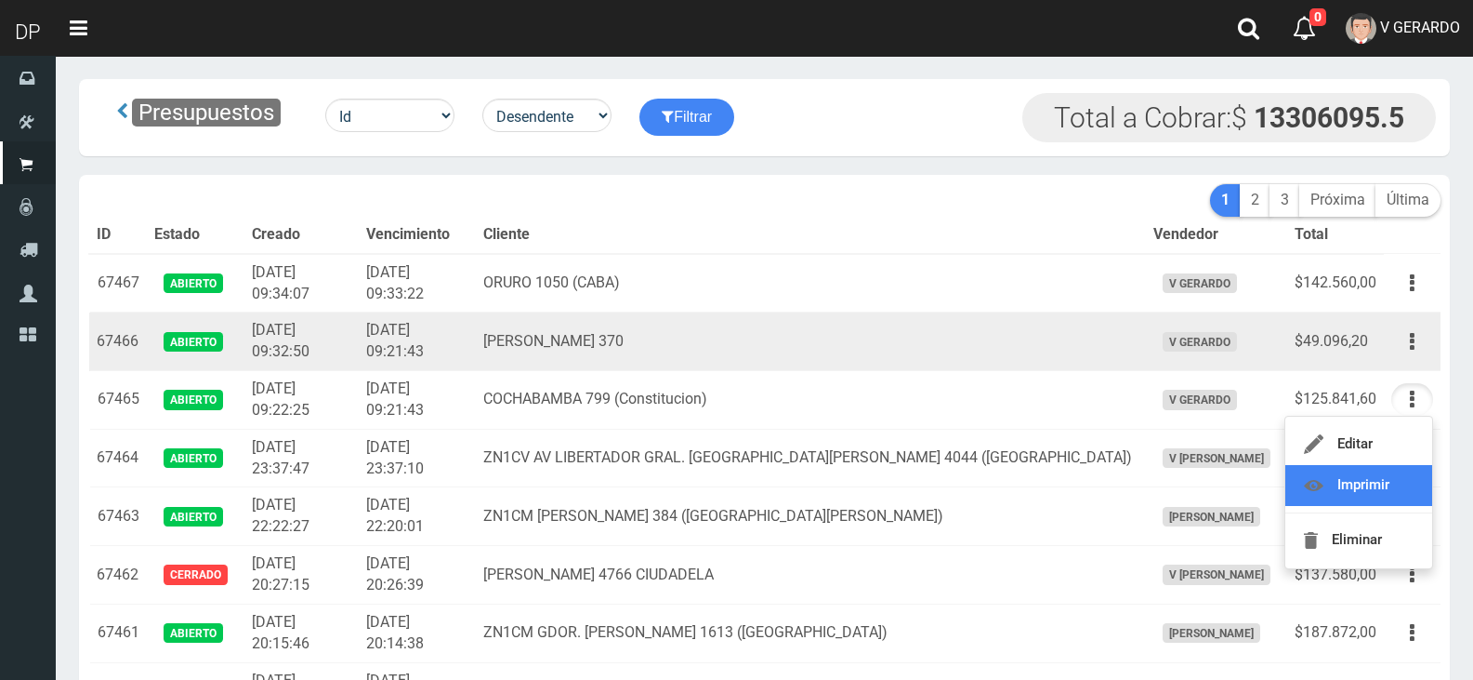
drag, startPoint x: 1373, startPoint y: 482, endPoint x: 1379, endPoint y: 316, distance: 165.6
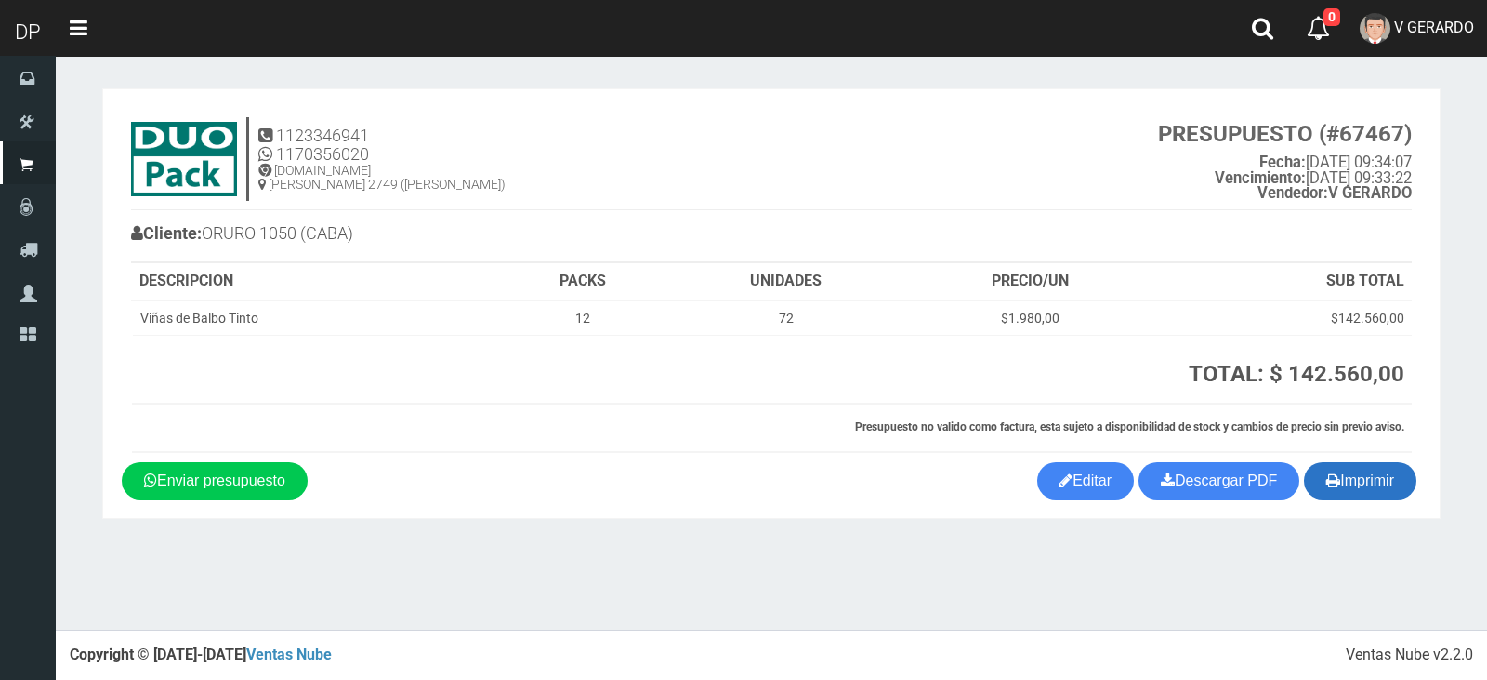
click at [1318, 480] on button "Imprimir" at bounding box center [1360, 480] width 112 height 37
